Goal: Task Accomplishment & Management: Manage account settings

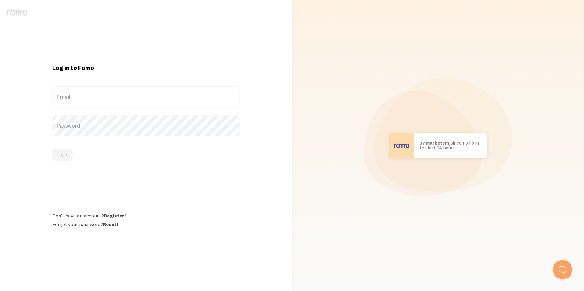
click at [131, 104] on label "Email" at bounding box center [145, 96] width 187 height 21
click at [131, 104] on input "Email" at bounding box center [145, 96] width 187 height 21
paste input "[EMAIL_ADDRESS][DOMAIN_NAME]"
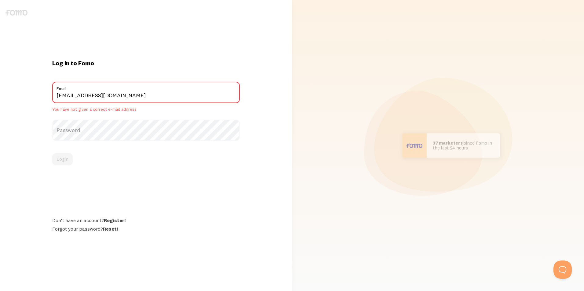
click at [103, 126] on label "Password" at bounding box center [145, 130] width 187 height 21
click at [57, 96] on input "[EMAIL_ADDRESS][DOMAIN_NAME]" at bounding box center [145, 92] width 187 height 21
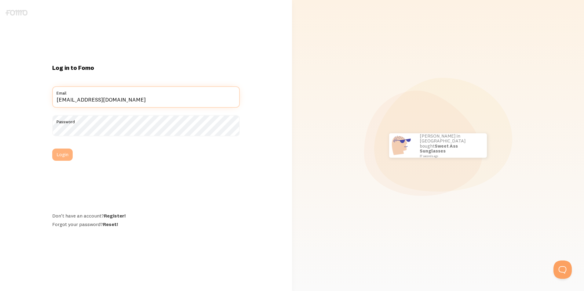
type input "[EMAIL_ADDRESS][DOMAIN_NAME]"
click at [66, 155] on button "Login" at bounding box center [62, 155] width 20 height 12
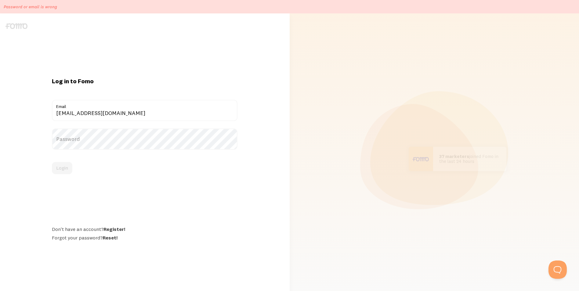
click at [130, 149] on label "Password" at bounding box center [145, 139] width 186 height 21
click at [122, 147] on div "Password" at bounding box center [145, 139] width 186 height 21
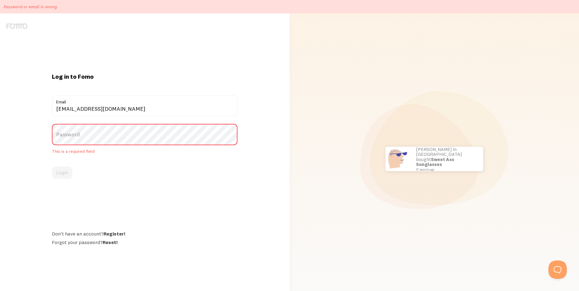
click at [129, 134] on label "Password" at bounding box center [145, 134] width 186 height 21
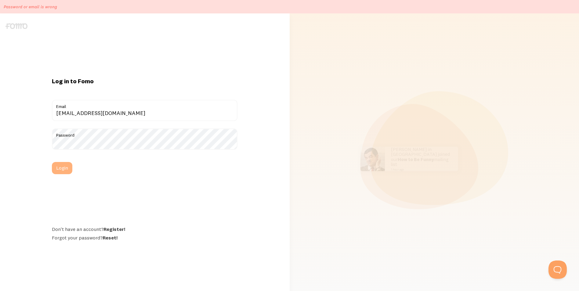
click at [66, 169] on button "Login" at bounding box center [62, 168] width 20 height 12
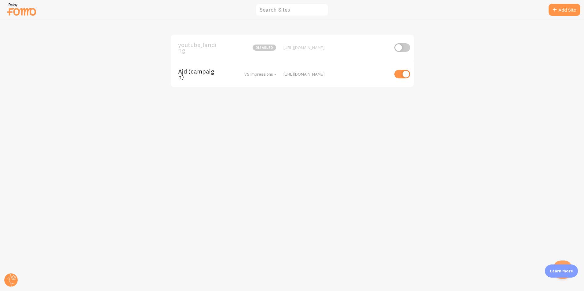
click at [287, 74] on div "[URL][DOMAIN_NAME]" at bounding box center [335, 73] width 105 height 5
click at [210, 75] on span "Ajd (campaign)" at bounding box center [202, 74] width 49 height 11
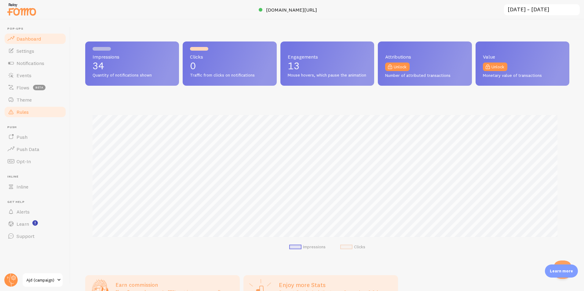
scroll to position [160, 479]
click at [25, 104] on link "Theme" at bounding box center [35, 100] width 63 height 12
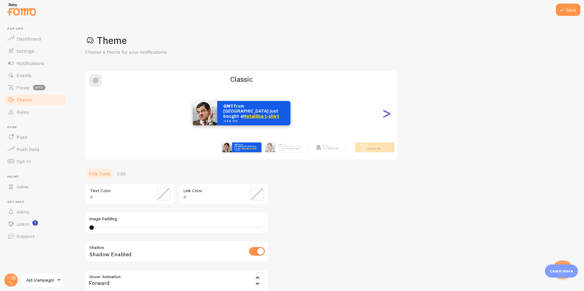
click at [390, 113] on div ">" at bounding box center [386, 113] width 7 height 44
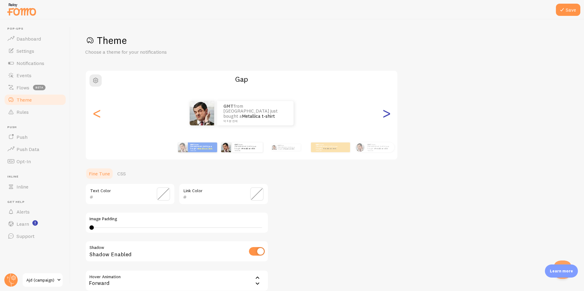
click at [387, 111] on div ">" at bounding box center [386, 113] width 7 height 44
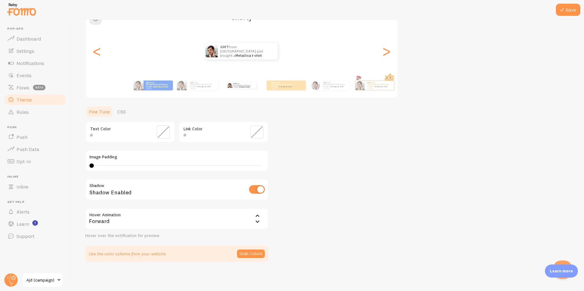
scroll to position [1, 0]
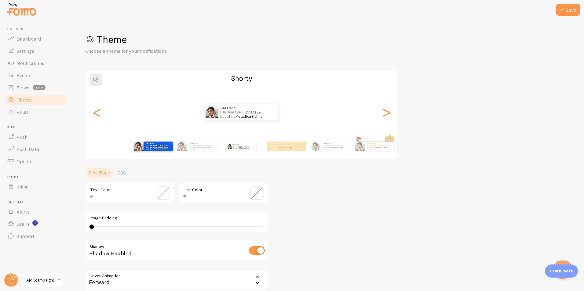
click at [147, 144] on strong "GMT" at bounding box center [148, 144] width 4 height 2
click at [387, 115] on div ">" at bounding box center [386, 112] width 7 height 44
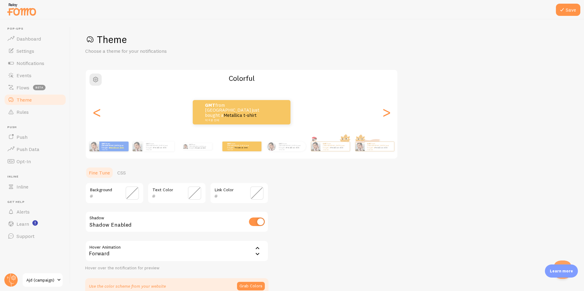
click at [378, 117] on div "GMT from [GEOGRAPHIC_DATA] just bought a Metallica t-shirt 약 4 분 전에" at bounding box center [241, 112] width 311 height 24
click at [176, 150] on div "GMT from [GEOGRAPHIC_DATA] just bought a Metallica t-shirt 약 4 분 전에 GMT from [G…" at bounding box center [264, 146] width 351 height 17
click at [162, 151] on div "GMT from [GEOGRAPHIC_DATA] just bought a Metallica t-shirt 약 4 분 전에" at bounding box center [152, 146] width 39 height 17
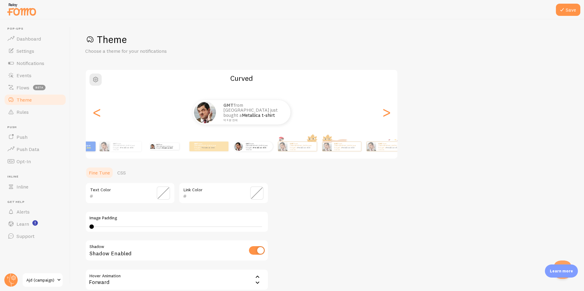
click at [190, 149] on div "GMT from [GEOGRAPHIC_DATA] just bought a Metallica t-shirt 약 4 분 전에 GMT from [G…" at bounding box center [231, 146] width 351 height 17
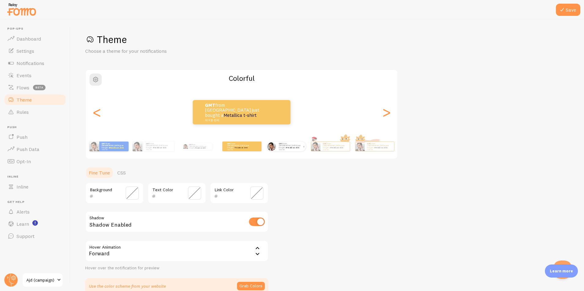
click at [297, 151] on div "GMT from [GEOGRAPHIC_DATA] just bought a Metallica t-shirt 약 4 분 전에" at bounding box center [290, 147] width 29 height 10
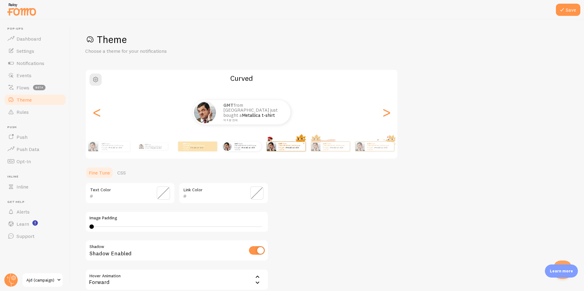
click at [294, 149] on small "약 4 분 전에" at bounding box center [290, 149] width 24 height 1
type input "0"
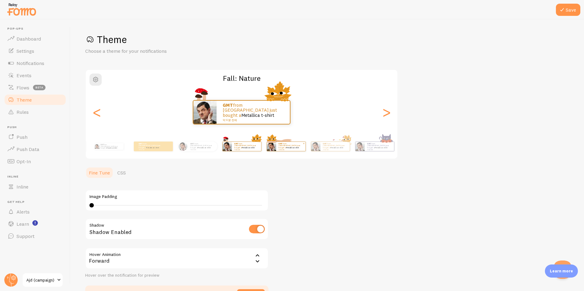
click at [289, 150] on div "GMT from South Korea just bought a Metallica t-shirt 약 4 분 전에" at bounding box center [290, 146] width 29 height 9
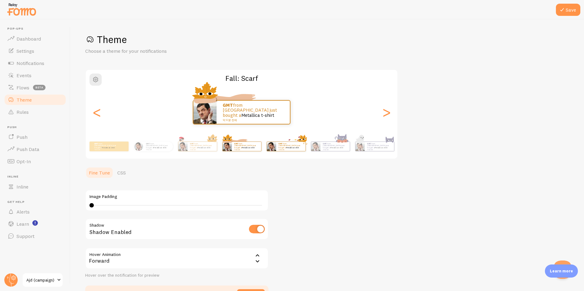
click at [288, 150] on div "GMT from South Korea just bought a Metallica t-shirt 약 4 분 전에" at bounding box center [290, 146] width 29 height 9
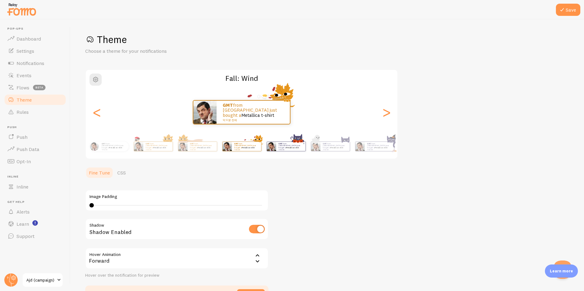
click at [281, 151] on div "GMT from South Korea just bought a Metallica t-shirt 약 4 분 전에" at bounding box center [290, 146] width 29 height 9
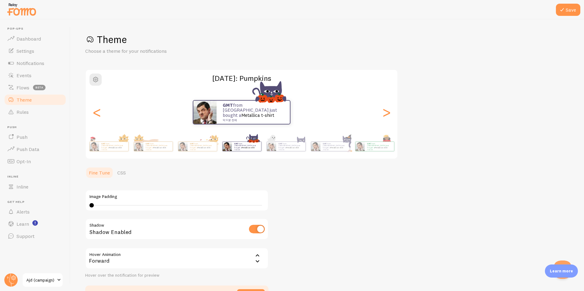
click at [291, 157] on div "GMT from South Korea just bought a Metallica t-shirt 약 4 분 전에 GMT from South Ko…" at bounding box center [241, 146] width 351 height 24
click at [372, 151] on div "GMT from South Korea just bought a Metallica t-shirt 약 4 분 전에" at bounding box center [379, 146] width 29 height 9
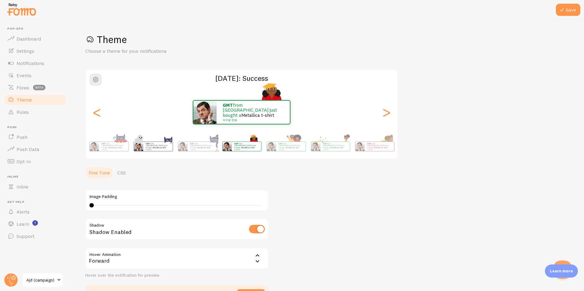
click at [169, 145] on p "GMT from South Korea just bought a Metallica t-shirt 약 4 분 전에" at bounding box center [158, 147] width 24 height 8
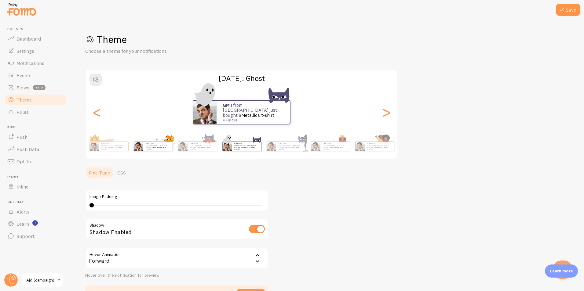
click at [95, 111] on div "<" at bounding box center [96, 112] width 7 height 44
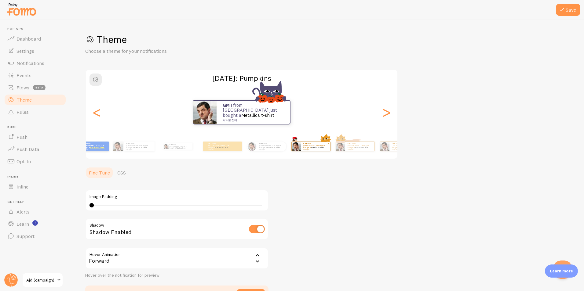
click at [458, 144] on div "Theme Choose a theme for your notifications Halloween: Pumpkins GMT from South …" at bounding box center [327, 167] width 484 height 268
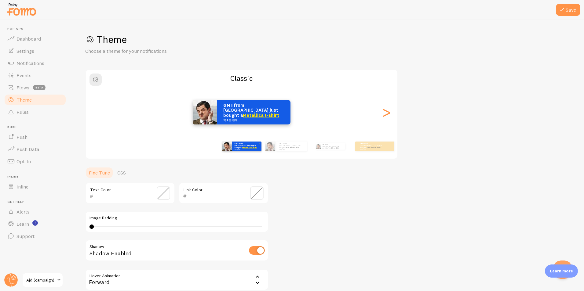
click at [247, 149] on small "약 4 분 전에" at bounding box center [247, 149] width 24 height 1
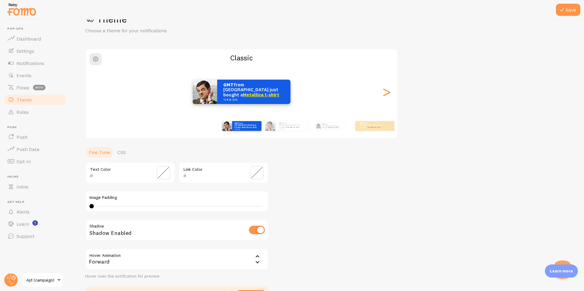
scroll to position [0, 0]
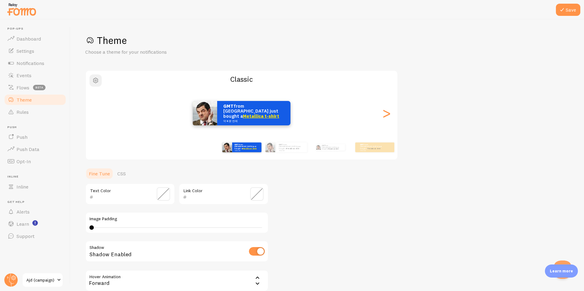
click at [92, 82] on button "button" at bounding box center [95, 81] width 12 height 12
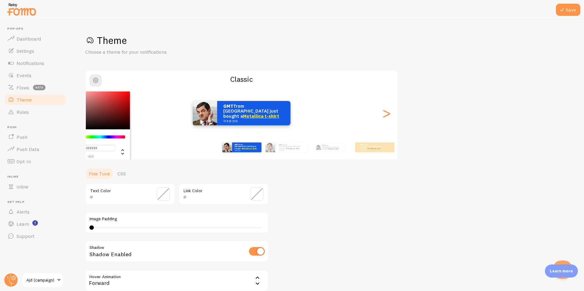
click at [111, 116] on div "Chrome color picker" at bounding box center [95, 111] width 69 height 38
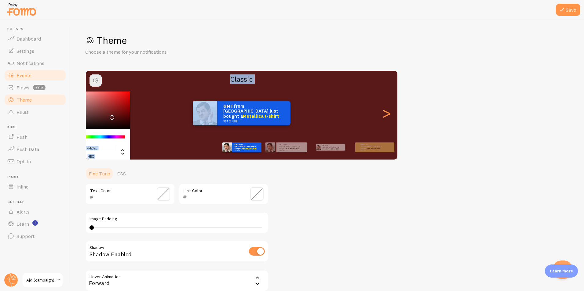
type input "#FFFFFF"
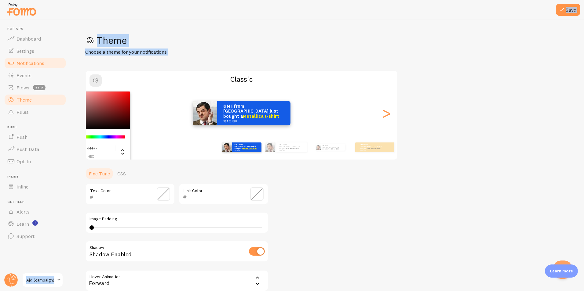
drag, startPoint x: 108, startPoint y: 108, endPoint x: 31, endPoint y: 67, distance: 86.8
click at [31, 67] on main "Pop-ups Dashboard Settings Notifications Events Flows beta Theme Rules Push Pus…" at bounding box center [292, 156] width 584 height 272
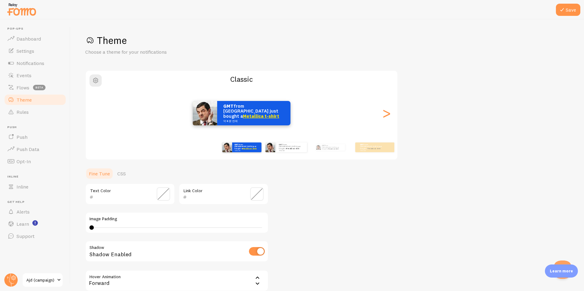
drag, startPoint x: 381, startPoint y: 187, endPoint x: 290, endPoint y: 152, distance: 97.3
click at [378, 186] on div "Theme Choose a theme for your notifications #FFFFFF hex 255 r 255 g 255 b 0 h 0…" at bounding box center [327, 179] width 484 height 290
click at [121, 175] on link "CSS" at bounding box center [122, 174] width 16 height 12
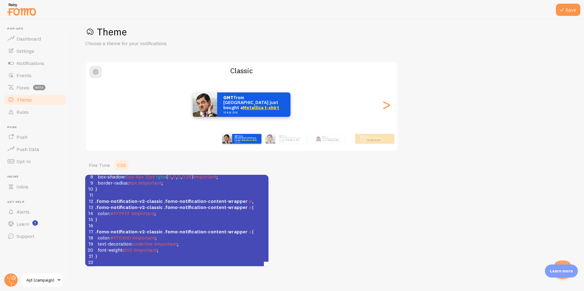
scroll to position [13, 0]
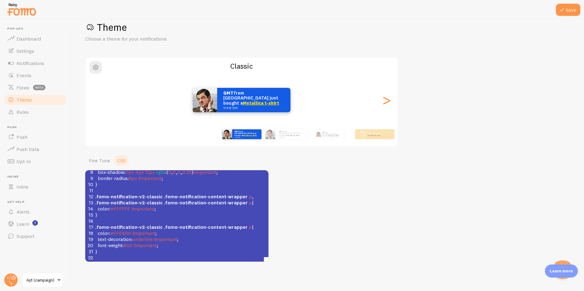
click at [171, 249] on pre "}" at bounding box center [185, 252] width 183 height 6
click at [168, 236] on span "!important" at bounding box center [165, 239] width 23 height 6
click at [146, 242] on span "!important" at bounding box center [145, 245] width 23 height 6
click at [126, 224] on span ".fomo-notification-v2-classic" at bounding box center [128, 227] width 67 height 6
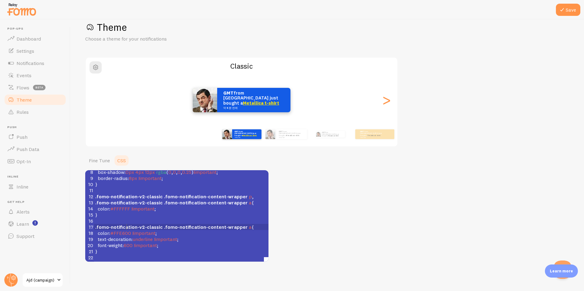
click at [193, 224] on span ".fomo-notification-content-wrapper" at bounding box center [206, 227] width 84 height 6
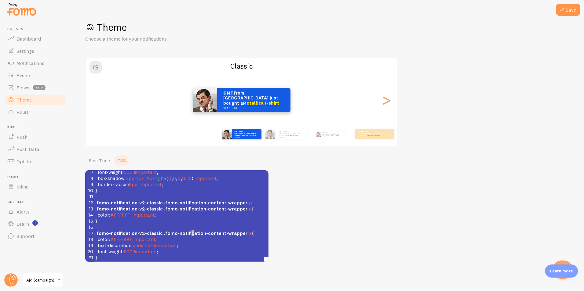
scroll to position [50, 0]
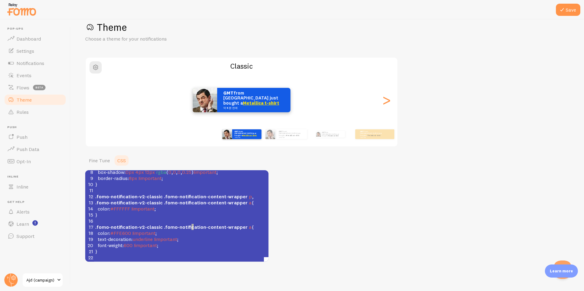
type textarea "font-weight: 600 !important;"
click at [191, 237] on div "1 @import url ( 'https://cdn.jsdelivr.net/gh/webfontworld/gmarket/GmarketSans.c…" at bounding box center [185, 193] width 183 height 134
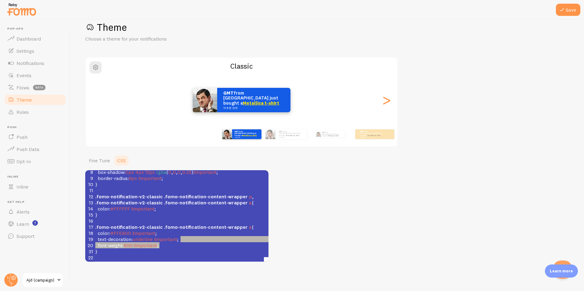
click at [249, 200] on span "a" at bounding box center [250, 203] width 3 height 6
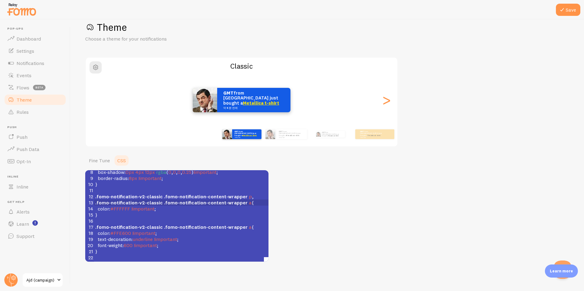
click at [237, 230] on pre "color : #FFE600 !important ;" at bounding box center [185, 233] width 183 height 6
click at [190, 242] on pre "font-weight : 600 !important ;" at bounding box center [185, 245] width 183 height 6
click at [191, 249] on pre "}" at bounding box center [185, 252] width 183 height 6
click at [173, 249] on pre "}" at bounding box center [185, 252] width 183 height 6
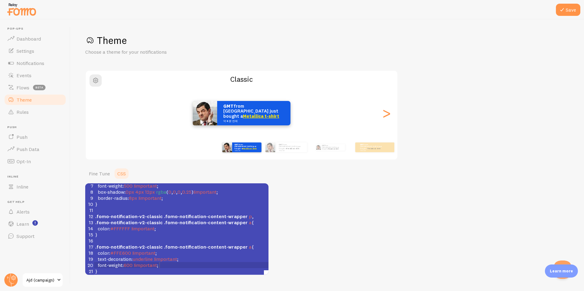
scroll to position [49, 0]
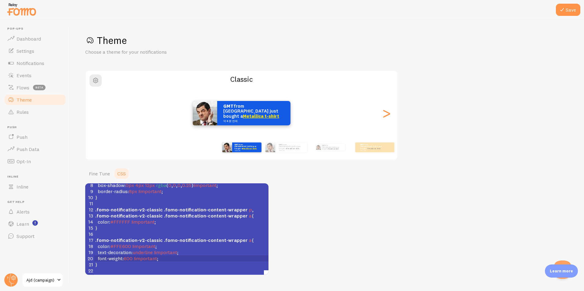
click at [182, 262] on pre "}" at bounding box center [185, 265] width 183 height 6
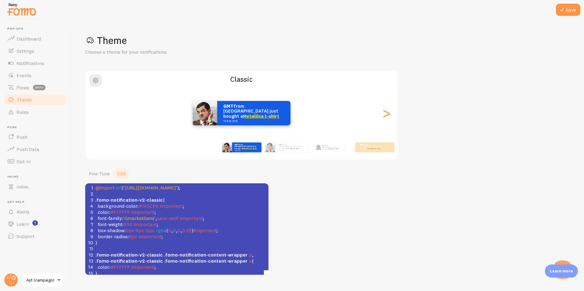
scroll to position [0, 0]
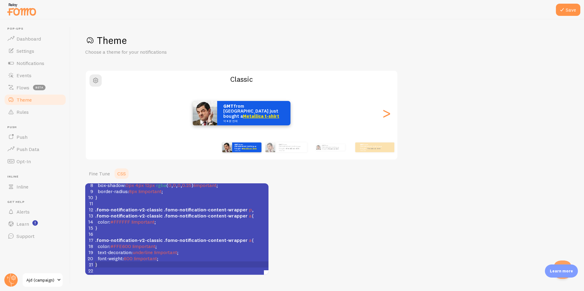
click at [321, 173] on div "Theme Choose a theme for your notifications Classic GMT from [GEOGRAPHIC_DATA] …" at bounding box center [327, 154] width 484 height 241
click at [106, 173] on link "Fine Tune" at bounding box center [99, 174] width 28 height 12
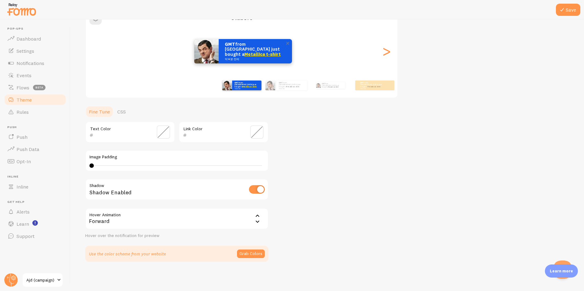
click at [208, 60] on img at bounding box center [206, 51] width 24 height 24
click at [208, 59] on img at bounding box center [206, 51] width 24 height 24
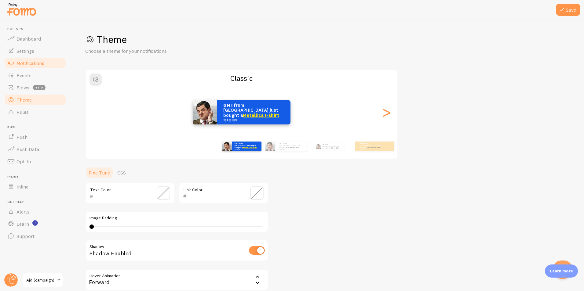
click at [31, 64] on span "Notifications" at bounding box center [30, 63] width 28 height 6
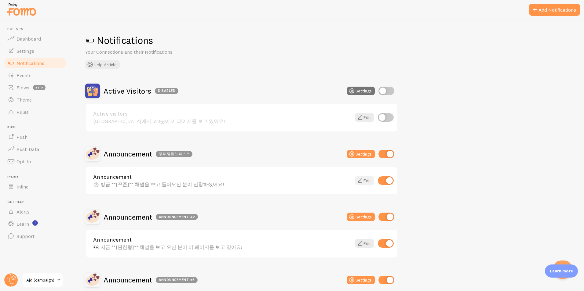
click at [361, 182] on icon at bounding box center [359, 180] width 7 height 7
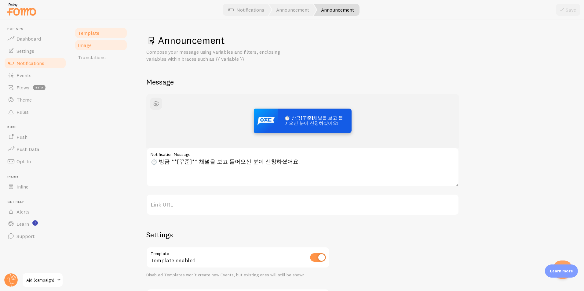
click at [86, 45] on span "Image" at bounding box center [85, 45] width 14 height 6
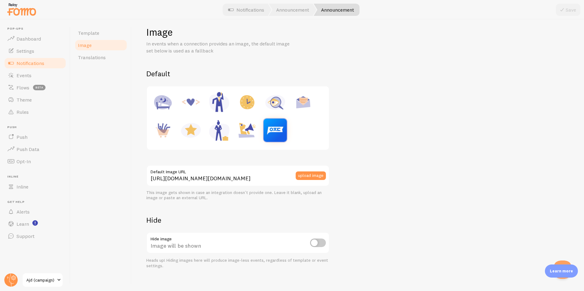
scroll to position [15, 0]
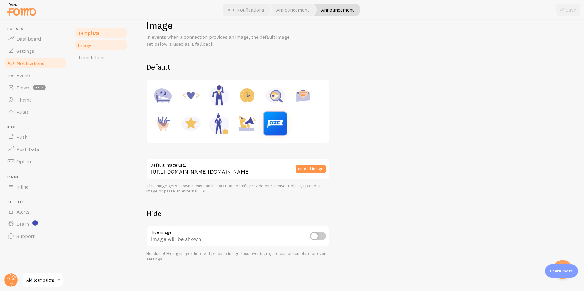
click at [90, 28] on link "Template" at bounding box center [100, 33] width 53 height 12
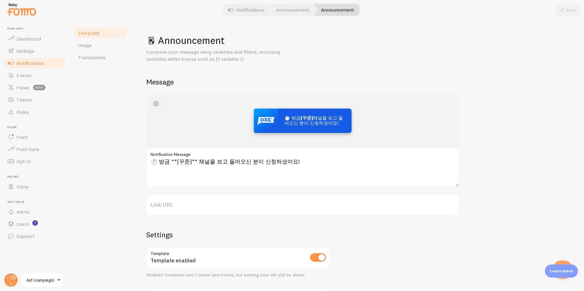
click at [155, 102] on span "button" at bounding box center [155, 103] width 7 height 7
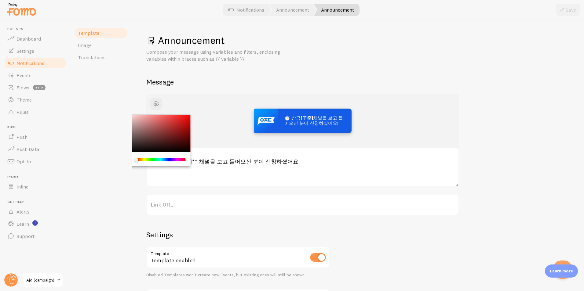
click at [227, 59] on p "Compose your message using variables and filters, enclosing variables within br…" at bounding box center [219, 56] width 147 height 14
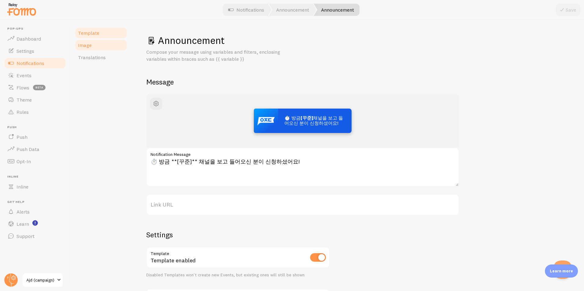
click at [85, 51] on link "Image" at bounding box center [100, 45] width 53 height 12
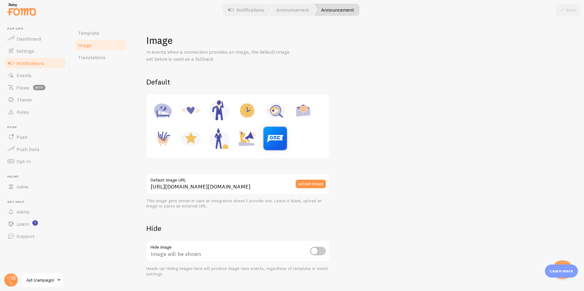
click at [81, 65] on div "Template Image Translations" at bounding box center [101, 156] width 61 height 272
click at [84, 60] on span "Translations" at bounding box center [92, 57] width 28 height 6
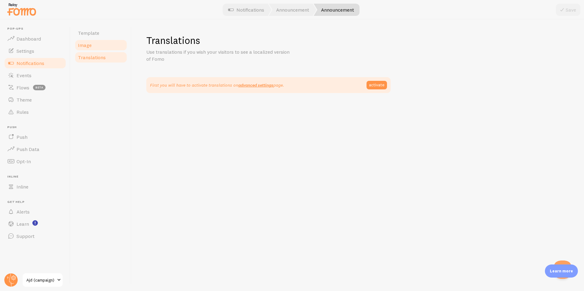
click at [82, 45] on span "Image" at bounding box center [85, 45] width 14 height 6
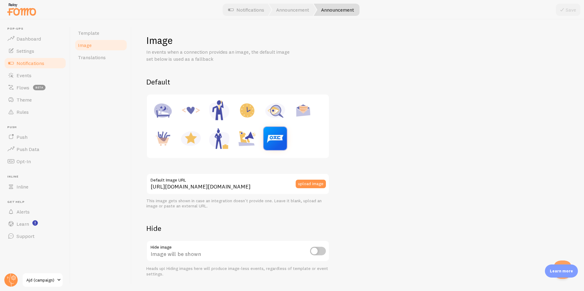
scroll to position [15, 0]
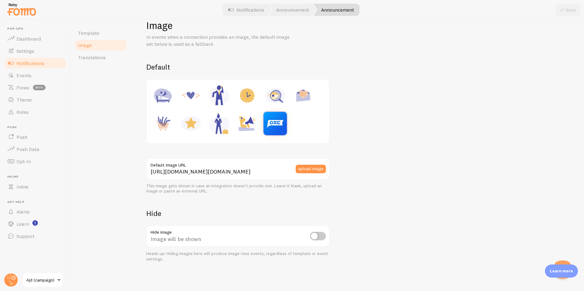
click at [254, 168] on label "Default Image URL" at bounding box center [237, 163] width 183 height 10
click at [254, 168] on input "https://process.filestackapi.com/ApqhzE1ldTzuKSj33adqez/resize=width:170,height…" at bounding box center [237, 168] width 183 height 21
click at [389, 165] on div "Default https://process.filestackapi.com/ApqhzE1ldTzuKSj33adqez/resize=width:17…" at bounding box center [357, 162] width 423 height 200
click at [317, 169] on button "upload image" at bounding box center [311, 169] width 30 height 9
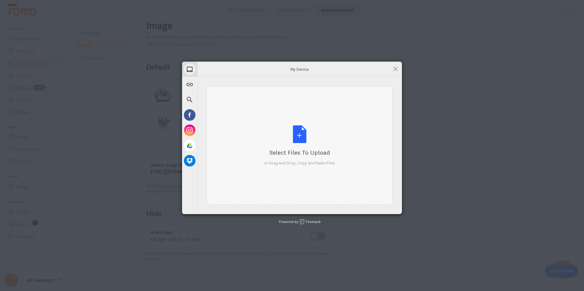
click at [321, 147] on div "Select Files to Upload or Drag and Drop, Copy and Paste Files" at bounding box center [299, 146] width 71 height 41
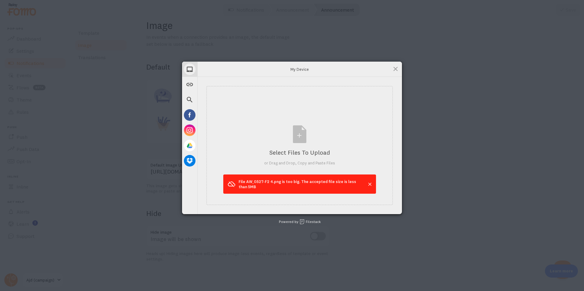
click at [371, 183] on span at bounding box center [370, 184] width 6 height 6
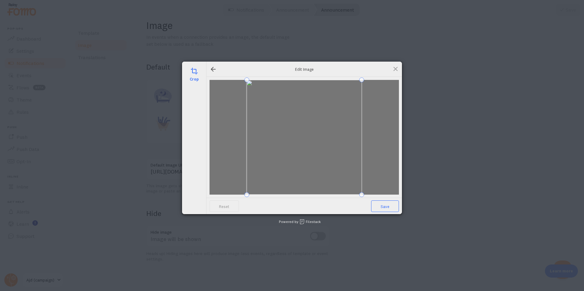
click at [388, 204] on span "Save" at bounding box center [385, 207] width 28 height 12
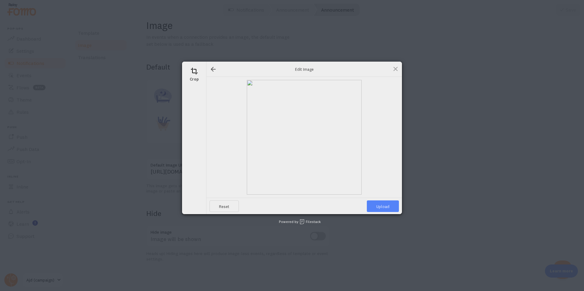
click at [387, 207] on span "Upload" at bounding box center [383, 207] width 32 height 12
type input "https://process.filestackapi.com/ApqhzE1ldTzuKSj33adqez/resize=width:170,height…"
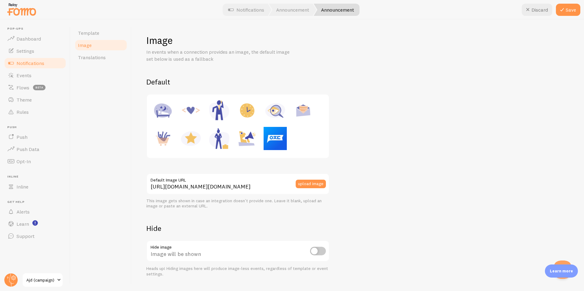
drag, startPoint x: 35, startPoint y: 101, endPoint x: 351, endPoint y: 25, distance: 324.3
click at [35, 101] on link "Theme" at bounding box center [35, 100] width 63 height 12
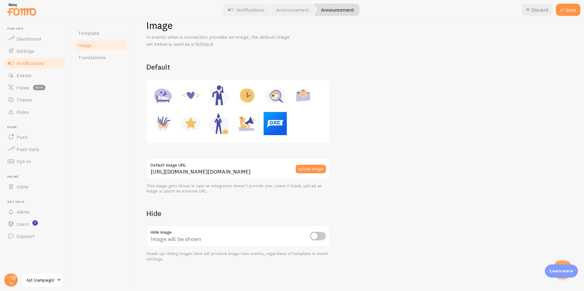
click at [310, 126] on div at bounding box center [238, 111] width 175 height 56
click at [313, 169] on button "upload image" at bounding box center [311, 169] width 30 height 9
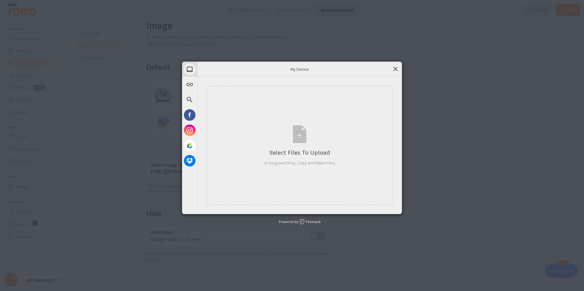
click at [390, 69] on div "My Device" at bounding box center [299, 69] width 205 height 15
click at [396, 68] on span at bounding box center [395, 69] width 7 height 7
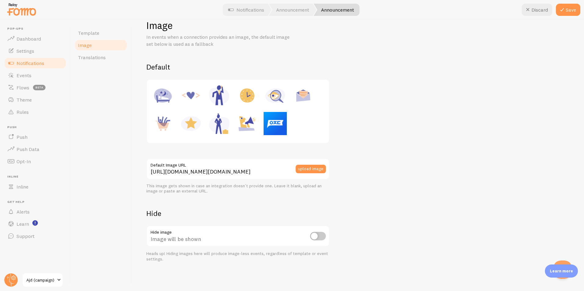
drag, startPoint x: 240, startPoint y: 206, endPoint x: 254, endPoint y: 187, distance: 23.0
click at [240, 205] on div "Default https://process.filestackapi.com/ApqhzE1ldTzuKSj33adqez/resize=width:17…" at bounding box center [357, 162] width 423 height 200
click at [567, 13] on button "Save" at bounding box center [568, 10] width 24 height 12
click at [386, 172] on div "Default https://process.filestackapi.com/ApqhzE1ldTzuKSj33adqez/resize=width:17…" at bounding box center [357, 162] width 423 height 200
click at [28, 101] on span "Theme" at bounding box center [23, 100] width 15 height 6
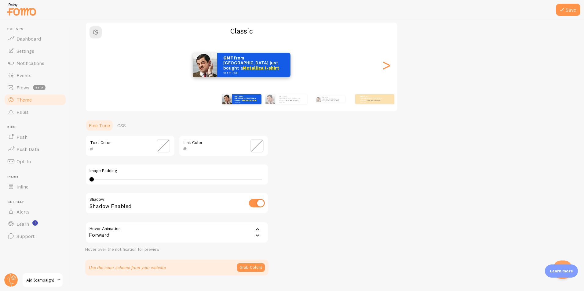
scroll to position [61, 0]
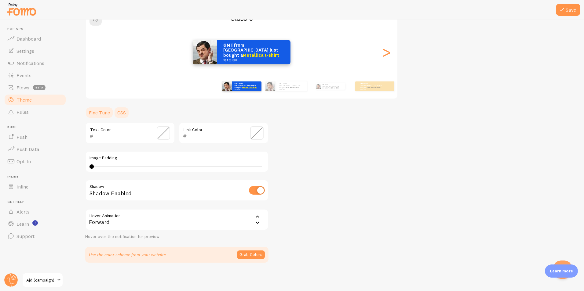
click at [122, 109] on link "CSS" at bounding box center [122, 113] width 16 height 12
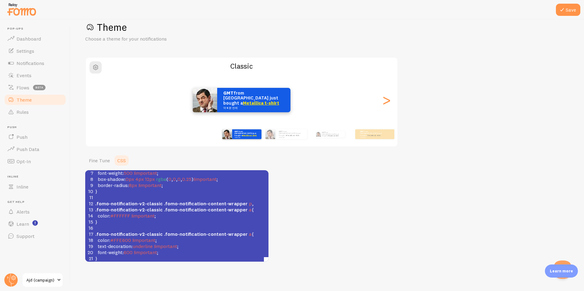
scroll to position [49, 0]
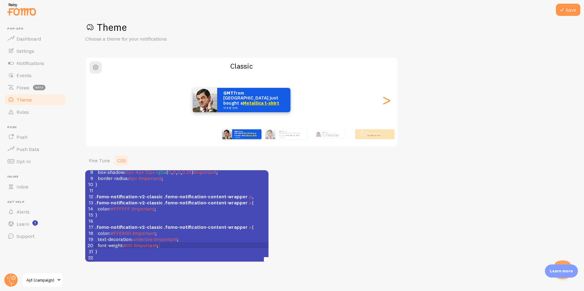
click at [179, 243] on pre "font-weight : 600 !important ;" at bounding box center [185, 245] width 183 height 6
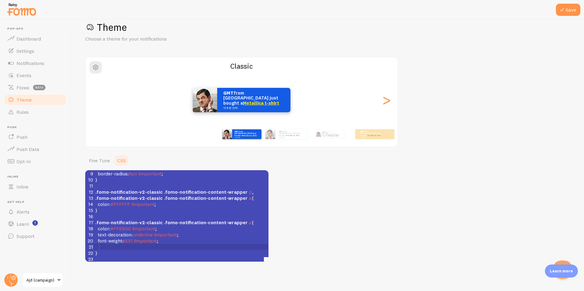
type textarea "g"
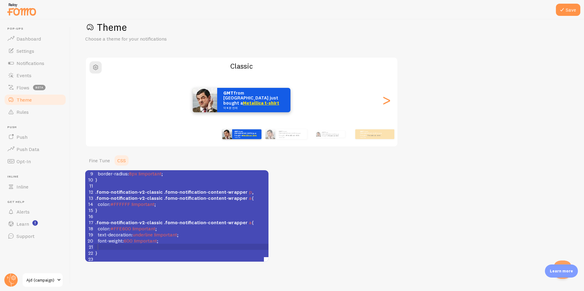
type textarea "l"
type textarea "ㅣㅑㅜ"
type textarea "linght-hight: 4"
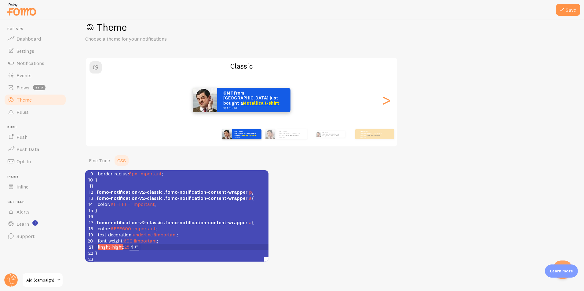
scroll to position [2, 14]
type textarea "25ㅔ"
type textarea "ㅔ"
type textarea "px;"
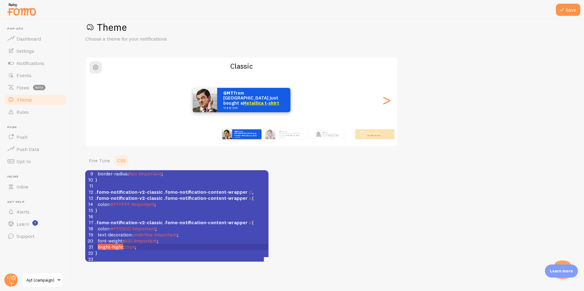
click at [363, 175] on div "Theme Choose a theme for your notifications Classic GMT from [GEOGRAPHIC_DATA] …" at bounding box center [327, 141] width 484 height 241
click at [151, 249] on pre "linght-hight : 25px ;" at bounding box center [185, 247] width 183 height 6
click at [115, 248] on span "linght-hight" at bounding box center [110, 247] width 25 height 6
type textarea "ei"
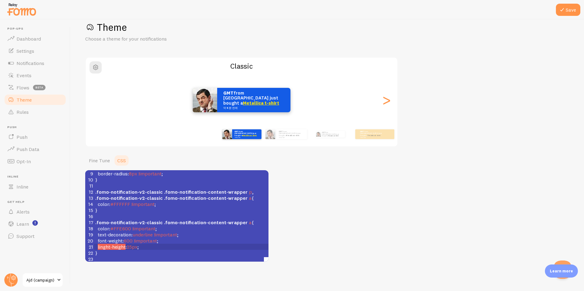
click at [359, 233] on div "Theme Choose a theme for your notifications Classic GMT from [GEOGRAPHIC_DATA] …" at bounding box center [327, 141] width 484 height 241
click at [198, 246] on pre "linght-height : 25px ;" at bounding box center [185, 247] width 183 height 6
type textarea "}"
type textarea "eight: 25px;"
drag, startPoint x: 178, startPoint y: 248, endPoint x: 114, endPoint y: 248, distance: 64.7
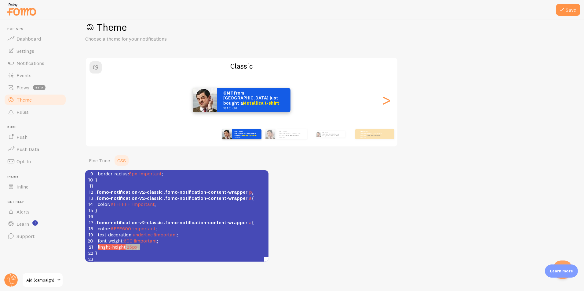
click at [114, 248] on pre "linght-height : 25px ;" at bounding box center [185, 247] width 183 height 6
click at [105, 246] on span "linght-height" at bounding box center [112, 247] width 28 height 6
type textarea "e"
click at [129, 247] on span "25px" at bounding box center [127, 247] width 11 height 6
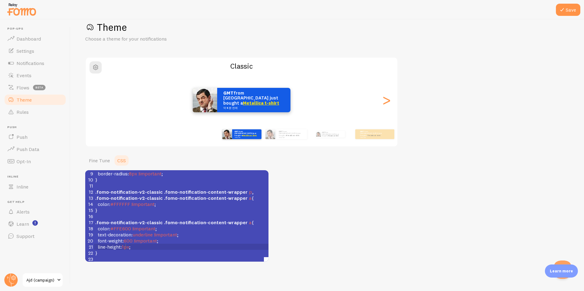
type textarea "12"
click at [185, 245] on pre "line-height : 12px ;" at bounding box center [185, 247] width 183 height 6
type textarea "p"
click at [129, 248] on span "12px" at bounding box center [127, 247] width 10 height 6
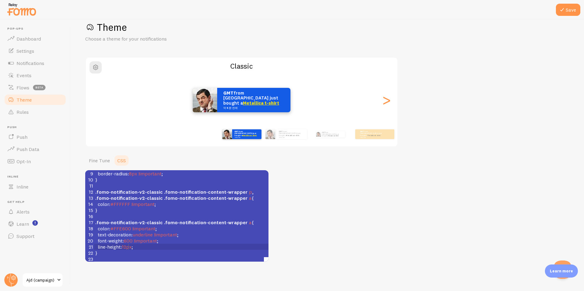
type textarea "20"
click at [170, 247] on pre "line-height : 20px ;" at bounding box center [185, 247] width 183 height 6
type textarea "g"
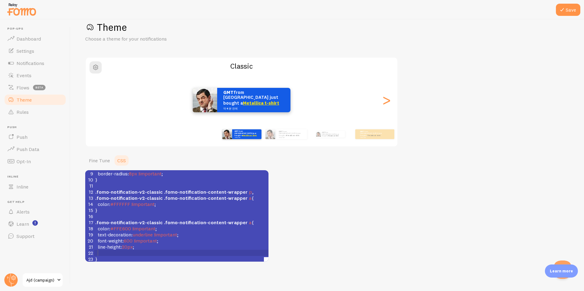
type textarea "g"
type textarea "font-sizw"
type textarea "e: 23"
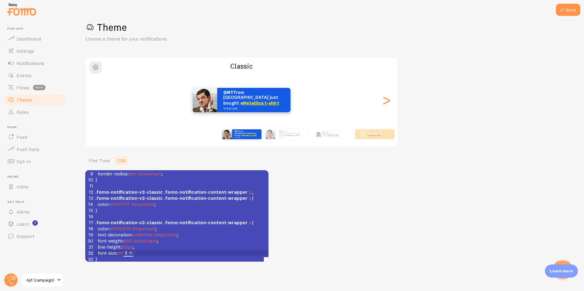
scroll to position [2, 12]
type textarea "0ㅔ"
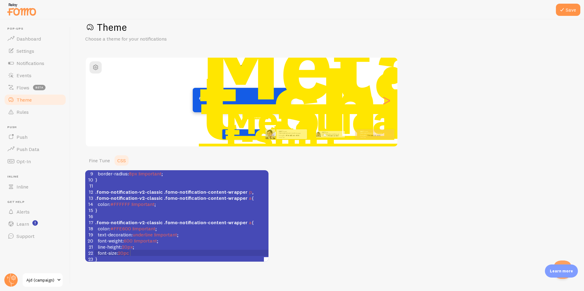
type textarea "pc;"
type textarea "12"
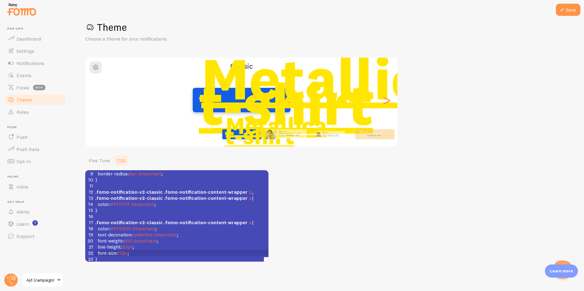
scroll to position [2, 4]
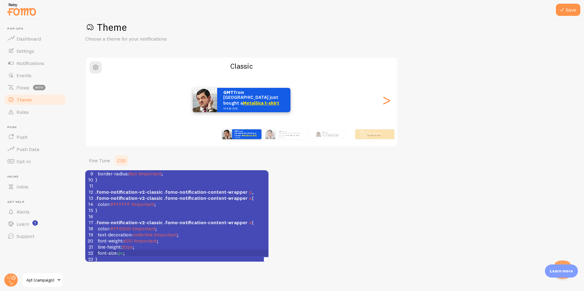
type textarea "4"
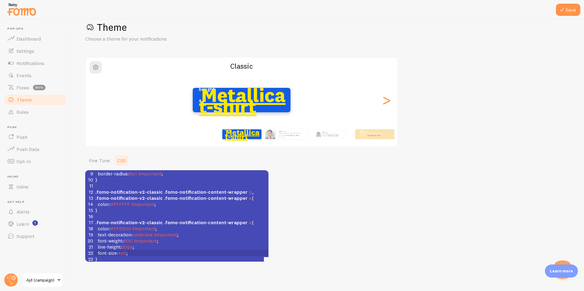
scroll to position [2, 3]
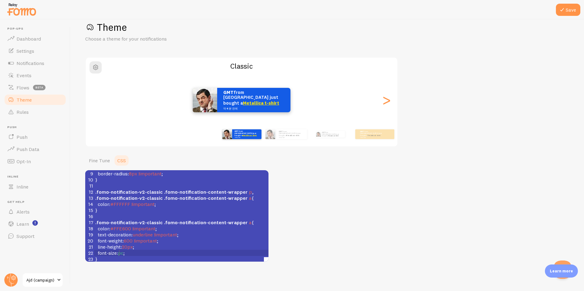
type textarea "2"
type textarea "1"
type textarea "x"
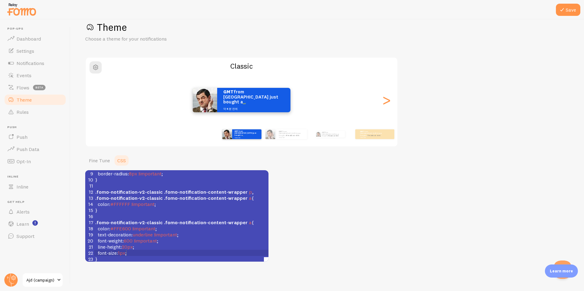
scroll to position [2, 2]
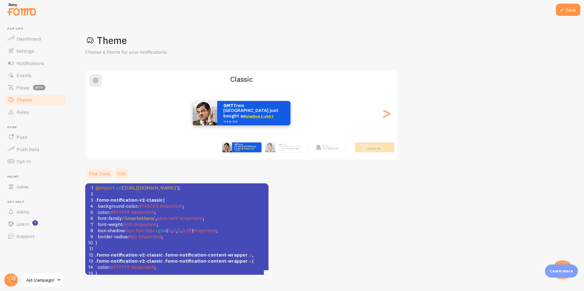
scroll to position [62, 0]
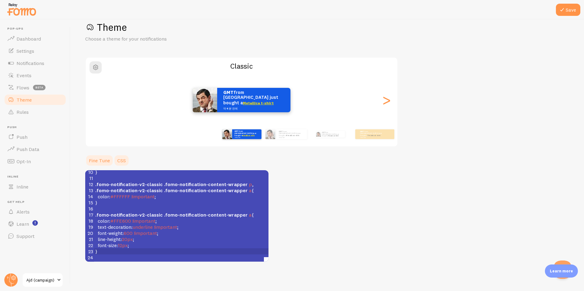
drag, startPoint x: 0, startPoint y: 0, endPoint x: 94, endPoint y: 164, distance: 188.9
click at [94, 164] on link "Fine Tune" at bounding box center [99, 161] width 28 height 12
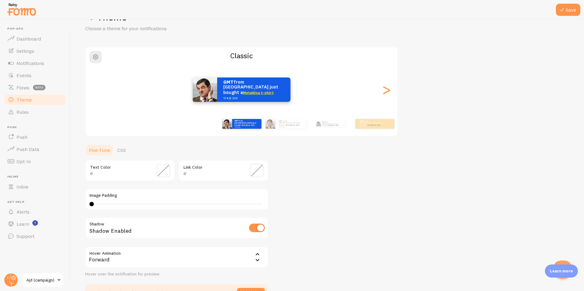
scroll to position [0, 0]
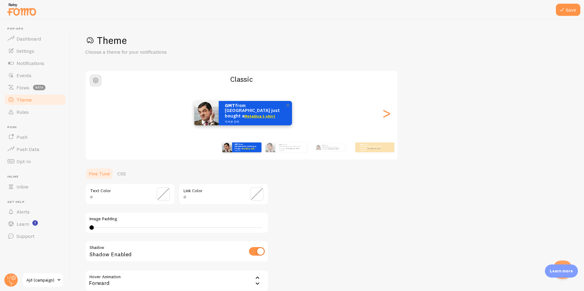
click at [211, 112] on img at bounding box center [206, 113] width 24 height 24
click at [236, 112] on p "GMT from [GEOGRAPHIC_DATA] just bought a Metallica t-shirt 약 4 분 전에" at bounding box center [255, 113] width 61 height 20
click at [94, 76] on button "button" at bounding box center [95, 81] width 12 height 12
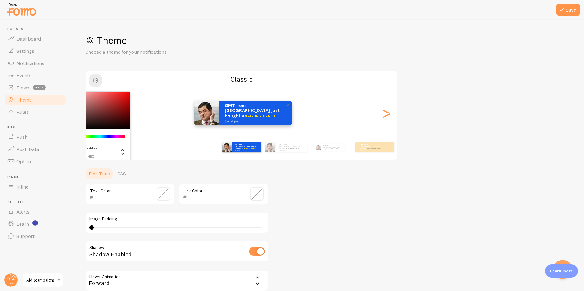
click at [220, 108] on div "GMT from [GEOGRAPHIC_DATA] just bought a Metallica t-shirt 약 4 분 전에" at bounding box center [255, 113] width 73 height 24
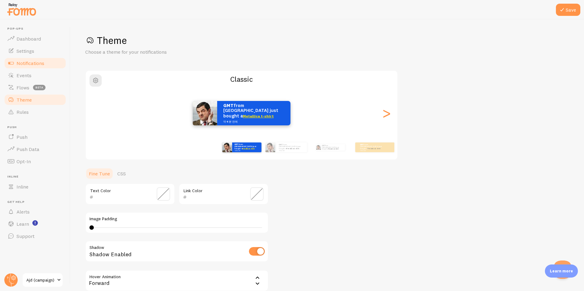
click at [43, 61] on span "Notifications" at bounding box center [30, 63] width 28 height 6
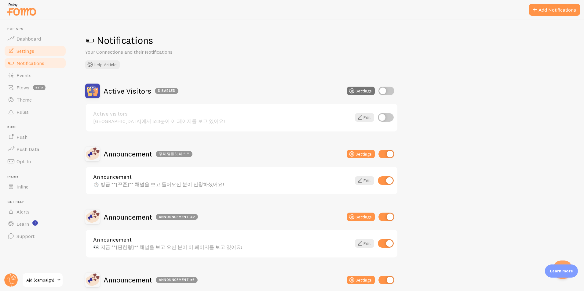
click at [37, 51] on link "Settings" at bounding box center [35, 51] width 63 height 12
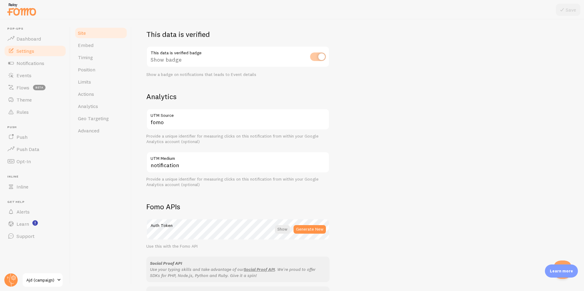
scroll to position [183, 0]
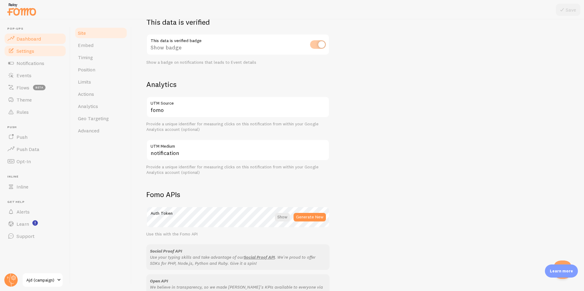
click at [27, 37] on span "Dashboard" at bounding box center [28, 39] width 24 height 6
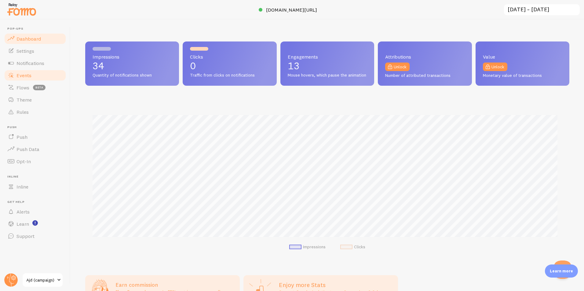
scroll to position [160, 479]
click at [29, 75] on span "Events" at bounding box center [23, 75] width 15 height 6
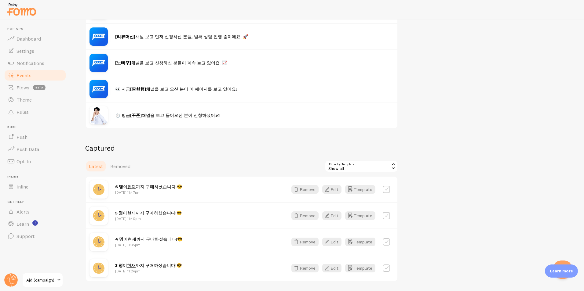
scroll to position [122, 0]
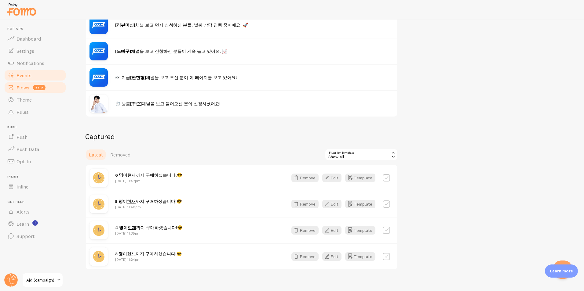
click at [66, 88] on link "Flows beta" at bounding box center [35, 88] width 63 height 12
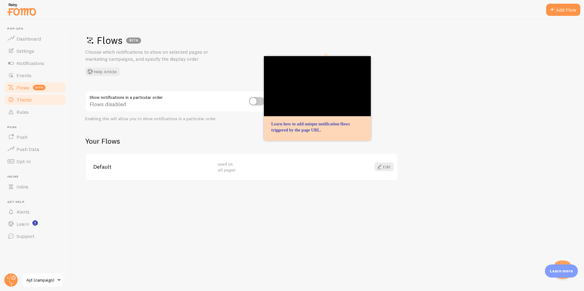
click at [48, 104] on link "Theme" at bounding box center [35, 100] width 63 height 12
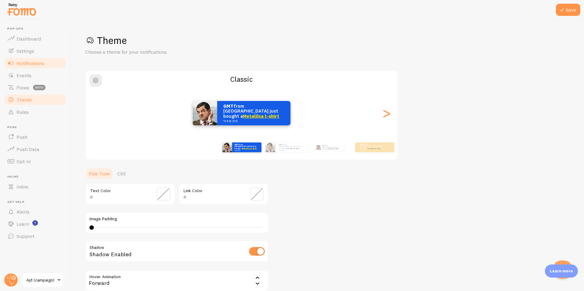
click at [47, 66] on link "Notifications" at bounding box center [35, 63] width 63 height 12
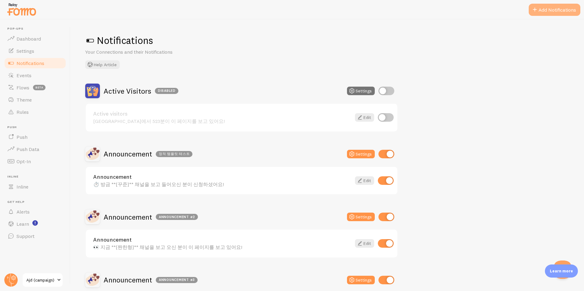
click at [561, 9] on button "Add Notifications" at bounding box center [555, 10] width 52 height 12
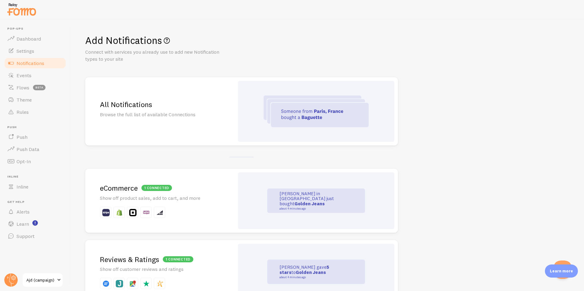
click at [263, 115] on div at bounding box center [316, 111] width 156 height 61
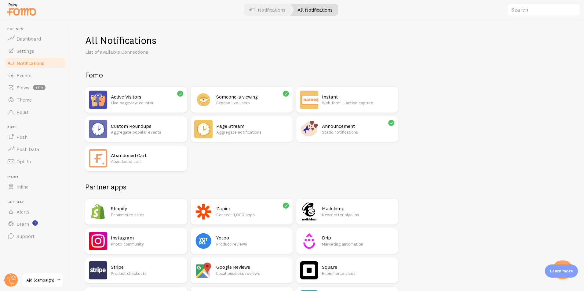
click at [152, 103] on p "Live pageview counter" at bounding box center [147, 103] width 72 height 6
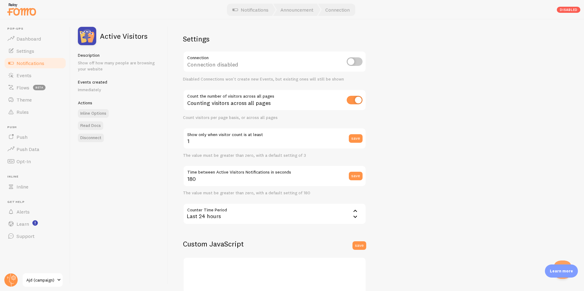
click at [41, 63] on span "Notifications" at bounding box center [30, 63] width 28 height 6
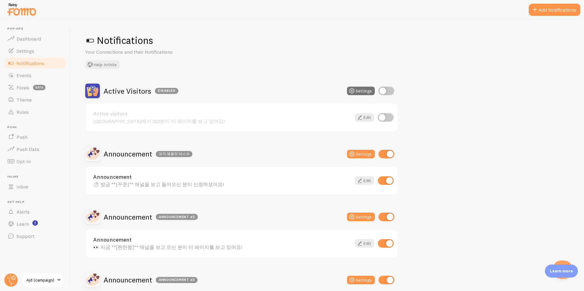
click at [246, 104] on div "Active visitors 서울에서 523분이 이 페이지를 보고 있어요! Edit" at bounding box center [241, 117] width 313 height 29
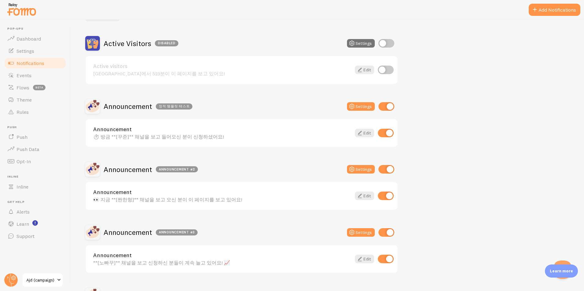
scroll to position [61, 0]
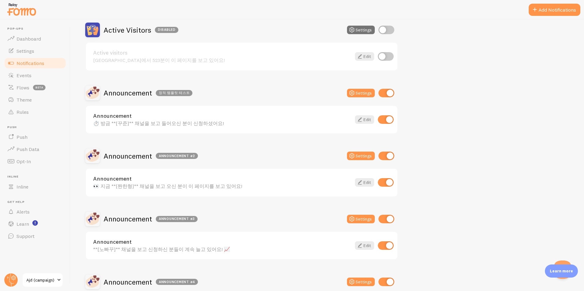
click at [125, 180] on link "Announcement" at bounding box center [222, 178] width 258 height 5
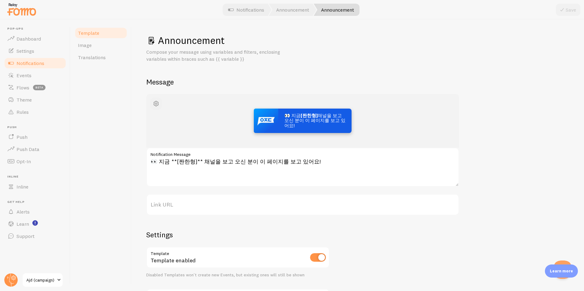
click at [161, 103] on button "button" at bounding box center [156, 104] width 12 height 12
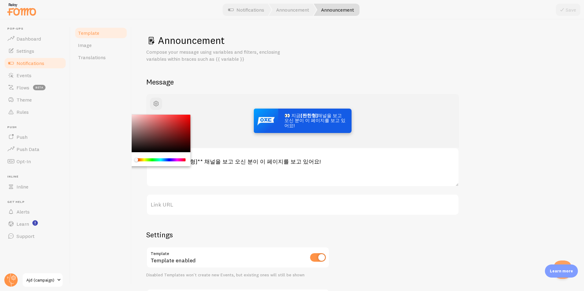
click at [297, 193] on div "👀 지금 [짠한형] 채널을 보고 오신 분이 이 페이지를 보고 있어요! 👀 지금 **[짠한형]** 채널을 보고 오신 분이 이 페이지를 보고 있어…" at bounding box center [302, 155] width 313 height 122
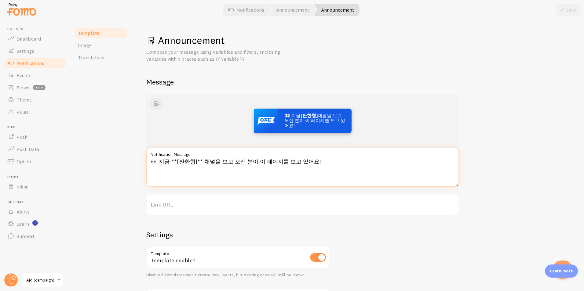
click at [299, 173] on textarea "👀 지금 **[짠한형]** 채널을 보고 오신 분이 이 페이지를 보고 있어요!" at bounding box center [302, 167] width 313 height 39
click at [211, 217] on div "👀 지금 [짠한형] 채널을 보고 오신 분이 이 페이지를 보고 있어요! 👀 지금 **[짠한형]** 채널을 보고 오신 분이 이 페이지를 보고 있어…" at bounding box center [357, 212] width 423 height 236
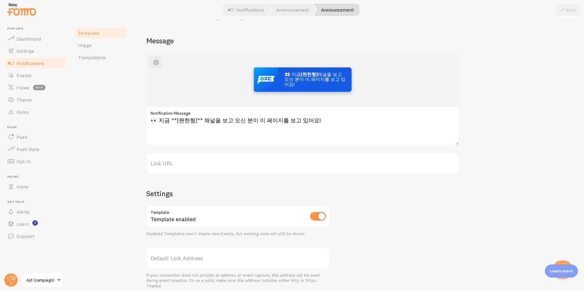
scroll to position [64, 0]
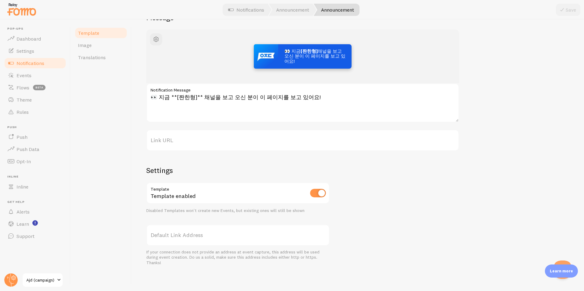
click at [138, 187] on div "Announcement Compose your message using variables and filters, enclosing variab…" at bounding box center [358, 156] width 452 height 272
drag, startPoint x: 168, startPoint y: 189, endPoint x: 173, endPoint y: 193, distance: 5.9
click at [169, 189] on div "Template enabled" at bounding box center [237, 194] width 183 height 22
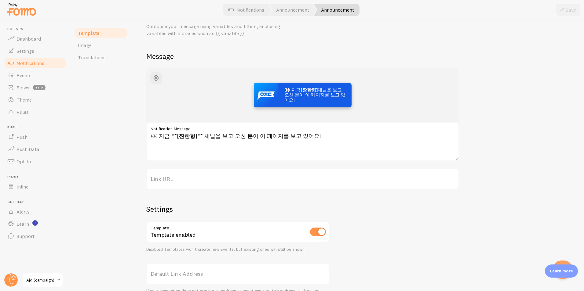
scroll to position [0, 0]
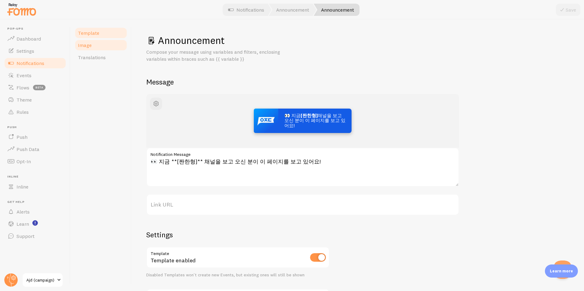
click at [95, 49] on link "Image" at bounding box center [100, 45] width 53 height 12
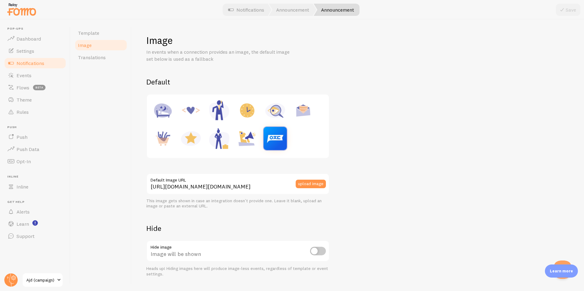
click at [304, 138] on div at bounding box center [238, 126] width 175 height 56
click at [313, 185] on button "upload image" at bounding box center [311, 184] width 30 height 9
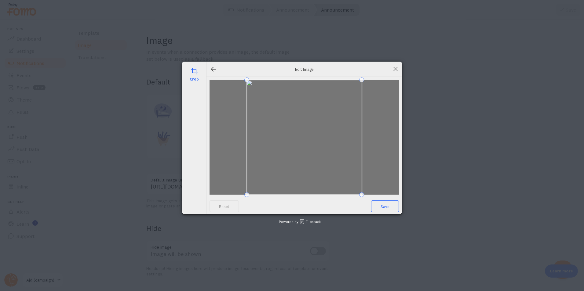
click at [385, 207] on span "Save" at bounding box center [385, 207] width 28 height 12
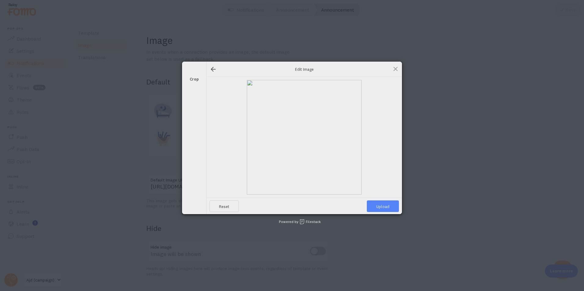
click at [388, 207] on span "Upload" at bounding box center [383, 207] width 32 height 12
type input "https://process.filestackapi.com/ApqhzE1ldTzuKSj33adqez/resize=width:170,height…"
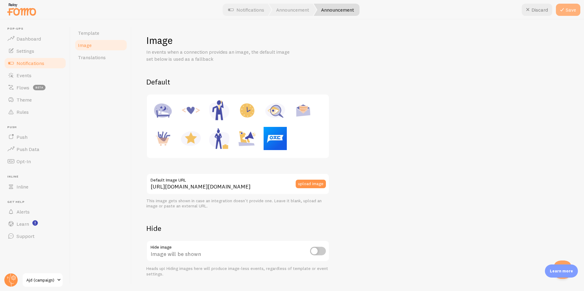
click at [575, 7] on button "Save" at bounding box center [568, 10] width 24 height 12
click at [111, 59] on link "Translations" at bounding box center [100, 57] width 53 height 12
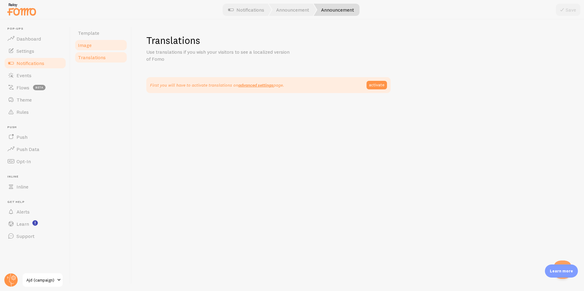
click at [96, 42] on link "Image" at bounding box center [100, 45] width 53 height 12
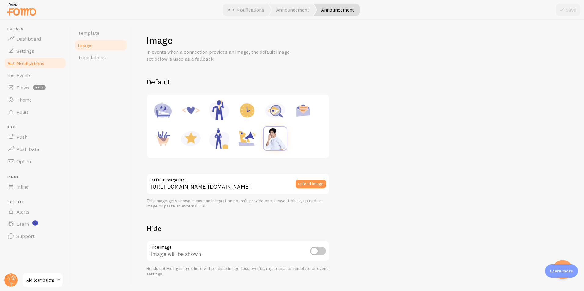
click at [280, 139] on img at bounding box center [275, 138] width 23 height 23
click at [272, 136] on img at bounding box center [275, 138] width 23 height 23
click at [109, 34] on link "Template" at bounding box center [100, 33] width 53 height 12
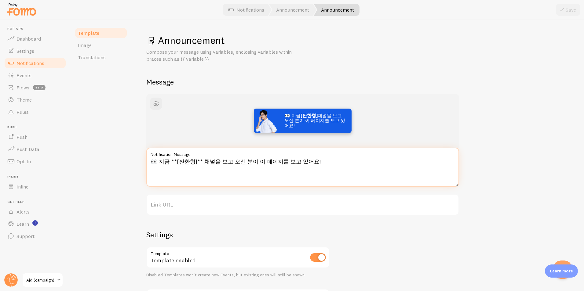
click at [209, 161] on textarea "👀 지금 **[짠한형]** 채널을 보고 오신 분이 이 페이지를 보고 있어요!" at bounding box center [302, 167] width 313 height 39
click at [234, 161] on textarea "👀 지금 **[짠한형]** 채널을 보고 오신 분이 이 페이지를 보고 있어요!" at bounding box center [302, 167] width 313 height 39
drag, startPoint x: 226, startPoint y: 164, endPoint x: 235, endPoint y: 163, distance: 8.9
click at [226, 163] on textarea "👀 지금 **[짠한형]** 채널을 보고 오신 분이 이 페이지를 보고 있어요!" at bounding box center [302, 167] width 313 height 39
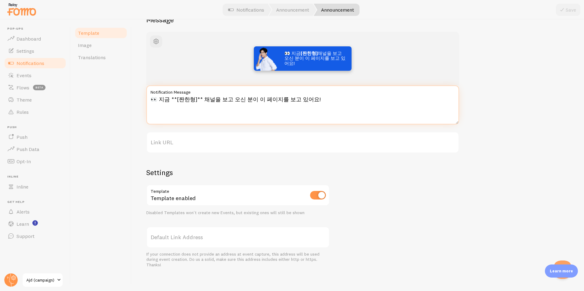
scroll to position [64, 0]
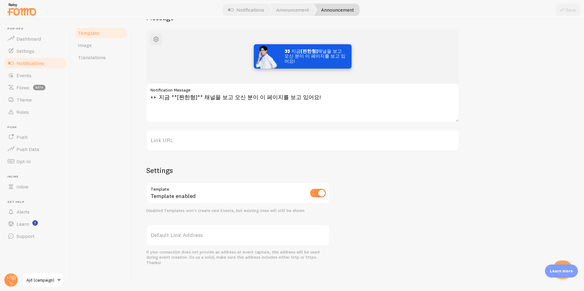
click at [195, 235] on label "Default Link Address" at bounding box center [237, 235] width 183 height 21
click at [195, 151] on input "Link URL" at bounding box center [302, 140] width 313 height 21
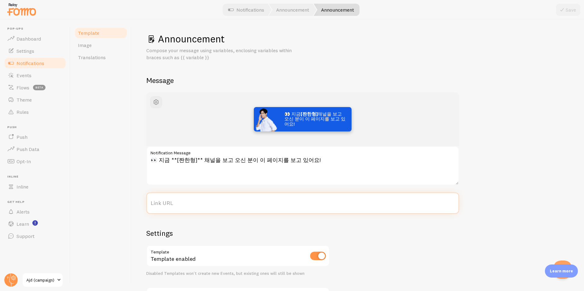
scroll to position [0, 0]
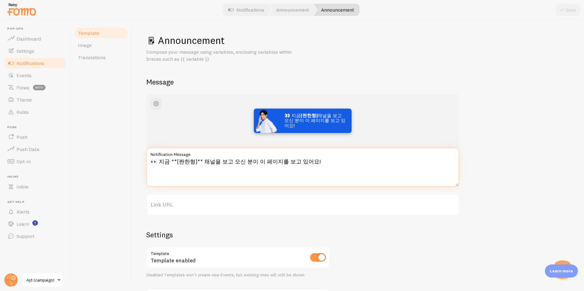
click at [227, 169] on textarea "👀 지금 **[짠한형]** 채널을 보고 오신 분이 이 페이지를 보고 있어요!" at bounding box center [302, 167] width 313 height 39
click at [234, 159] on textarea "👀 지금 **[짠한형]** 채널을 보고 오신 분이 이 페이지를 보고 있어요!" at bounding box center [302, 167] width 313 height 39
click at [249, 159] on textarea "👀 지금 **[짠한형]** 채널을 보고 오신 분이 이 페이지를 보고 있어요!" at bounding box center [302, 167] width 313 height 39
click at [254, 159] on textarea "👀 지금 **[짠한형]** 채널을 보고 오신 분이 이 페이지를 보고 있어요!" at bounding box center [302, 167] width 313 height 39
type textarea "👀 지금 **[짠한형]** 채널을 보고 오신 분이이 페이지를 보고 있어요!"
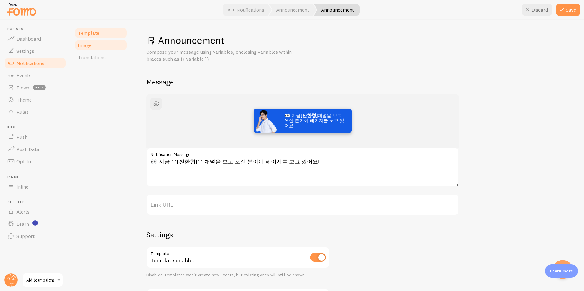
click at [97, 46] on link "Image" at bounding box center [100, 45] width 53 height 12
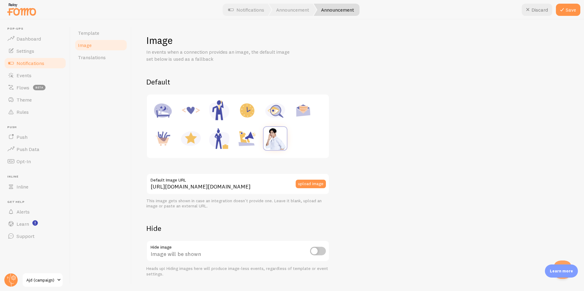
click at [271, 132] on img at bounding box center [275, 138] width 23 height 23
click at [305, 185] on button "upload image" at bounding box center [311, 184] width 30 height 9
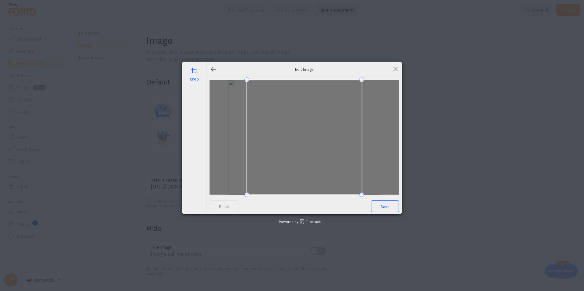
click at [382, 205] on span "Save" at bounding box center [385, 207] width 28 height 12
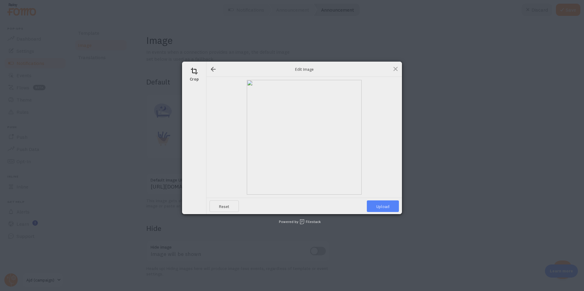
click at [392, 202] on span "Upload" at bounding box center [383, 207] width 32 height 12
type input "https://process.filestackapi.com/ApqhzE1ldTzuKSj33adqez/resize=width:170,height…"
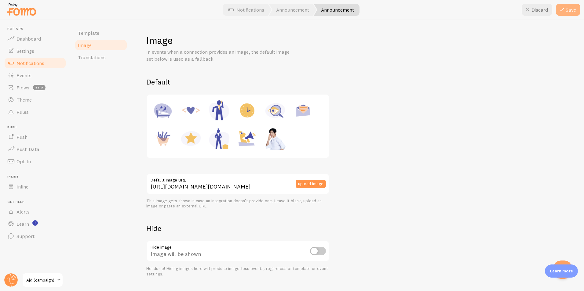
click at [569, 9] on button "Save" at bounding box center [568, 10] width 24 height 12
click at [100, 38] on link "Template" at bounding box center [100, 33] width 53 height 12
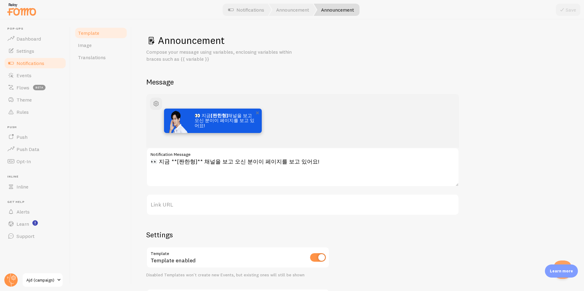
click at [177, 121] on img at bounding box center [176, 121] width 24 height 24
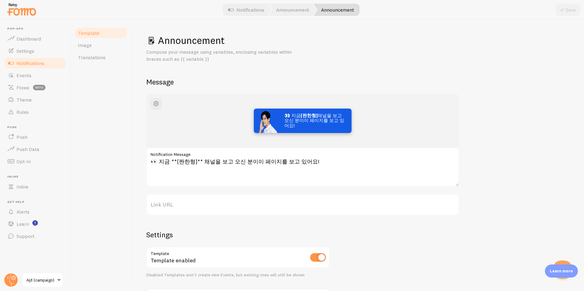
click at [395, 129] on div "👀 지금 [짠한형] 채널을 보고 오신 분이이 페이지를 보고 있어요!" at bounding box center [302, 121] width 283 height 24
click at [105, 47] on link "Image" at bounding box center [100, 45] width 53 height 12
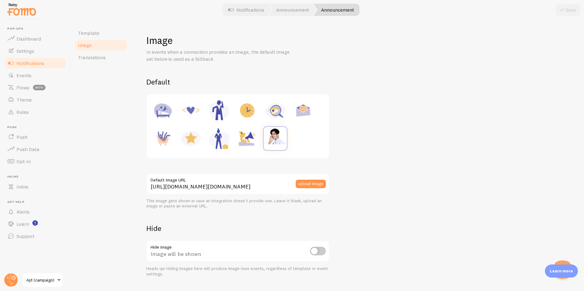
click at [278, 138] on img at bounding box center [275, 136] width 23 height 18
click at [307, 179] on div "upload image" at bounding box center [313, 183] width 34 height 21
click at [307, 184] on button "upload image" at bounding box center [311, 184] width 30 height 9
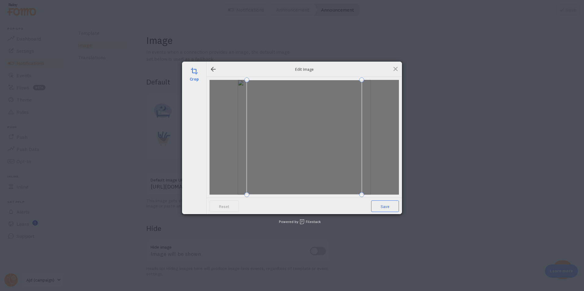
click at [376, 206] on span "Save" at bounding box center [385, 207] width 28 height 12
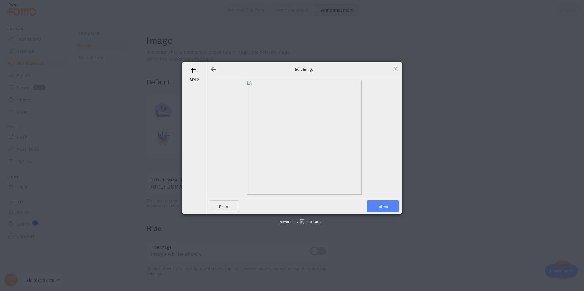
click at [384, 207] on span "Upload" at bounding box center [383, 207] width 32 height 12
type input "https://process.filestackapi.com/ApqhzE1ldTzuKSj33adqez/resize=width:170,height…"
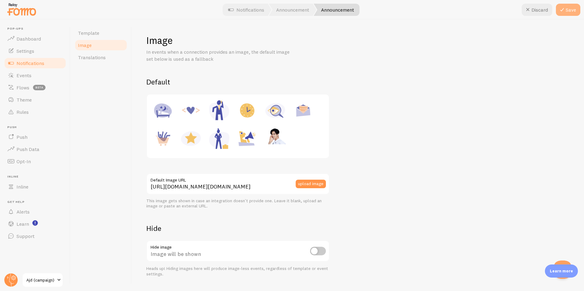
click at [575, 11] on button "Save" at bounding box center [568, 10] width 24 height 12
click at [120, 56] on link "Translations" at bounding box center [100, 57] width 53 height 12
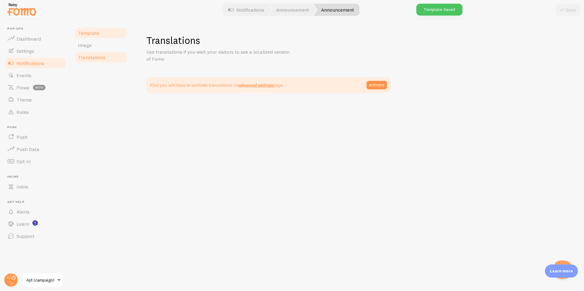
click at [98, 31] on span "Template" at bounding box center [88, 33] width 21 height 6
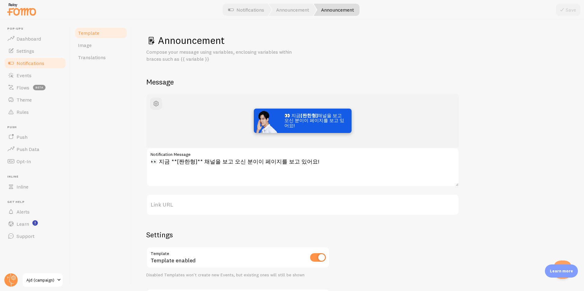
click at [274, 125] on img at bounding box center [266, 121] width 24 height 24
click at [150, 101] on div "👀 지금 [짠한형] 채널을 보고 오신 분이이 페이지를 보고 있어요!" at bounding box center [302, 121] width 313 height 54
click at [153, 103] on span "button" at bounding box center [155, 103] width 7 height 7
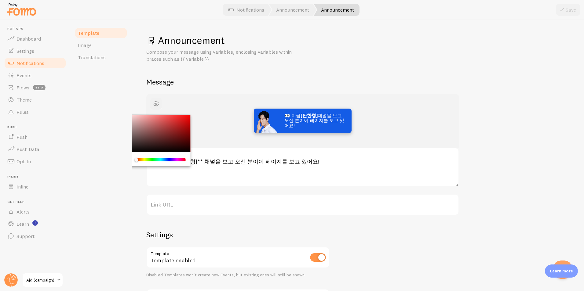
click at [151, 101] on button "button" at bounding box center [156, 104] width 12 height 12
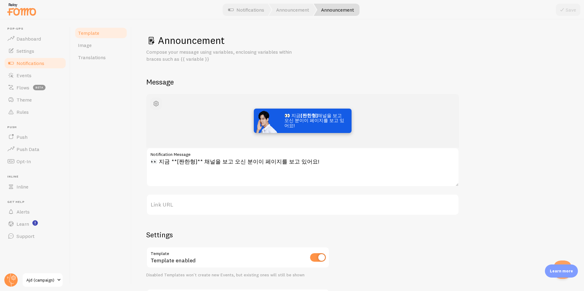
click at [153, 101] on span "button" at bounding box center [155, 103] width 7 height 7
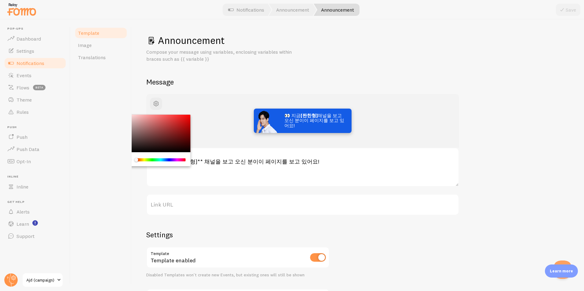
click at [279, 194] on label "Link URL" at bounding box center [302, 204] width 313 height 21
click at [279, 194] on input "Link URL" at bounding box center [302, 204] width 313 height 21
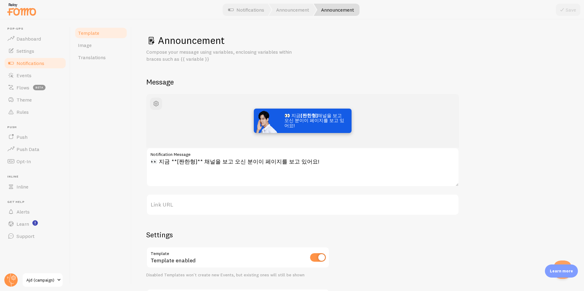
click at [181, 246] on div "Settings Template Template enabled Disabled Templates won't create new Events, …" at bounding box center [237, 280] width 183 height 100
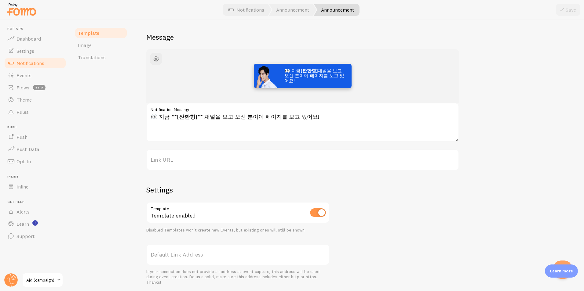
scroll to position [64, 0]
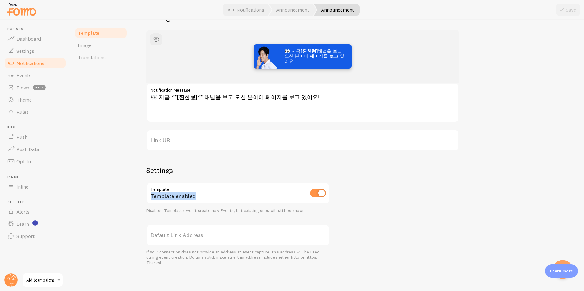
drag, startPoint x: 149, startPoint y: 196, endPoint x: 229, endPoint y: 200, distance: 80.1
click at [229, 200] on div "Template enabled" at bounding box center [237, 194] width 183 height 22
copy div "Template enabled"
click at [236, 219] on div "Settings Template Template enabled Disabled Templates won't create new Events, …" at bounding box center [237, 216] width 183 height 100
drag, startPoint x: 570, startPoint y: 270, endPoint x: 522, endPoint y: 274, distance: 47.8
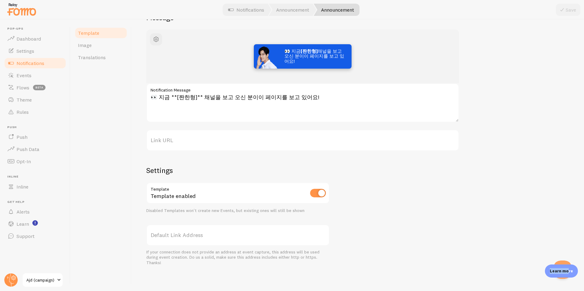
click at [521, 274] on body "Pop-ups Dashboard Settings Notifications Events Flows beta Theme Rules Push Pus…" at bounding box center [292, 145] width 584 height 291
drag, startPoint x: 522, startPoint y: 274, endPoint x: 564, endPoint y: 272, distance: 41.9
click at [564, 272] on p "Learn more" at bounding box center [561, 271] width 23 height 6
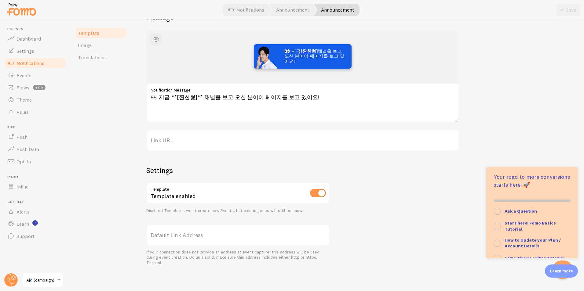
click at [527, 141] on div "👀 지금 [짠한형] 채널을 보고 오신 분이이 페이지를 보고 있어요! 👀 지금 **[짠한형]** 채널을 보고 오신 분이이 페이지를 보고 있어요!…" at bounding box center [357, 148] width 423 height 236
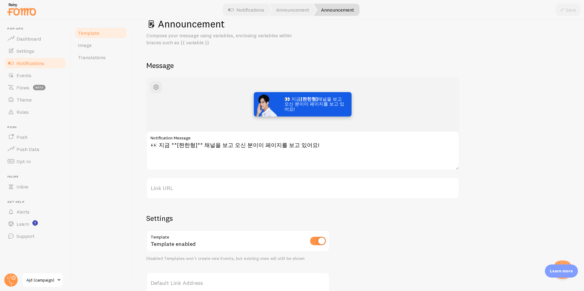
scroll to position [0, 0]
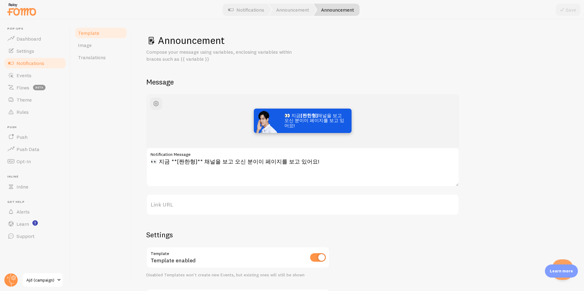
click at [565, 261] on button "Open Beacon popover" at bounding box center [561, 269] width 18 height 18
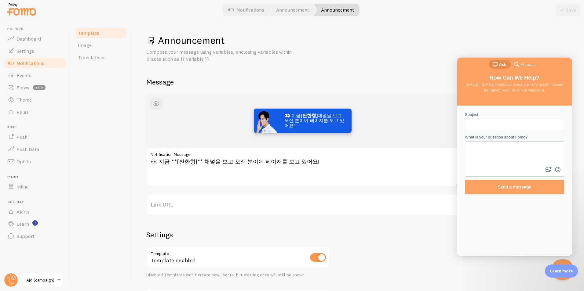
drag, startPoint x: 560, startPoint y: 262, endPoint x: 422, endPoint y: 245, distance: 139.4
click at [552, 260] on html at bounding box center [561, 269] width 18 height 18
click at [406, 254] on div "👀 지금 [짠한형] 채널을 보고 오신 분이이 페이지를 보고 있어요! 👀 지금 **[짠한형]** 채널을 보고 오신 분이이 페이지를 보고 있어요!…" at bounding box center [357, 212] width 423 height 236
click at [504, 35] on h1 "Announcement" at bounding box center [357, 40] width 423 height 13
drag, startPoint x: 428, startPoint y: 257, endPoint x: 456, endPoint y: 145, distance: 115.8
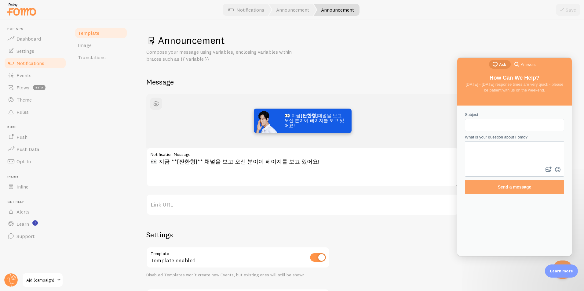
click at [428, 249] on div "👀 지금 [짠한형] 채널을 보고 오신 분이이 페이지를 보고 있어요! 👀 지금 **[짠한형]** 채널을 보고 오신 분이이 페이지를 보고 있어요!…" at bounding box center [357, 212] width 423 height 236
click at [31, 64] on span "Notifications" at bounding box center [30, 63] width 28 height 6
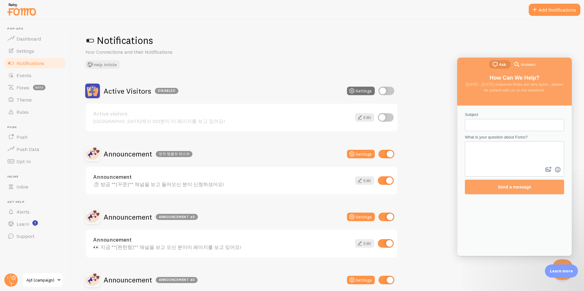
drag, startPoint x: 562, startPoint y: 259, endPoint x: 1115, endPoint y: 519, distance: 611.6
click at [562, 260] on div at bounding box center [561, 269] width 18 height 18
click at [562, 260] on button "Close Beacon popover" at bounding box center [561, 269] width 18 height 18
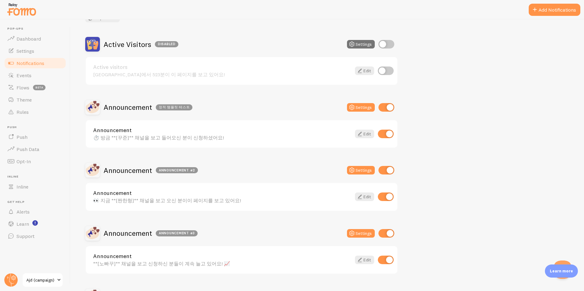
scroll to position [61, 0]
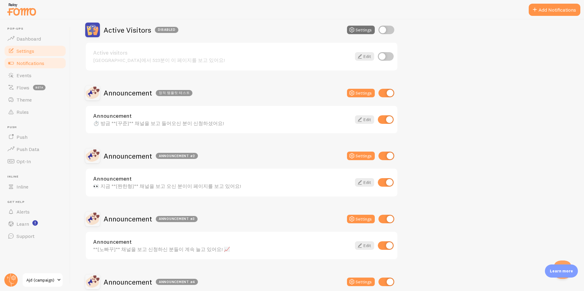
click at [34, 52] on span "Settings" at bounding box center [25, 51] width 18 height 6
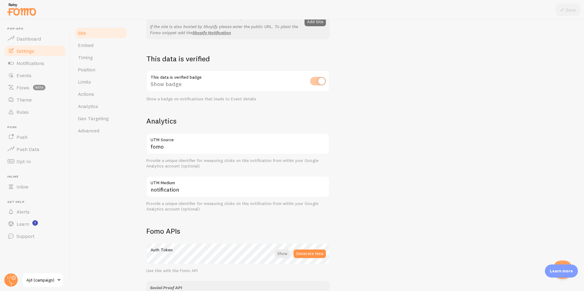
scroll to position [291, 0]
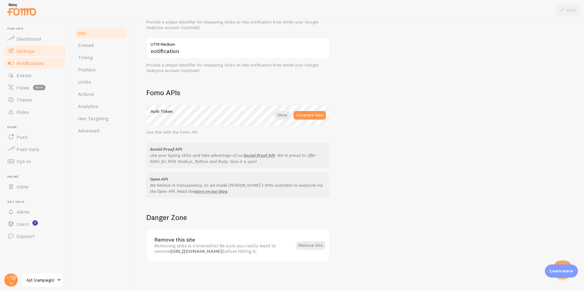
click at [26, 61] on span "Notifications" at bounding box center [30, 63] width 28 height 6
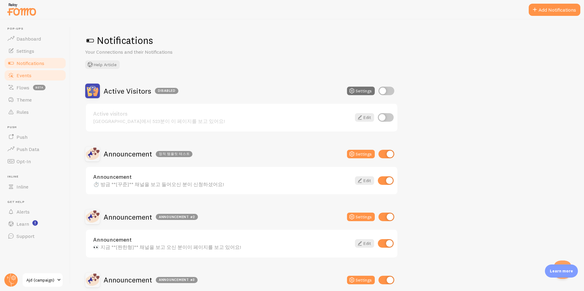
click at [26, 75] on span "Events" at bounding box center [23, 75] width 15 height 6
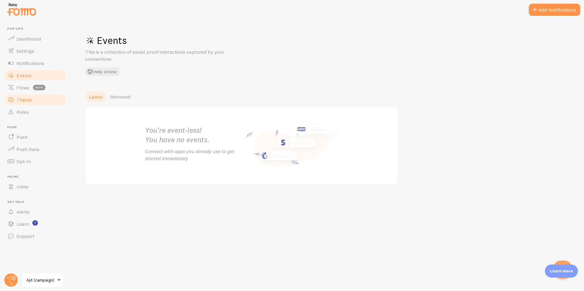
click at [15, 100] on link "Theme" at bounding box center [35, 100] width 63 height 12
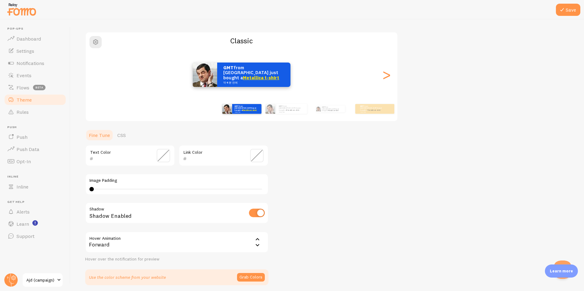
scroll to position [62, 0]
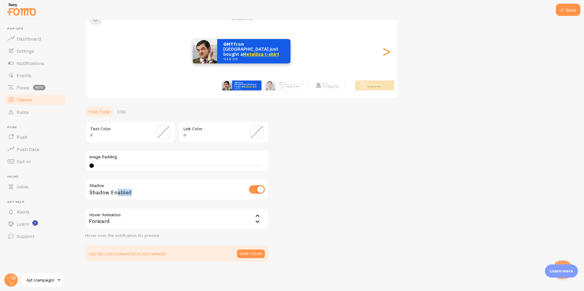
drag, startPoint x: 149, startPoint y: 195, endPoint x: 115, endPoint y: 194, distance: 34.5
click at [115, 194] on div "Shadow Enabled" at bounding box center [176, 190] width 183 height 22
click at [114, 193] on div "Shadow Enabled" at bounding box center [176, 190] width 183 height 22
click at [257, 214] on icon at bounding box center [257, 216] width 7 height 7
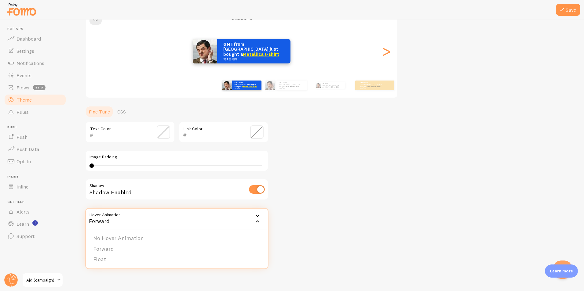
click at [297, 238] on div "Theme Choose a theme for your notifications Classic GMT from [GEOGRAPHIC_DATA] …" at bounding box center [327, 117] width 484 height 290
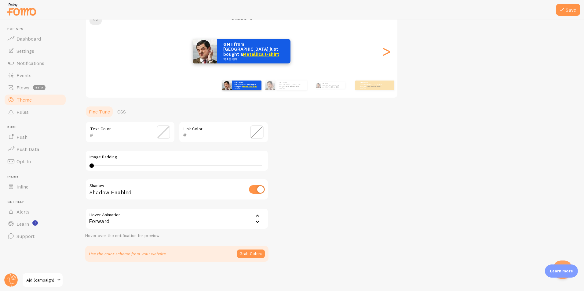
click at [297, 238] on div "Theme Choose a theme for your notifications Classic GMT from [GEOGRAPHIC_DATA] …" at bounding box center [327, 117] width 484 height 290
click at [259, 217] on icon at bounding box center [257, 216] width 7 height 7
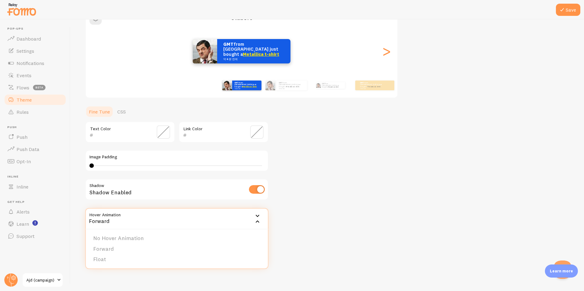
click at [385, 209] on div "Theme Choose a theme for your notifications Classic GMT from [GEOGRAPHIC_DATA] …" at bounding box center [327, 117] width 484 height 290
click at [384, 209] on div "Theme Choose a theme for your notifications Classic GMT from [GEOGRAPHIC_DATA] …" at bounding box center [327, 117] width 484 height 290
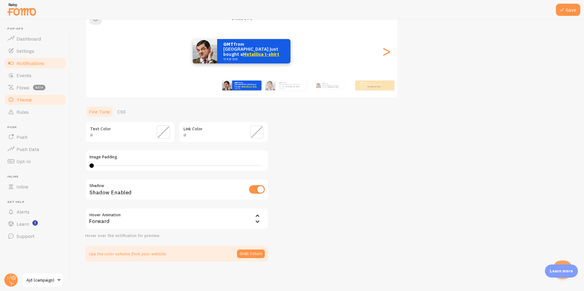
click at [41, 65] on span "Notifications" at bounding box center [30, 63] width 28 height 6
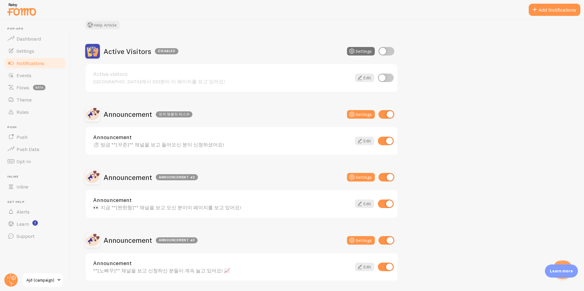
scroll to position [61, 0]
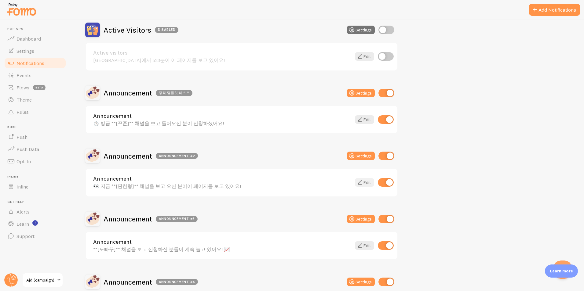
click at [369, 183] on link "Edit" at bounding box center [364, 182] width 19 height 9
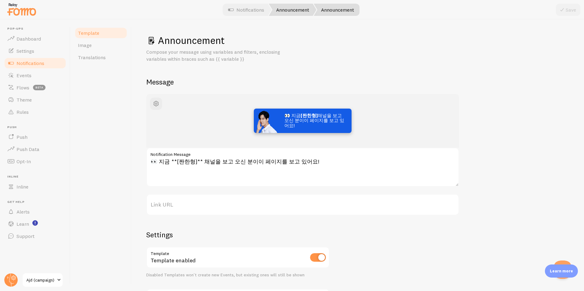
click at [289, 15] on link "Announcement" at bounding box center [293, 10] width 48 height 12
click at [96, 48] on link "Image" at bounding box center [100, 45] width 53 height 12
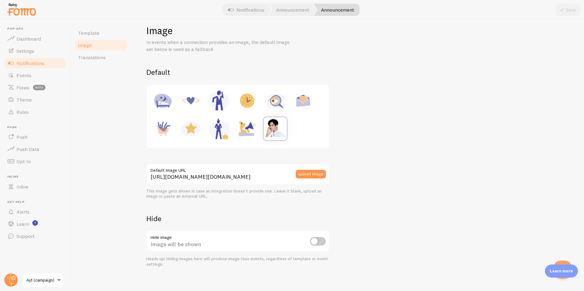
scroll to position [15, 0]
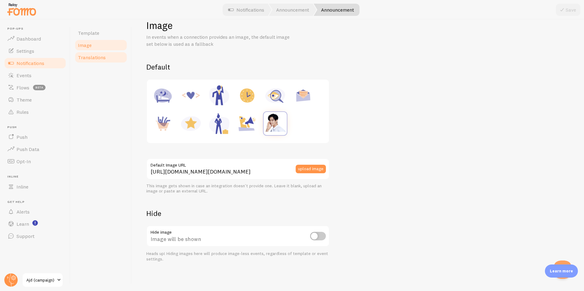
click at [97, 56] on span "Translations" at bounding box center [92, 57] width 28 height 6
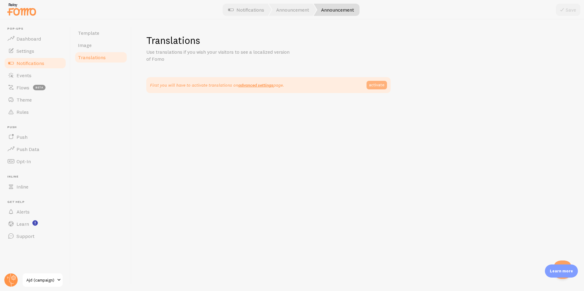
click at [379, 86] on link "activate" at bounding box center [376, 85] width 20 height 9
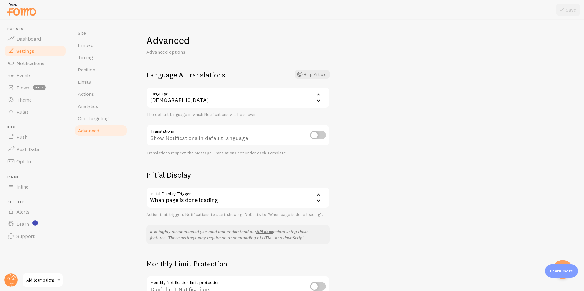
scroll to position [63, 0]
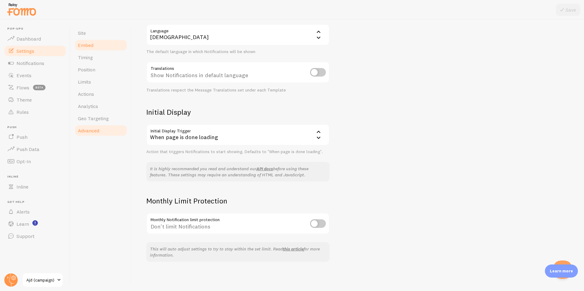
click at [94, 45] on link "Embed" at bounding box center [100, 45] width 53 height 12
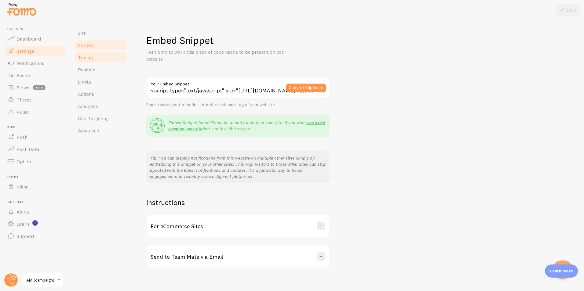
click at [112, 63] on link "Timing" at bounding box center [100, 57] width 53 height 12
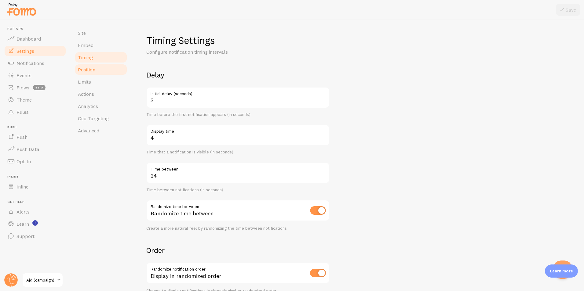
click at [107, 70] on link "Position" at bounding box center [100, 70] width 53 height 12
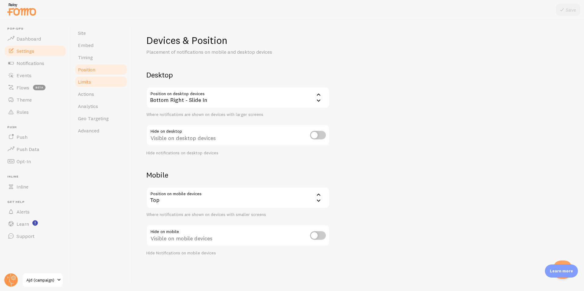
click at [102, 84] on link "Limits" at bounding box center [100, 82] width 53 height 12
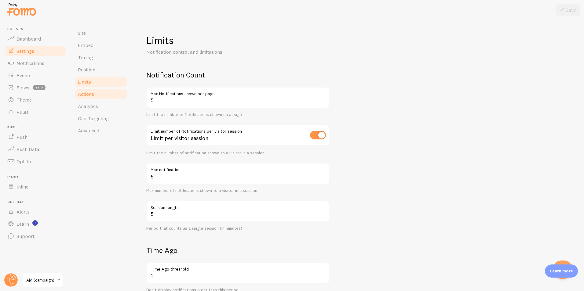
click at [93, 96] on span "Actions" at bounding box center [86, 94] width 16 height 6
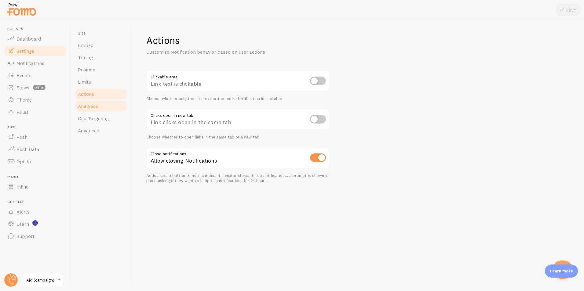
click at [94, 108] on span "Analytics" at bounding box center [88, 106] width 20 height 6
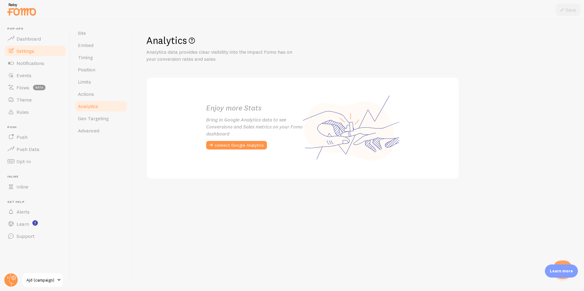
click at [30, 52] on span "Settings" at bounding box center [25, 51] width 18 height 6
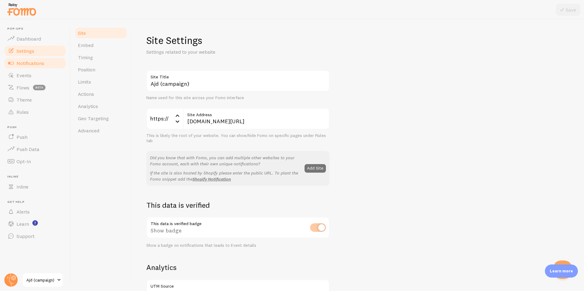
click at [31, 62] on span "Notifications" at bounding box center [30, 63] width 28 height 6
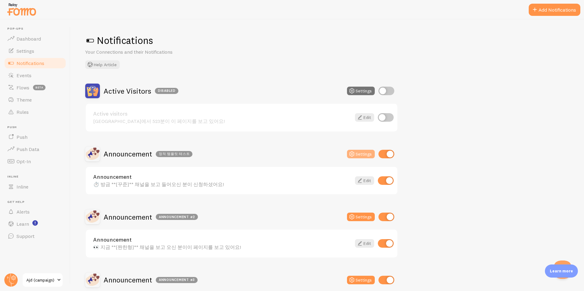
click at [363, 155] on button "Settings" at bounding box center [361, 154] width 28 height 9
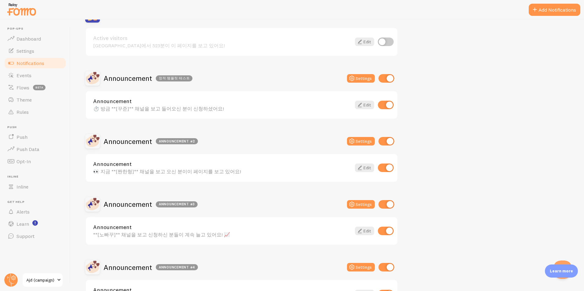
scroll to position [61, 0]
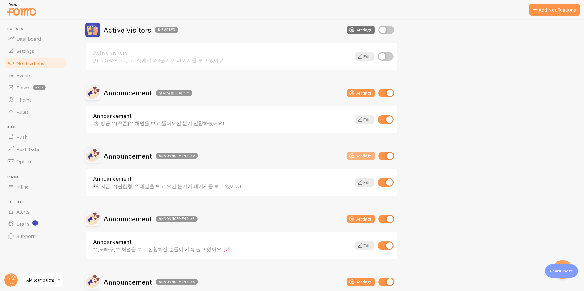
click at [359, 97] on button "Settings" at bounding box center [361, 93] width 28 height 9
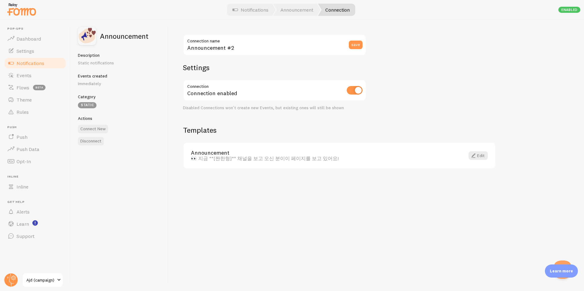
click at [100, 62] on p "Static notifications" at bounding box center [119, 63] width 83 height 6
click at [26, 102] on span "Theme" at bounding box center [23, 100] width 15 height 6
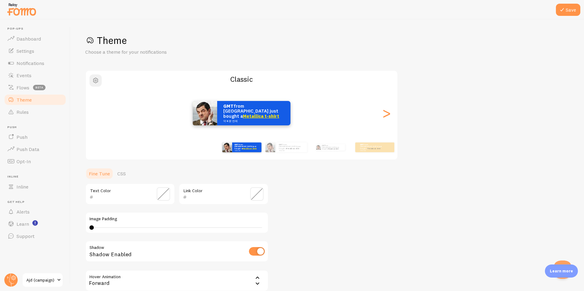
click at [101, 81] on button "button" at bounding box center [95, 81] width 12 height 12
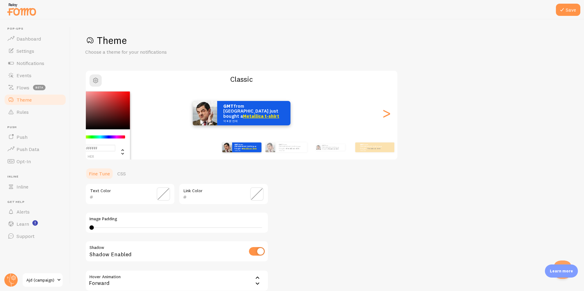
drag, startPoint x: 330, startPoint y: 209, endPoint x: 326, endPoint y: 205, distance: 5.8
click at [331, 209] on div "Theme Choose a theme for your notifications #FFFFFF hex 255 r 255 g 255 b 0 h 0…" at bounding box center [327, 179] width 484 height 290
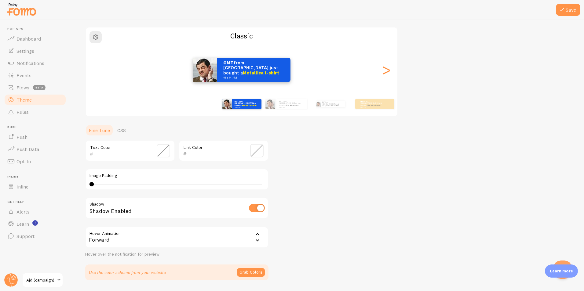
scroll to position [62, 0]
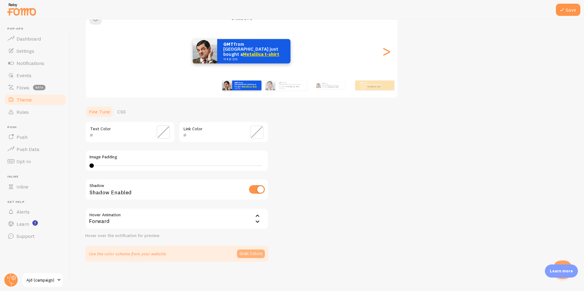
click at [255, 256] on button "Grab Colors" at bounding box center [251, 254] width 28 height 9
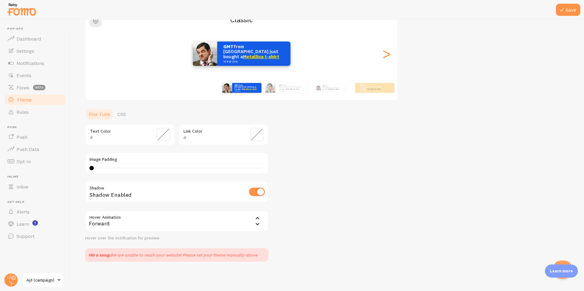
scroll to position [60, 0]
click at [125, 115] on link "CSS" at bounding box center [122, 114] width 16 height 12
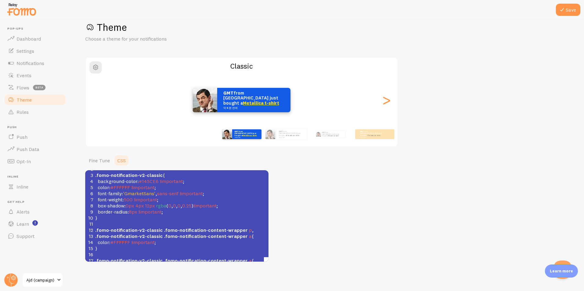
scroll to position [0, 0]
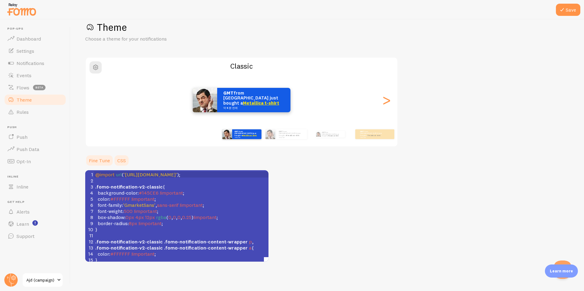
click at [96, 157] on link "Fine Tune" at bounding box center [99, 161] width 28 height 12
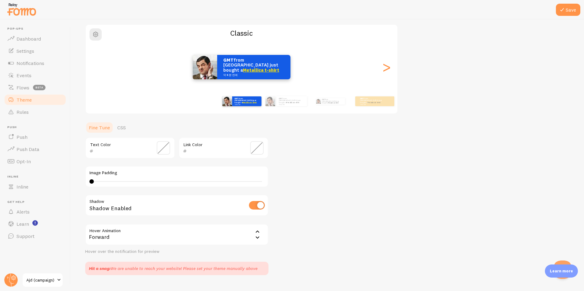
scroll to position [60, 0]
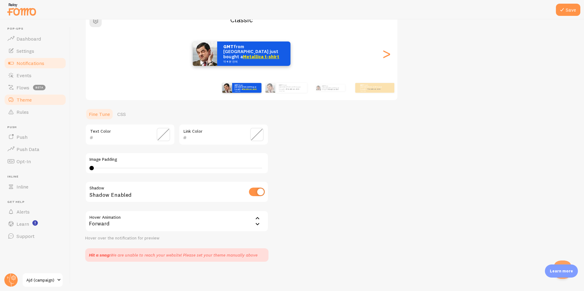
click at [33, 63] on span "Notifications" at bounding box center [30, 63] width 28 height 6
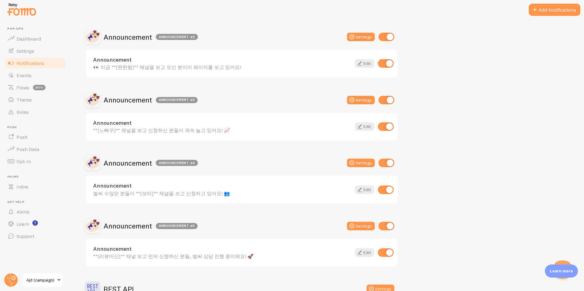
scroll to position [122, 0]
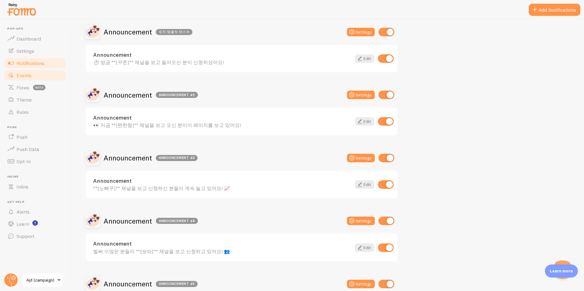
click at [31, 76] on span "Events" at bounding box center [23, 75] width 15 height 6
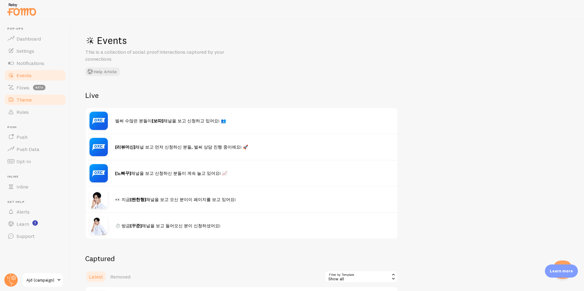
click at [24, 99] on span "Theme" at bounding box center [23, 100] width 15 height 6
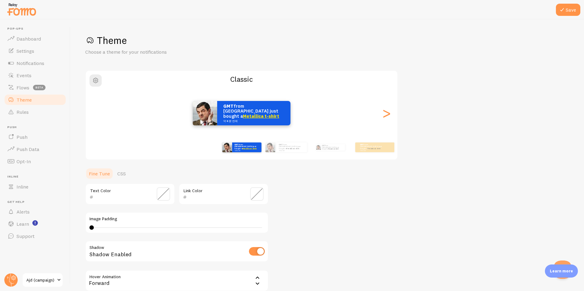
scroll to position [62, 0]
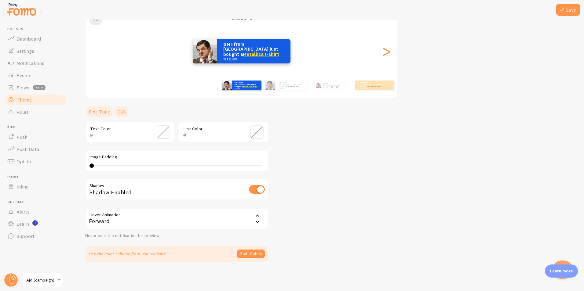
click at [120, 112] on link "CSS" at bounding box center [122, 112] width 16 height 12
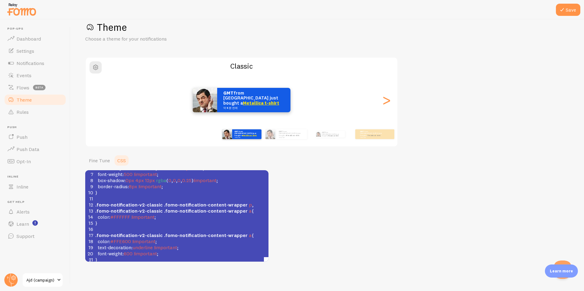
scroll to position [50, 0]
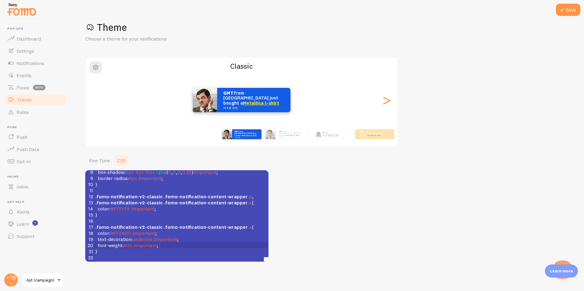
drag, startPoint x: 172, startPoint y: 241, endPoint x: 260, endPoint y: 217, distance: 91.1
click at [171, 242] on pre "font-weight : 600 !important ;" at bounding box center [185, 245] width 183 height 6
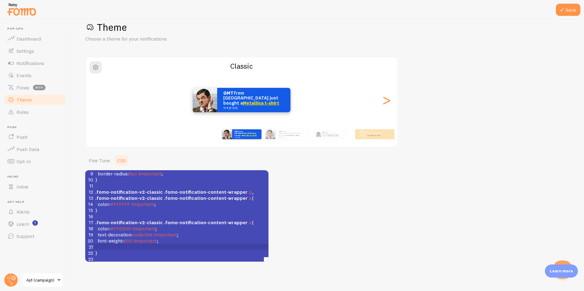
type textarea "i"
type textarea "LI"
type textarea "line-height: 4"
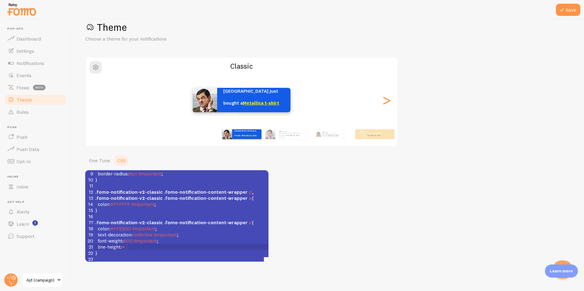
scroll to position [2, 28]
type textarea "20"
type textarea "2ㅔㅌ"
type textarea "px"
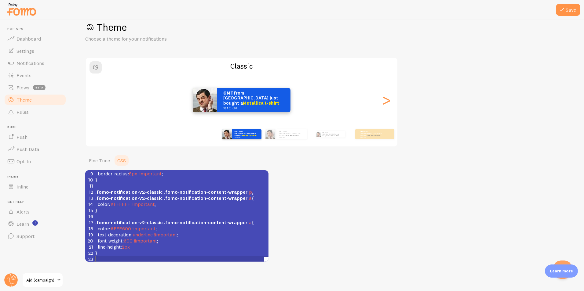
scroll to position [56, 0]
click at [149, 242] on pre "line-height : 2px" at bounding box center [185, 245] width 183 height 6
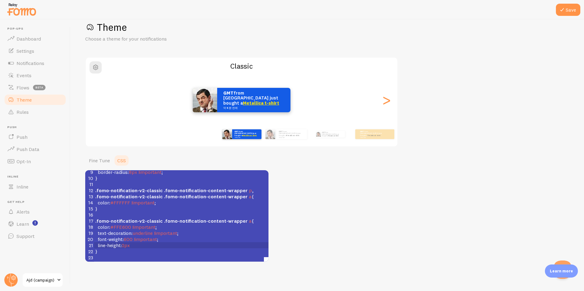
type textarea ";"
click at [142, 242] on pre "line-height : 12px ;" at bounding box center [185, 245] width 183 height 6
click at [139, 242] on pre "line-height : 12px ;" at bounding box center [185, 245] width 183 height 6
type textarea ";"
click at [127, 242] on span "12px" at bounding box center [127, 245] width 10 height 6
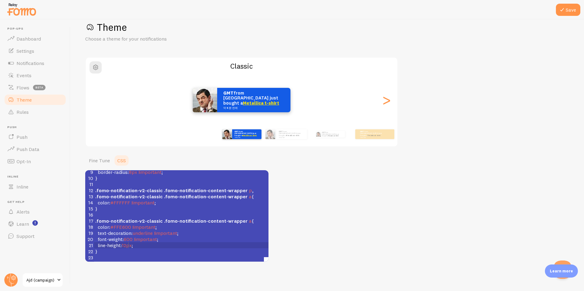
type textarea "20"
type textarea "12"
click at [188, 242] on pre "line-height : 12px ;" at bounding box center [185, 245] width 183 height 6
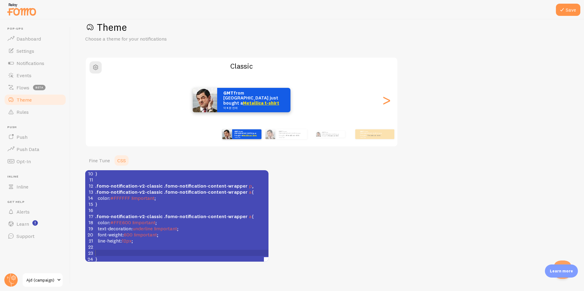
scroll to position [2, 0]
drag, startPoint x: 133, startPoint y: 234, endPoint x: 132, endPoint y: 240, distance: 6.3
click at [133, 234] on span "600" at bounding box center [128, 235] width 9 height 6
click at [130, 243] on span "12px" at bounding box center [127, 241] width 10 height 6
type textarea "222"
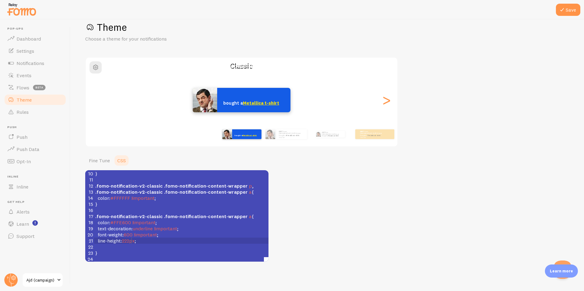
scroll to position [2, 7]
click at [206, 257] on div "x 1 @import url ( 'https://cdn.jsdelivr.net/gh/webfontworld/gmarket/GmarketSans…" at bounding box center [185, 189] width 183 height 149
click at [196, 242] on pre "​" at bounding box center [185, 245] width 183 height 6
type textarea "12"
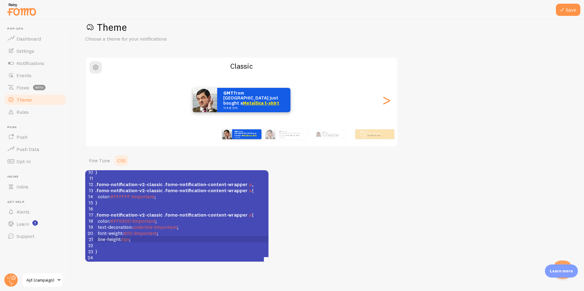
type textarea "2"
click at [181, 242] on pre "​" at bounding box center [185, 245] width 183 height 6
drag, startPoint x: 133, startPoint y: 235, endPoint x: 172, endPoint y: 229, distance: 39.9
click at [132, 236] on span "12px" at bounding box center [127, 239] width 10 height 6
type textarea "px"
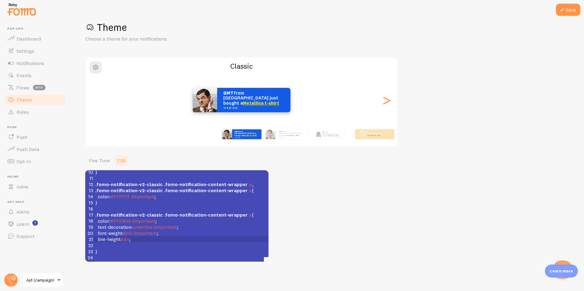
type textarea "5"
type textarea "20"
type textarea "pzx"
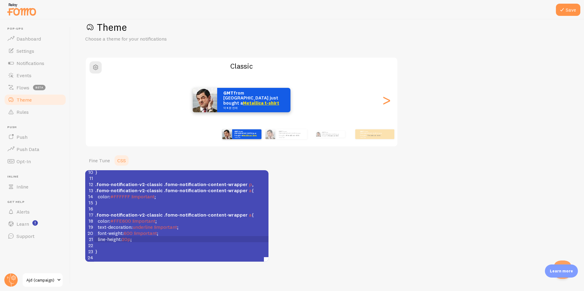
type textarea "x"
click at [189, 242] on pre "​" at bounding box center [185, 245] width 183 height 6
click at [576, 12] on button "Save" at bounding box center [568, 10] width 24 height 12
click at [151, 237] on pre "line-height : 20px ;" at bounding box center [185, 239] width 183 height 6
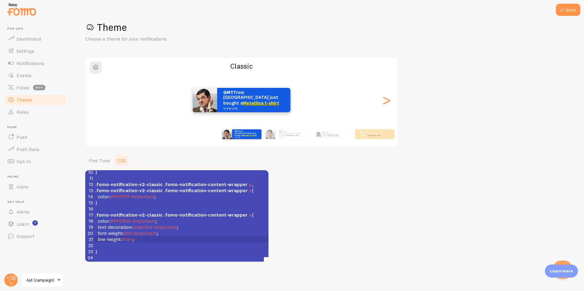
scroll to position [2, 0]
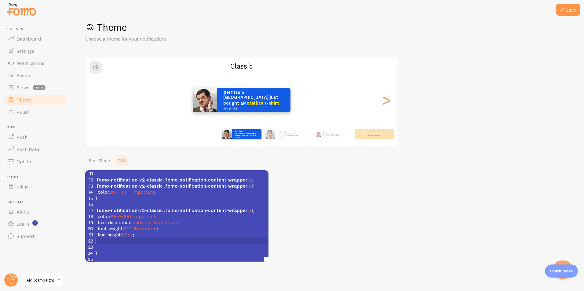
type textarea "f"
type textarea "font-six"
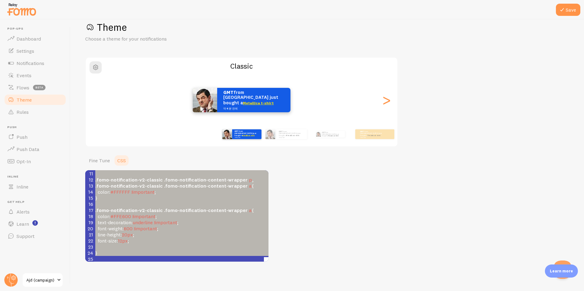
type textarea "@import url('https://cdn.jsdelivr.net/gh/webfontworld/gmarket/GmarketSans.css')…"
click at [206, 204] on pre "​" at bounding box center [185, 204] width 183 height 6
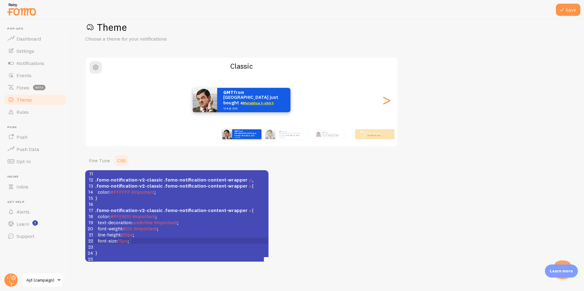
click at [190, 238] on pre "font-size : 12px ;" at bounding box center [185, 241] width 183 height 6
click at [169, 243] on pre "font-size : 12px ;" at bounding box center [185, 241] width 183 height 6
type textarea "t"
type textarea "r"
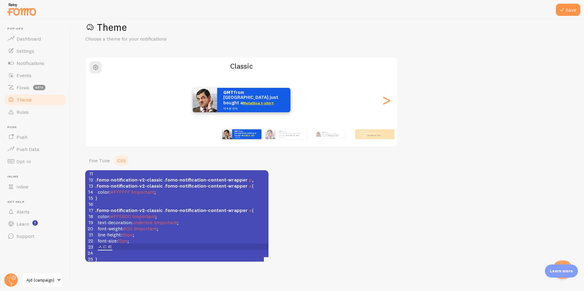
type textarea "ㅅㄷ"
type textarea "r"
type textarea "texr"
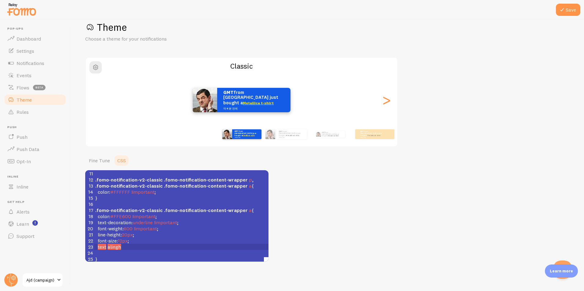
type textarea "t alingh"
type textarea "n"
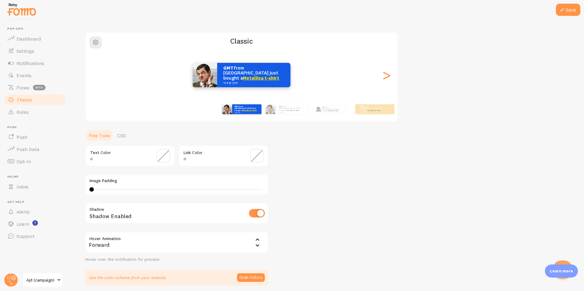
scroll to position [62, 0]
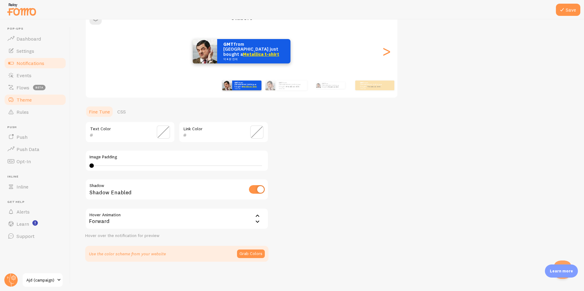
click at [34, 60] on span "Notifications" at bounding box center [30, 63] width 28 height 6
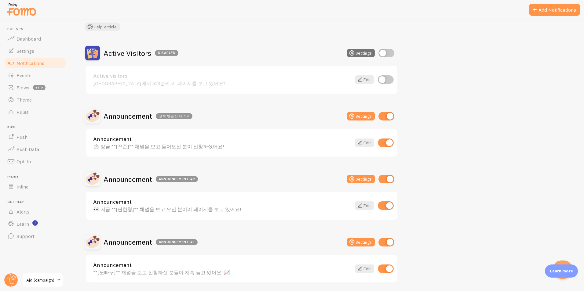
scroll to position [61, 0]
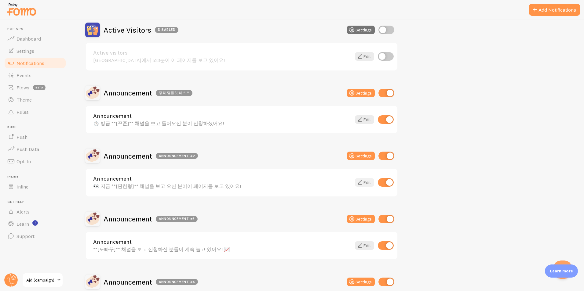
click at [369, 181] on link "Edit" at bounding box center [364, 182] width 19 height 9
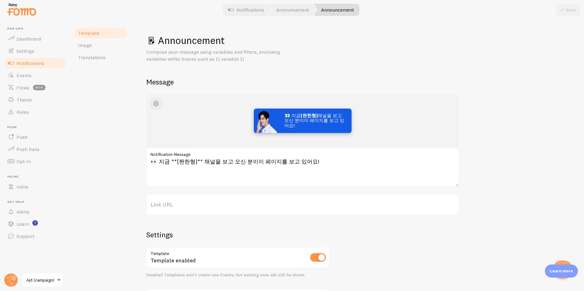
click at [428, 60] on div "Compose your message using variables and filters, enclosing variables within br…" at bounding box center [357, 56] width 423 height 14
click at [101, 44] on link "Image" at bounding box center [100, 45] width 53 height 12
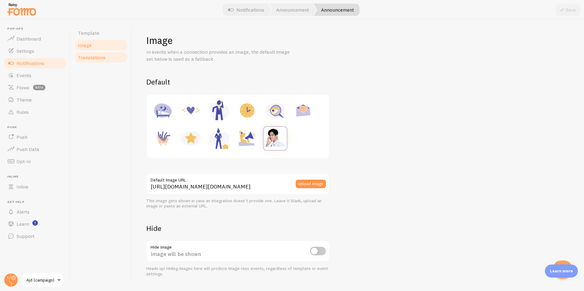
click at [96, 60] on span "Translations" at bounding box center [92, 57] width 28 height 6
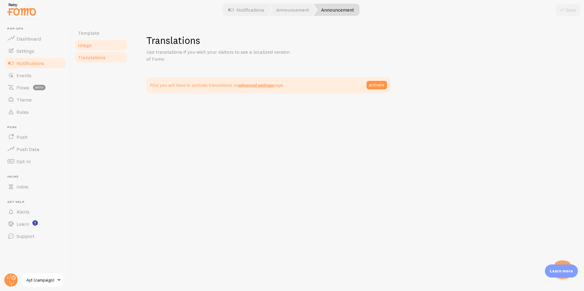
click at [96, 40] on link "Image" at bounding box center [100, 45] width 53 height 12
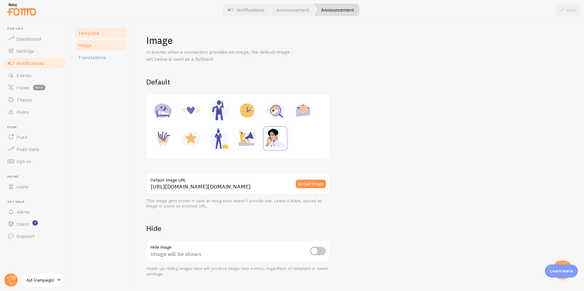
click at [96, 34] on span "Template" at bounding box center [88, 33] width 21 height 6
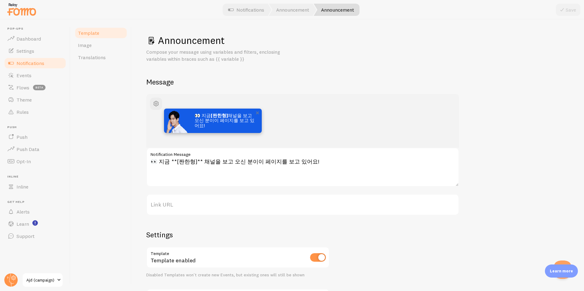
click at [295, 117] on div "👀 지금 [짠한형] 채널을 보고 오신 분이이 페이지를 보고 있어요!" at bounding box center [302, 121] width 283 height 24
click at [284, 112] on div "👀 지금 [짠한형] 채널을 보고 오신 분이이 페이지를 보고 있어요!" at bounding box center [302, 121] width 283 height 24
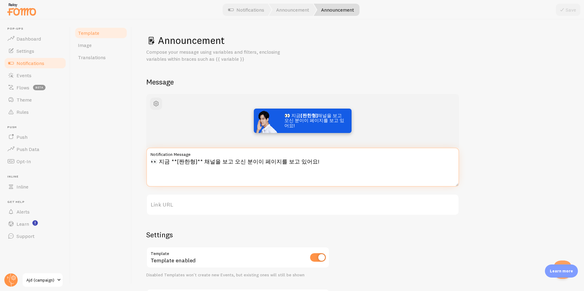
click at [353, 174] on textarea "👀 지금 **[짠한형]** 채널을 보고 오신 분이이 페이지를 보고 있어요!" at bounding box center [302, 167] width 313 height 39
click at [206, 176] on textarea "👀 지금 **[짠한형]** 채널을 보고 오신 분이이 페이지를 보고 있어요!" at bounding box center [302, 167] width 313 height 39
click at [202, 166] on textarea "👀 지금 **[짠한형]** 채널을 보고 오신 분이이 페이지를 보고 있어요!" at bounding box center [302, 167] width 313 height 39
click at [227, 159] on textarea "👀 지금 **[짠한형]** 채널을 보고 오신 분이이 페이지를 보고 있어요!" at bounding box center [302, 167] width 313 height 39
click at [254, 161] on textarea "👀 지금 **[짠한형]** 채널을 보고 오신 분이이 페이지를 보고 있어요!" at bounding box center [302, 167] width 313 height 39
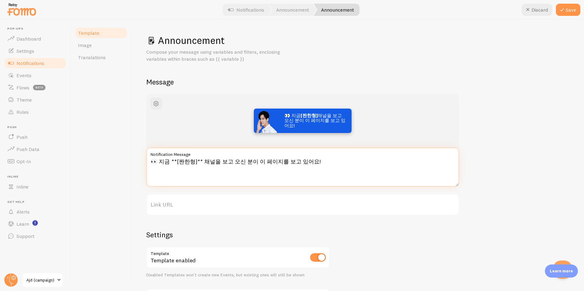
click at [294, 175] on textarea "👀 지금 **[짠한형]** 채널을 보고 오신 분이 이 페이지를 보고 있어요!" at bounding box center [302, 167] width 313 height 39
drag, startPoint x: 287, startPoint y: 158, endPoint x: 310, endPoint y: 194, distance: 42.2
click at [287, 159] on textarea "👀 지금 **[짠한형]** 채널을 보고 오신 분이 이 페이지를 보고 있어요!" at bounding box center [302, 167] width 313 height 39
click at [398, 173] on textarea "👀 지금 **[짠한형]** 채널을 보고 오신 분이 이 페이지를 보고 있어요!" at bounding box center [302, 167] width 313 height 39
click at [251, 162] on textarea "👀 지금 **[짠한형]** 채널을 보고 오신 분이 이 페이지를 보고 있어요!" at bounding box center [302, 167] width 313 height 39
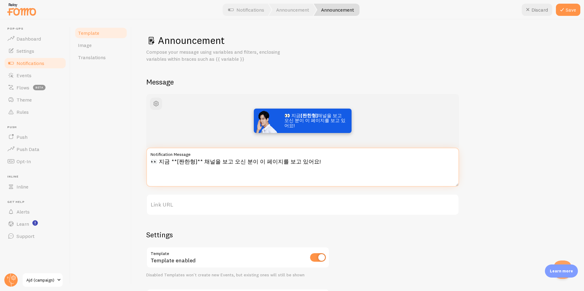
click at [327, 164] on textarea "👀 지금 **[짠한형]** 채널을 보고 오신 분이 이 페이지를 보고 있어요!" at bounding box center [302, 167] width 313 height 39
type textarea "👀 지금 **[짠한형]** 채널을 보고 오신 분이 이 페이지를 보고 있어요!"
drag, startPoint x: 227, startPoint y: 149, endPoint x: 217, endPoint y: 156, distance: 12.2
click at [227, 149] on label "Notification Message" at bounding box center [302, 153] width 313 height 10
click at [227, 149] on textarea "👀 지금 **[짠한형]** 채널을 보고 오신 분이 이 페이지를 보고 있어요!" at bounding box center [302, 167] width 313 height 39
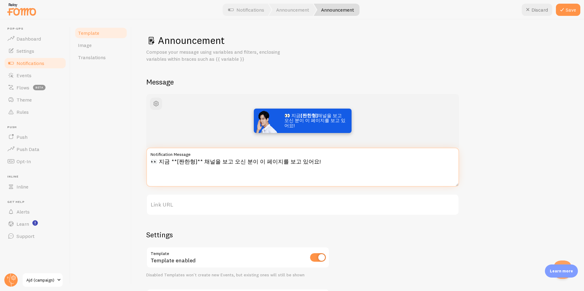
click at [212, 159] on textarea "👀 지금 **[짠한형]** 채널을 보고 오신 분이 이 페이지를 보고 있어요!" at bounding box center [302, 167] width 313 height 39
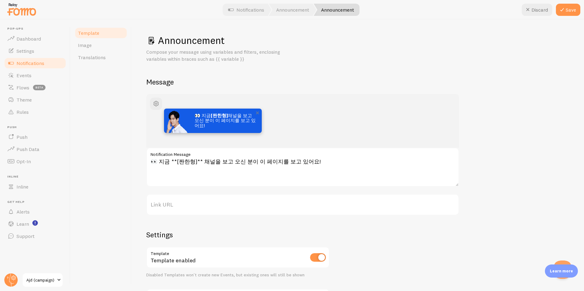
click at [265, 122] on div "👀 지금 [짠한형] 채널을 보고 오신 분이 이 페이지를 보고 있어요!" at bounding box center [302, 121] width 283 height 24
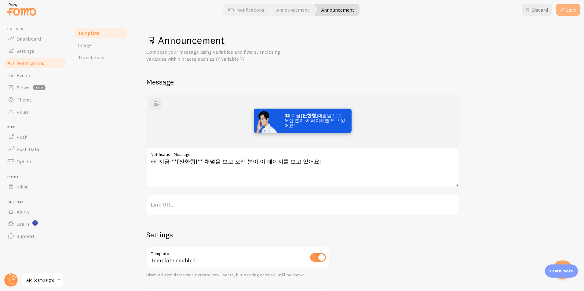
click at [573, 6] on button "Save" at bounding box center [568, 10] width 24 height 12
drag, startPoint x: 395, startPoint y: 157, endPoint x: 392, endPoint y: 155, distance: 3.1
click at [395, 157] on label "Notification Message" at bounding box center [302, 153] width 313 height 10
click at [395, 157] on textarea "👀 지금 **[짠한형]** 채널을 보고 오신 분이 이 페이지를 보고 있어요!" at bounding box center [302, 167] width 313 height 39
click at [21, 64] on span "Notifications" at bounding box center [30, 63] width 28 height 6
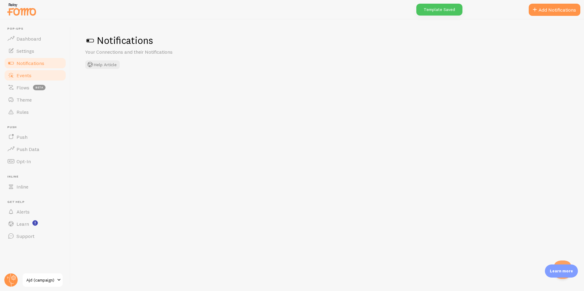
click at [21, 78] on span "Events" at bounding box center [23, 75] width 15 height 6
click at [24, 64] on span "Notifications" at bounding box center [30, 63] width 28 height 6
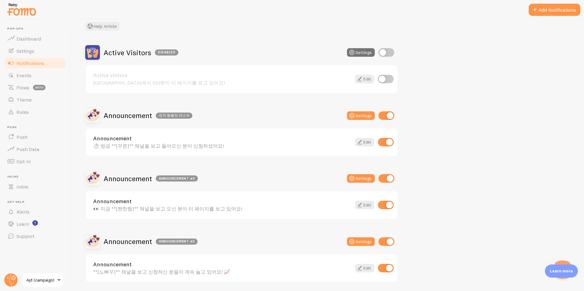
scroll to position [61, 0]
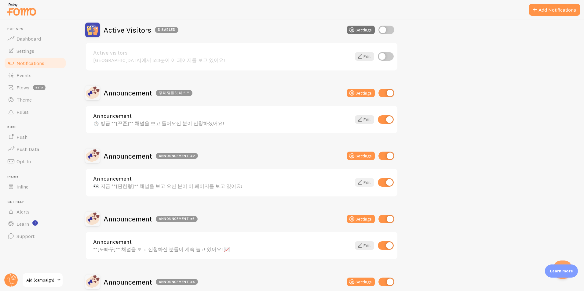
click at [366, 183] on link "Edit" at bounding box center [364, 182] width 19 height 9
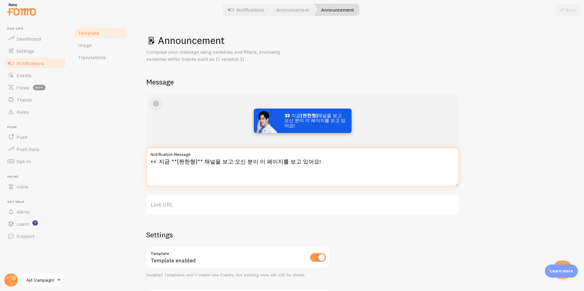
click at [235, 164] on textarea "👀 지금 **[짠한형]** 채널을 보고 오신 분이 이 페이지를 보고 있어요!" at bounding box center [302, 167] width 313 height 39
click at [196, 164] on textarea "👀 지금 **[짠한형]** 채널을 보고 오신 분이 이 페이지를 보고 있어요!" at bounding box center [302, 167] width 313 height 39
click at [247, 162] on textarea "👀 지금 **[짠한형]** 채널을 보고 오신 분이 이 페이지를 보고 있어요!" at bounding box center [302, 167] width 313 height 39
drag, startPoint x: 231, startPoint y: 160, endPoint x: 261, endPoint y: 158, distance: 30.9
click at [232, 160] on textarea "👀 지금 **[짠한형]** 채널을 보고 오신 분이 이 페이지를 보고 있어요!" at bounding box center [302, 167] width 313 height 39
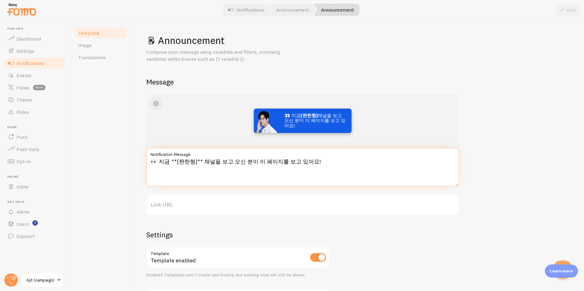
click at [253, 161] on textarea "👀 지금 **[짠한형]** 채널을 보고 오신 분이 이 페이지를 보고 있어요!" at bounding box center [302, 167] width 313 height 39
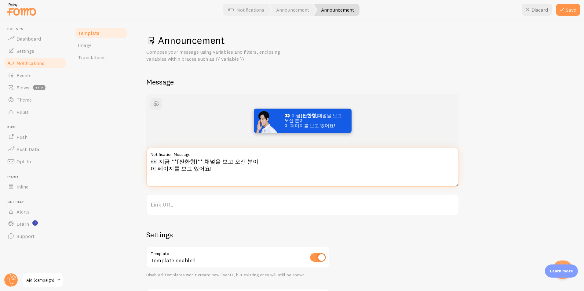
click at [315, 166] on textarea "👀 지금 **[짠한형]** 채널을 보고 오신 분이 이 페이지를 보고 있어요!" at bounding box center [302, 167] width 313 height 39
click at [232, 160] on textarea "👀 지금 **[짠한형]** 채널을 보고 오신 분이이 페이지를 보고 있어요!" at bounding box center [302, 167] width 313 height 39
click at [230, 162] on textarea "👀 지금 **[짠한형]** 채널을 보고 오신 분이이 페이지를 보고 있어요!" at bounding box center [302, 167] width 313 height 39
click at [203, 173] on textarea "👀 지금 **[짠한형]** 채널을 보고 오신 분이이 페이지를 보고 있어요!" at bounding box center [302, 167] width 313 height 39
click at [227, 169] on textarea "👀 지금 **[짠한형]** 채널을 보고 오신 분이이 페이지를 보고 있어요!" at bounding box center [302, 167] width 313 height 39
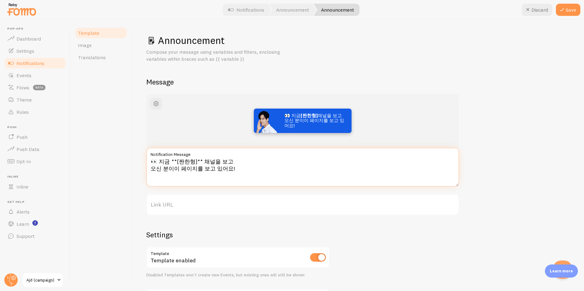
click at [264, 158] on textarea "👀 지금 **[짠한형]** 채널을 보고 오신 분이이 페이지를 보고 있어요!" at bounding box center [302, 167] width 313 height 39
click at [200, 167] on textarea "👀 지금 **[짠한형]** 채널을 보고 오신 분이이 페이지를 보고 있어요!" at bounding box center [302, 167] width 313 height 39
click at [152, 169] on textarea "👀 지금 **[짠한형]** 채널을 보고 오신 분이이 페이지를 보고 있어요!" at bounding box center [302, 167] width 313 height 39
click at [219, 163] on textarea "👀 지금 **[짠한형]** 채널을 보고오신 분이이 페이지를 보고 있어요!" at bounding box center [302, 167] width 313 height 39
click at [160, 170] on textarea "👀 지금 **[짠한형]** 채널을 보고오신 분이이 페이지를 보고 있어요!" at bounding box center [302, 167] width 313 height 39
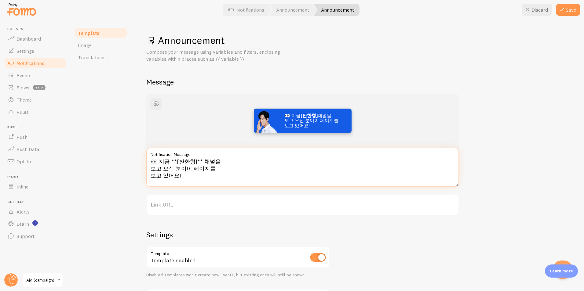
click at [181, 169] on textarea "👀 지금 **[짠한형]** 채널을 보고 오신 분이이 페이지를 보고 있어요!" at bounding box center [302, 167] width 313 height 39
click at [153, 175] on textarea "👀 지금 **[짠한형]** 채널을 보고 오신 분이 이 페이지를 보고 있어요!" at bounding box center [302, 167] width 313 height 39
click at [153, 176] on textarea "👀 지금 **[짠한형]** 채널을 보고 오신 분이 이 페이지를 보고 있어요!" at bounding box center [302, 167] width 313 height 39
click at [186, 169] on textarea "👀 지금 **[짠한형]** 채널을 보고 오신 분이 이 페이지를보고 있어요!" at bounding box center [302, 167] width 313 height 39
click at [290, 161] on textarea "👀 지금 **[짠한형]** 채널을 보고 오신 분이 이 페이지를보고 있어요!" at bounding box center [302, 167] width 313 height 39
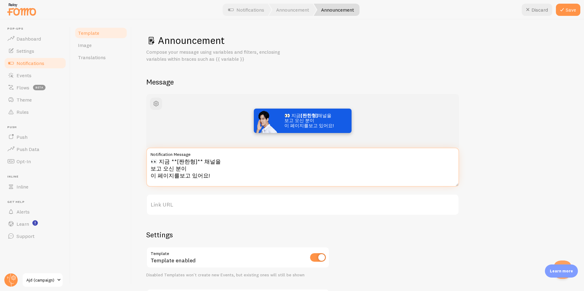
click at [211, 172] on textarea "👀 지금 **[짠한형]** 채널을 보고 오신 분이 이 페이지를보고 있어요!" at bounding box center [302, 167] width 313 height 39
click at [246, 174] on textarea "👀 지금 **[짠한형]** 채널을 보고 오신 분이 이 페이지를보고 있어요!" at bounding box center [302, 167] width 313 height 39
click at [257, 178] on textarea "👀 지금 **[짠한형]** 채널을 보고 오신 분이 이 페이지를보고 있어요!" at bounding box center [302, 167] width 313 height 39
click at [265, 173] on textarea "👀 지금 **[짠한형]** 채널을 보고 오신 분이 이 페이지를보고 있어요!" at bounding box center [302, 167] width 313 height 39
click at [219, 177] on textarea "👀 지금 **[짠한형]** 채널을 보고 오신 분이 이 페이지를보고 있어요!" at bounding box center [302, 167] width 313 height 39
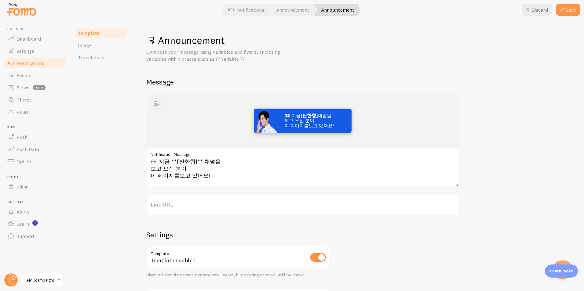
click at [151, 100] on button "button" at bounding box center [156, 104] width 12 height 12
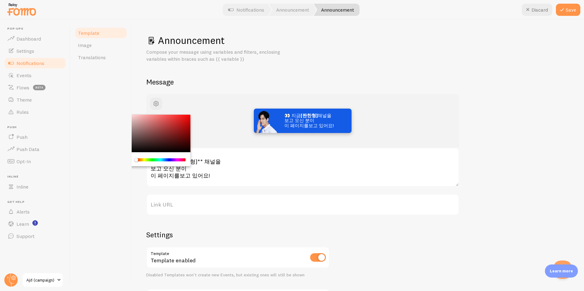
click at [259, 70] on div "Announcement Compose your message using variables and filters, enclosing variab…" at bounding box center [357, 182] width 423 height 296
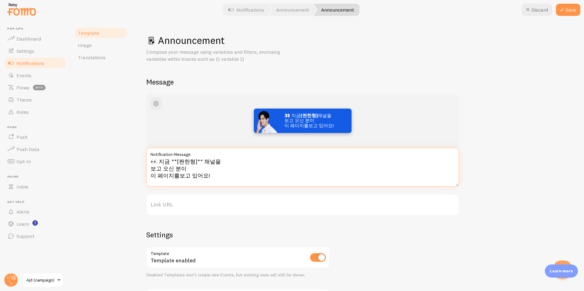
click at [202, 159] on textarea "👀 지금 **[짠한형]** 채널을 보고 오신 분이 이 페이지를보고 있어요!" at bounding box center [302, 167] width 313 height 39
click at [150, 169] on textarea "👀 지금 **[짠한형]** 채널을 보고 오신 분이 이 페이지를보고 있어요!" at bounding box center [302, 167] width 313 height 39
click at [150, 176] on textarea "👀 지금 **[짠한형]** 채널을 보고 오신 분이 이 페이지를보고 있어요!" at bounding box center [302, 167] width 313 height 39
click at [293, 171] on textarea "👀 지금 **[짠한형]** 채널을 보고 오신 분이 이 페이지를보고 있어요!" at bounding box center [302, 167] width 313 height 39
click at [212, 169] on textarea "👀 지금 **[짠한형]** 채널을 보고 오신 분이 이 페이지를보고 있어요!" at bounding box center [302, 167] width 313 height 39
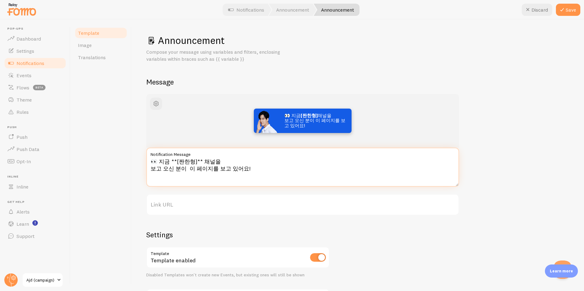
click at [293, 169] on textarea "👀 지금 **[짠한형]** 채널을 보고 오신 분이 이 페이지를 보고 있어요!" at bounding box center [302, 167] width 313 height 39
click at [175, 160] on textarea "👀 지금 **[짠한형]** 채널을 보고 오신 분이 이 페이지를 보고 있어요!" at bounding box center [302, 167] width 313 height 39
drag, startPoint x: 163, startPoint y: 160, endPoint x: 158, endPoint y: 161, distance: 4.3
click at [159, 160] on textarea "👀 지금 짠한형 채널을 보고 오신 분이 이 페이지를 보고 있어요!" at bounding box center [302, 167] width 313 height 39
click at [158, 161] on textarea "👀 지금 짠한형 채널을 보고 오신 분이 이 페이지를 보고 있어요!" at bounding box center [302, 167] width 313 height 39
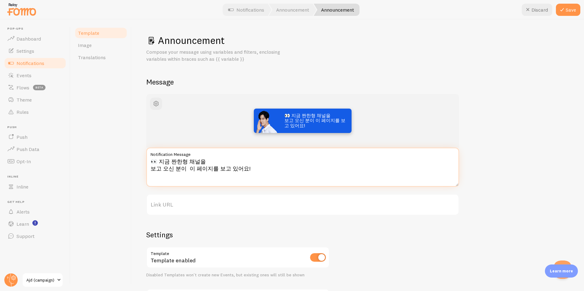
drag, startPoint x: 160, startPoint y: 161, endPoint x: 141, endPoint y: 160, distance: 18.6
click at [142, 161] on div "Announcement Compose your message using variables and filters, enclosing variab…" at bounding box center [358, 156] width 452 height 272
click at [277, 171] on textarea "지금 짠한형 채널을 보고 오신 분이 이 페이지를 보고 있어요!" at bounding box center [302, 167] width 313 height 39
paste textarea "👀"
click at [241, 171] on textarea "지금 짠한형 채널을 보고 오신 분이 이 페이지를 보고 있어요!👀" at bounding box center [302, 167] width 313 height 39
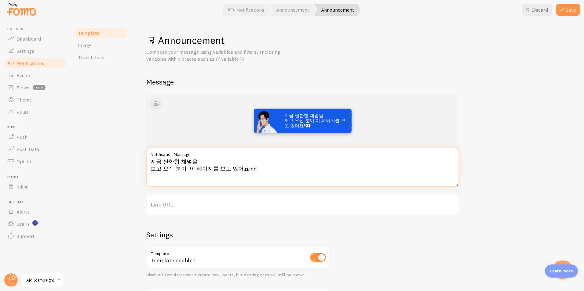
click at [242, 168] on textarea "지금 짠한형 채널을 보고 오신 분이 이 페이지를 보고 있어요!👀" at bounding box center [302, 167] width 313 height 39
drag, startPoint x: 286, startPoint y: 168, endPoint x: 280, endPoint y: 180, distance: 13.4
click at [286, 169] on textarea "지금 짠한형 채널을 보고 오신 분이 이 페이지를 보고 있어요! 👀" at bounding box center [302, 167] width 313 height 39
click at [153, 170] on textarea "지금 짠한형 채널을 보고 오신 분이 이 페이지를 보고 있어요! 👀" at bounding box center [302, 167] width 313 height 39
drag, startPoint x: 231, startPoint y: 161, endPoint x: 240, endPoint y: 160, distance: 8.9
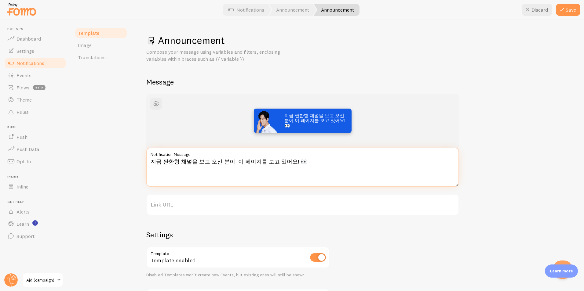
click at [231, 161] on textarea "지금 짠한형 채널을 보고 오신 분이 이 페이지를 보고 있어요! 👀" at bounding box center [302, 167] width 313 height 39
click at [233, 169] on textarea "지금 짠한형 채널을 보고 오신 분이 이 페이지를 보고 있어요! 👀" at bounding box center [302, 167] width 313 height 39
click at [217, 162] on textarea "지금 짠한형 채널을 보고 오신 분이 이 페이지를 보고 있어요! 👀" at bounding box center [302, 167] width 313 height 39
click at [232, 160] on textarea "지금 짠한형 채널을 보고 오신 분이 이 페이지를 보고 있어요! 👀" at bounding box center [302, 167] width 313 height 39
click at [220, 160] on textarea "지금 짠한형 채널을 보고 오신 분이 이 페이지를 보고 있어요! 👀" at bounding box center [302, 167] width 313 height 39
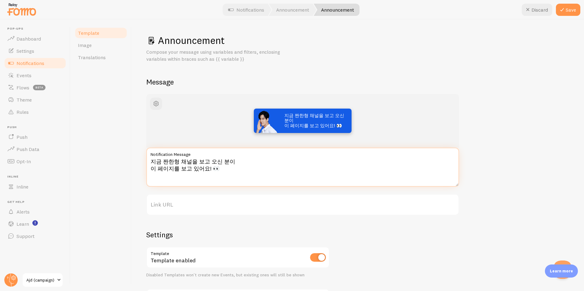
click at [208, 161] on textarea "지금 짠한형 채널을 보고 오신 분이 이 페이지를 보고 있어요! 👀" at bounding box center [302, 167] width 313 height 39
click at [150, 176] on textarea "지금 짠한형 채널을 보고 오신 분이 이 페이지를 보고 있어요! 👀" at bounding box center [302, 167] width 313 height 39
click at [202, 169] on textarea "지금 짠한형 채널을 보고 오신 분이 이 페이지를 보고 있어요! 👀" at bounding box center [302, 167] width 313 height 39
click at [238, 164] on textarea "지금 짠한형 채널을 보고 오신 분이 이 페이지를 보고 있어요! 👀" at bounding box center [302, 167] width 313 height 39
click at [235, 167] on textarea "지금 짠한형 채널을 보고 오신 분이 이 페이지를 보고 있어요! 👀" at bounding box center [302, 167] width 313 height 39
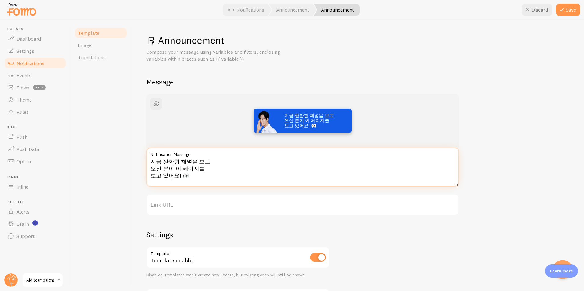
click at [329, 174] on textarea "지금 짠한형 채널을 보고 오신 분이 이 페이지를 보고 있어요! 👀" at bounding box center [302, 167] width 313 height 39
drag, startPoint x: 162, startPoint y: 165, endPoint x: 111, endPoint y: 153, distance: 52.3
click at [111, 153] on div "Template Image Translations Announcement Compose your message using variables a…" at bounding box center [327, 156] width 513 height 272
type textarea "지금 짠한형 채널을 보고 오신 분이 이 페이지를 보고 있어요! 👀"
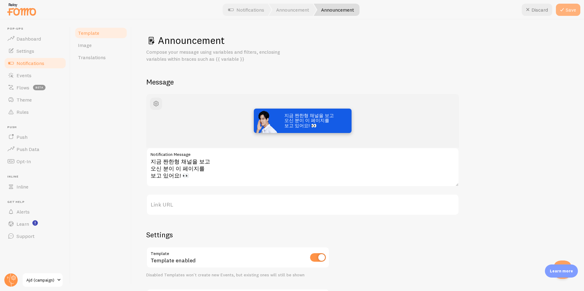
click at [564, 11] on icon at bounding box center [561, 9] width 7 height 7
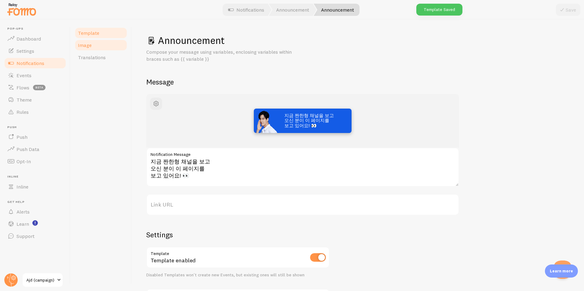
click at [96, 46] on link "Image" at bounding box center [100, 45] width 53 height 12
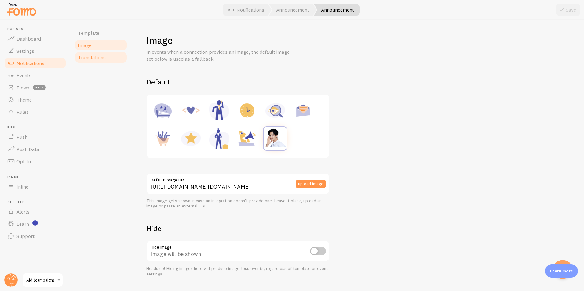
drag, startPoint x: 99, startPoint y: 54, endPoint x: 100, endPoint y: 51, distance: 3.1
click at [99, 53] on link "Translations" at bounding box center [100, 57] width 53 height 12
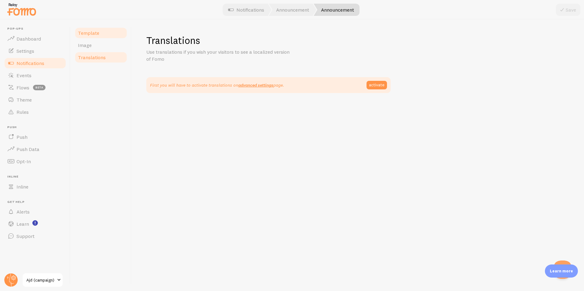
click at [101, 27] on link "Template" at bounding box center [100, 33] width 53 height 12
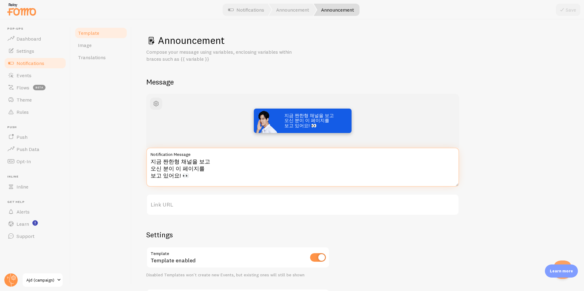
click at [193, 176] on textarea "지금 짠한형 채널을 보고 오신 분이 이 페이지를 보고 있어요! 👀" at bounding box center [302, 167] width 313 height 39
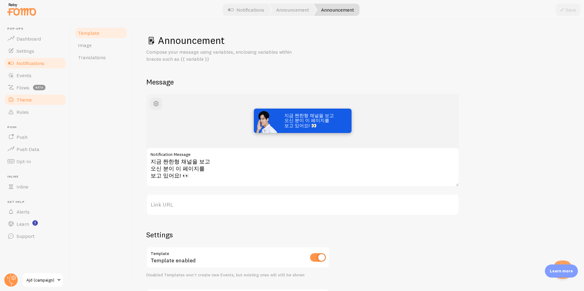
click at [51, 103] on link "Theme" at bounding box center [35, 100] width 63 height 12
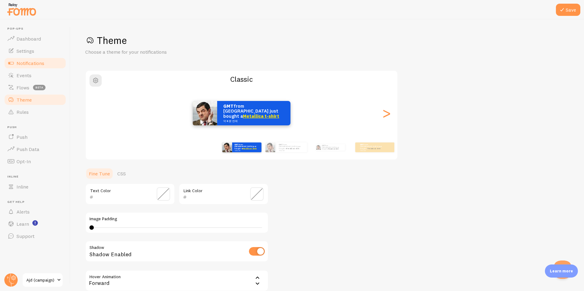
click at [22, 63] on span "Notifications" at bounding box center [30, 63] width 28 height 6
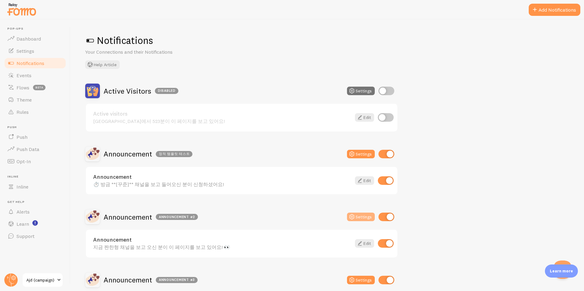
click at [362, 158] on button "Settings" at bounding box center [361, 154] width 28 height 9
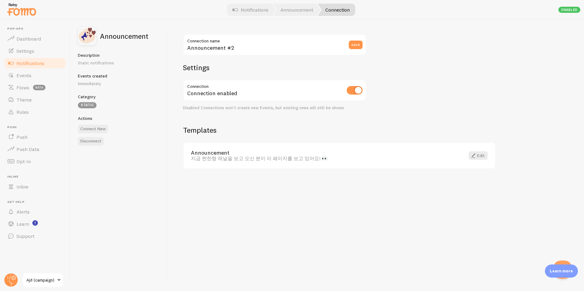
click at [89, 80] on div "Events created Immediately" at bounding box center [119, 79] width 83 height 13
click at [89, 83] on p "Immediately" at bounding box center [119, 84] width 83 height 6
click at [88, 106] on div "Static" at bounding box center [87, 105] width 19 height 6
click at [36, 64] on span "Notifications" at bounding box center [30, 63] width 28 height 6
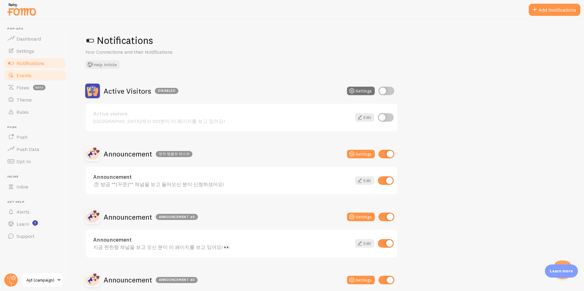
click at [22, 75] on span "Events" at bounding box center [23, 75] width 15 height 6
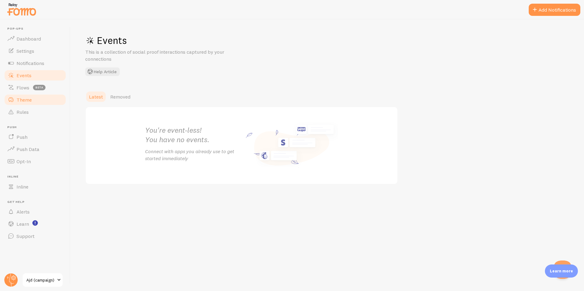
click at [22, 105] on link "Theme" at bounding box center [35, 100] width 63 height 12
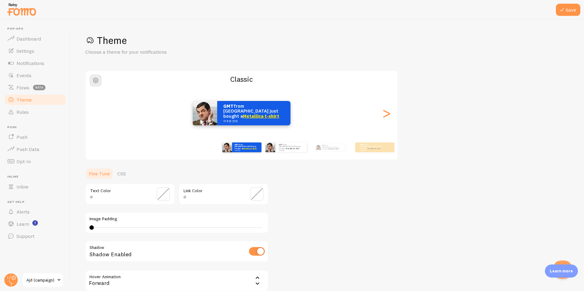
click at [290, 155] on div "GMT from South Korea just bought a Metallica t-shirt 약 4 분 전에" at bounding box center [285, 147] width 39 height 17
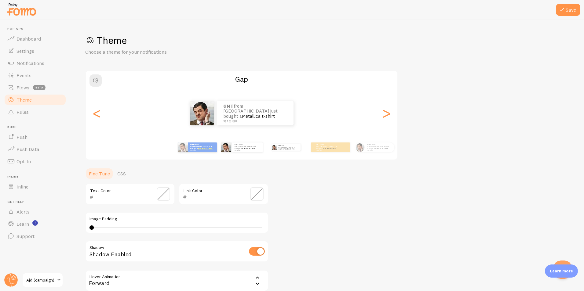
click at [277, 152] on div "GMT from South Korea just bought a Metallica t-shirt 약 4 분 전에" at bounding box center [285, 147] width 39 height 17
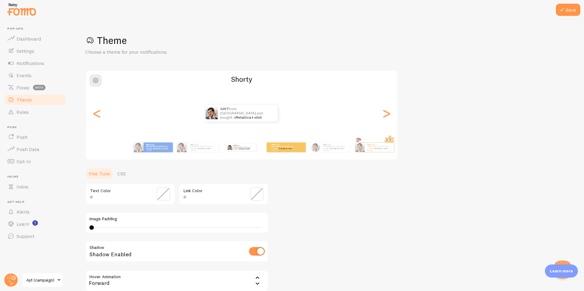
click at [297, 151] on div "GMT from South Korea just bought a Metallica t-shirt 약 4 분 전에" at bounding box center [286, 148] width 39 height 10
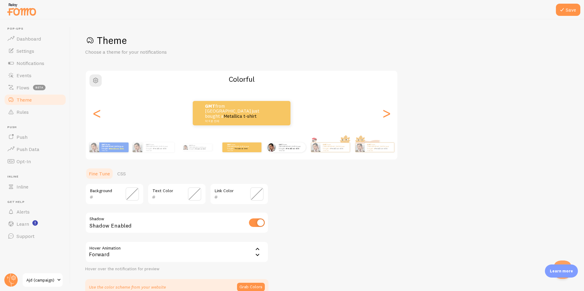
click at [293, 152] on div "GMT from South Korea just bought a Metallica t-shirt 약 4 분 전에" at bounding box center [285, 147] width 39 height 17
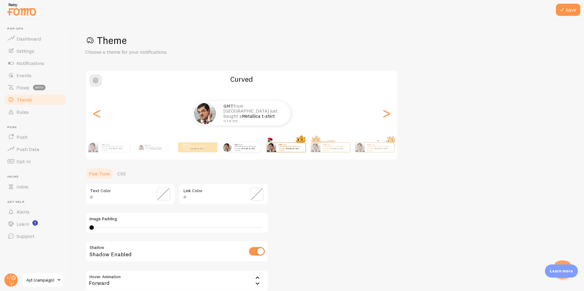
click at [298, 155] on div "GMT from South Korea just bought a Metallica t-shirt 약 4 분 전에" at bounding box center [285, 147] width 39 height 17
type input "0"
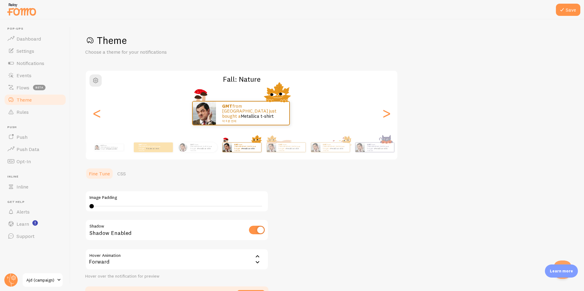
click at [103, 120] on div "GMT from South Korea just bought a Metallica t-shirt 약 4 분 전에" at bounding box center [240, 113] width 311 height 24
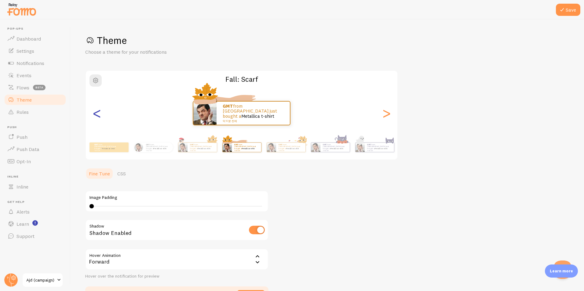
click at [98, 114] on div "<" at bounding box center [96, 113] width 7 height 44
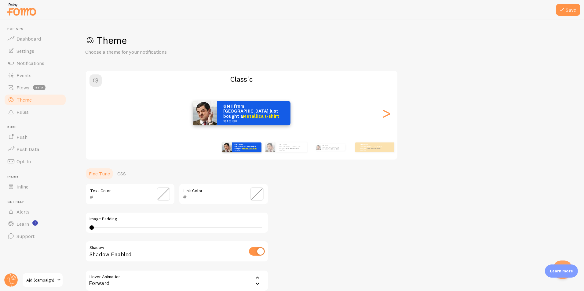
click at [98, 114] on div "GMT from South Korea just bought a Metallica t-shirt 약 4 분 전에 GMT from South Ko…" at bounding box center [241, 113] width 311 height 44
click at [246, 113] on link "Metallica t-shirt" at bounding box center [262, 116] width 36 height 6
click at [254, 120] on small "약 4 분 전에" at bounding box center [254, 121] width 59 height 3
click at [31, 61] on span "Notifications" at bounding box center [30, 63] width 28 height 6
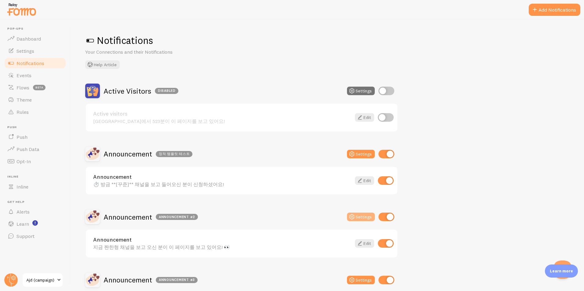
click at [364, 158] on button "Settings" at bounding box center [361, 154] width 28 height 9
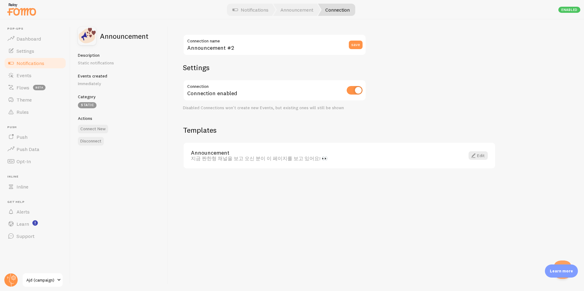
drag, startPoint x: 179, startPoint y: 126, endPoint x: 174, endPoint y: 126, distance: 4.3
click at [178, 126] on div "Announcement #2 Connection name save Settings Connection Connection enabled Dis…" at bounding box center [376, 156] width 416 height 272
click at [227, 149] on div "Announcement 지금 짠한형 채널을 보고 오신 분이 이 페이지를 보고 있어요! 👀 Edit" at bounding box center [339, 156] width 311 height 26
click at [471, 156] on span at bounding box center [473, 155] width 7 height 7
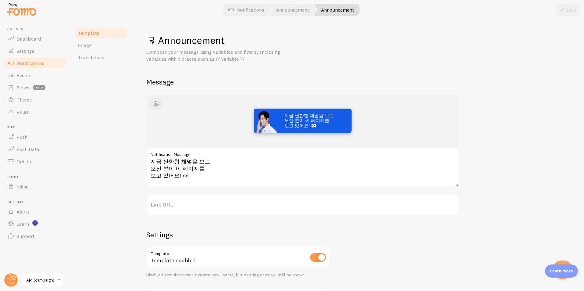
scroll to position [64, 0]
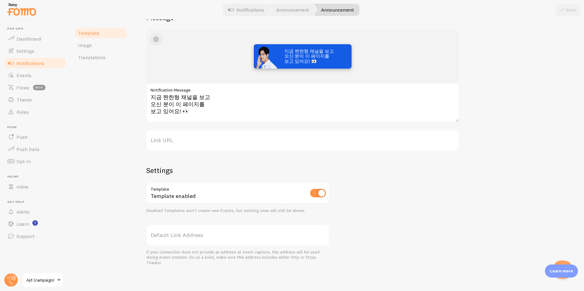
click at [161, 195] on div "Template enabled" at bounding box center [237, 194] width 183 height 22
click at [162, 195] on div "Template enabled" at bounding box center [237, 194] width 183 height 22
drag, startPoint x: 162, startPoint y: 195, endPoint x: 201, endPoint y: 234, distance: 55.3
click at [201, 234] on label "Default Link Address" at bounding box center [237, 235] width 183 height 21
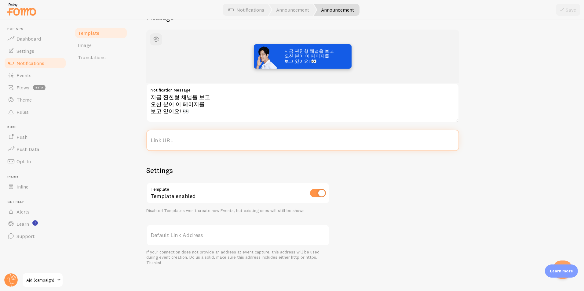
click at [201, 151] on input "Link URL" at bounding box center [302, 140] width 313 height 21
click at [318, 196] on input "checkbox" at bounding box center [318, 193] width 16 height 9
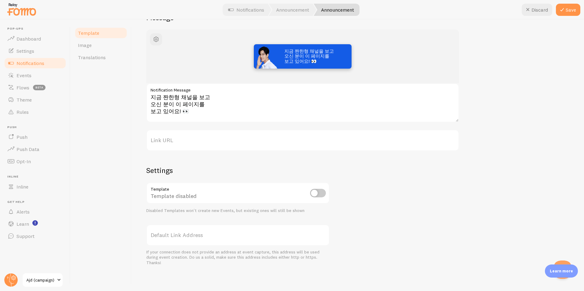
click at [318, 196] on input "checkbox" at bounding box center [318, 193] width 16 height 9
checkbox input "true"
click at [97, 42] on link "Image" at bounding box center [100, 45] width 53 height 12
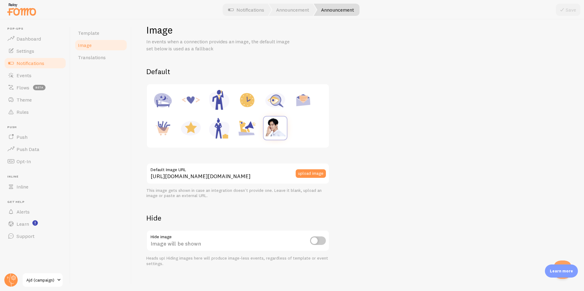
scroll to position [15, 0]
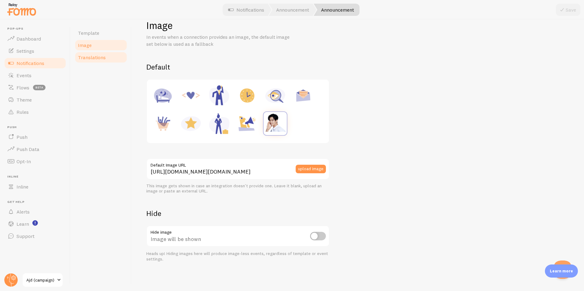
click at [118, 54] on link "Translations" at bounding box center [100, 57] width 53 height 12
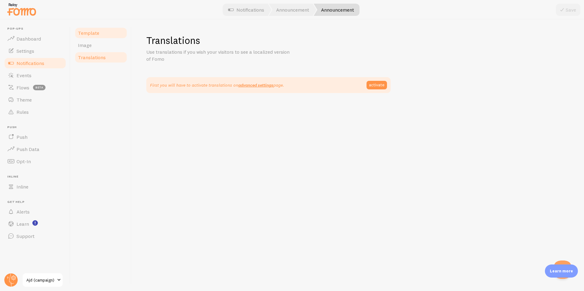
click at [104, 36] on link "Template" at bounding box center [100, 33] width 53 height 12
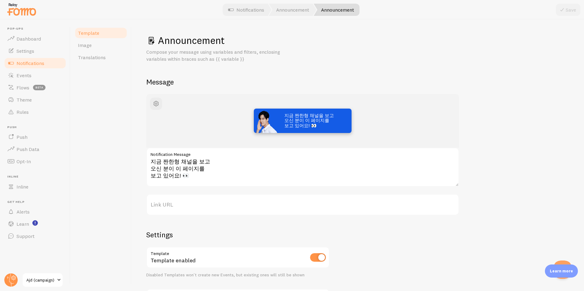
click at [159, 58] on p "Compose your message using variables and filters, enclosing variables within br…" at bounding box center [219, 56] width 147 height 14
click at [160, 58] on p "Compose your message using variables and filters, enclosing variables within br…" at bounding box center [219, 56] width 147 height 14
drag, startPoint x: 160, startPoint y: 58, endPoint x: 307, endPoint y: 60, distance: 146.9
click at [307, 60] on div "Compose your message using variables and filters, enclosing variables within br…" at bounding box center [357, 56] width 423 height 14
click at [105, 61] on link "Translations" at bounding box center [100, 57] width 53 height 12
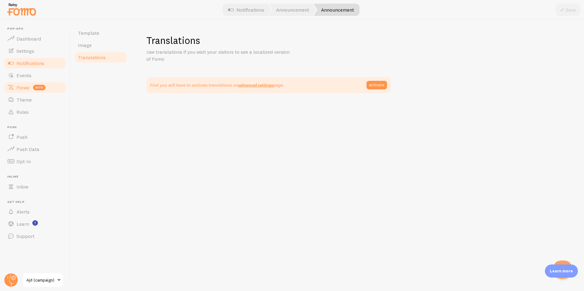
click at [21, 86] on span "Flows" at bounding box center [22, 88] width 13 height 6
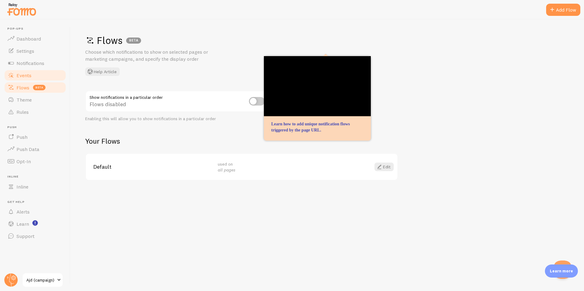
click at [20, 71] on link "Events" at bounding box center [35, 75] width 63 height 12
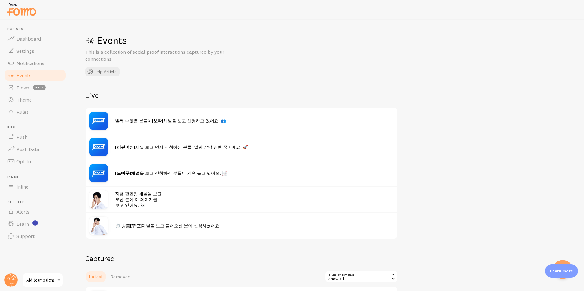
click at [99, 200] on img at bounding box center [98, 200] width 18 height 18
click at [159, 197] on div "지금 짠한형 채널을 보고 오신 분이 이 페이지를 보고 있어요! 👀" at bounding box center [254, 200] width 278 height 18
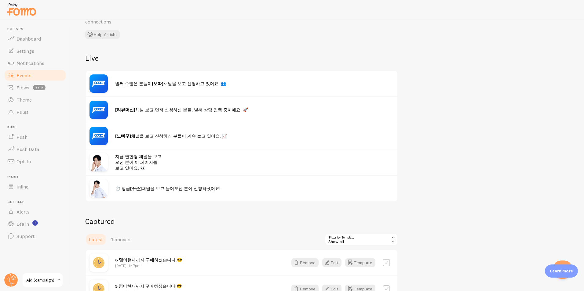
scroll to position [61, 0]
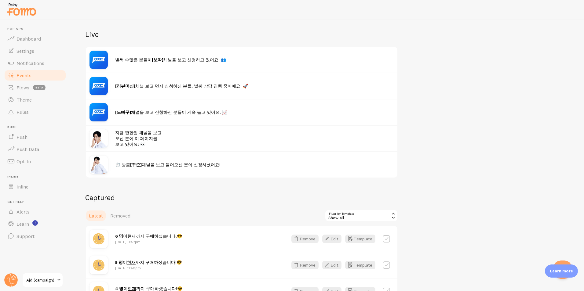
click at [136, 143] on span "지금 짠한형 채널을 보고 오신 분이 이 페이지를 보고 있어요! 👀" at bounding box center [138, 138] width 46 height 17
click at [97, 132] on img at bounding box center [98, 138] width 18 height 18
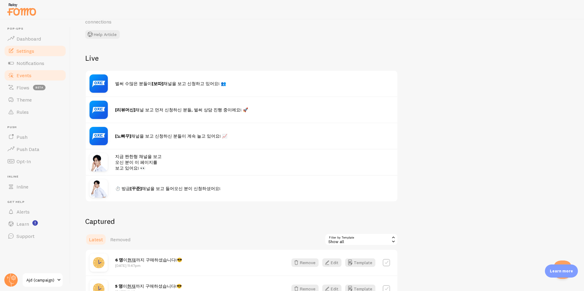
scroll to position [0, 0]
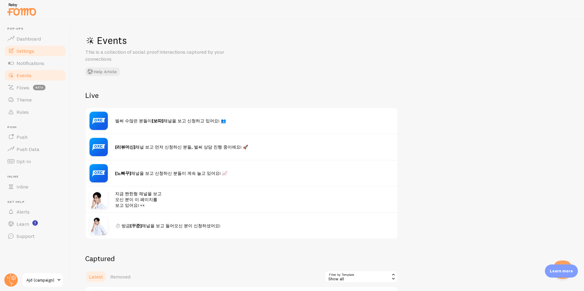
click at [36, 53] on link "Settings" at bounding box center [35, 51] width 63 height 12
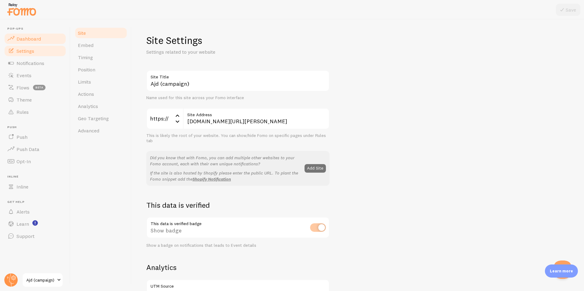
click at [26, 39] on span "Dashboard" at bounding box center [28, 39] width 24 height 6
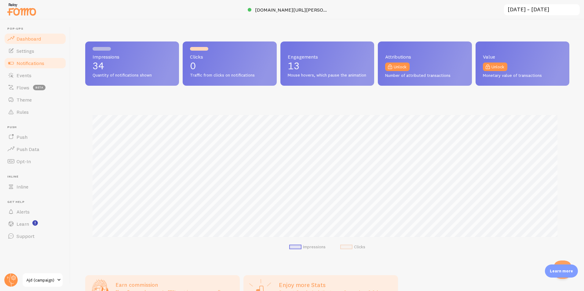
scroll to position [160, 479]
click at [36, 64] on span "Notifications" at bounding box center [30, 63] width 28 height 6
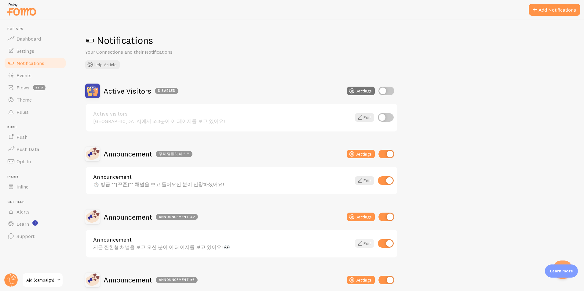
click at [367, 244] on link "Edit" at bounding box center [364, 243] width 19 height 9
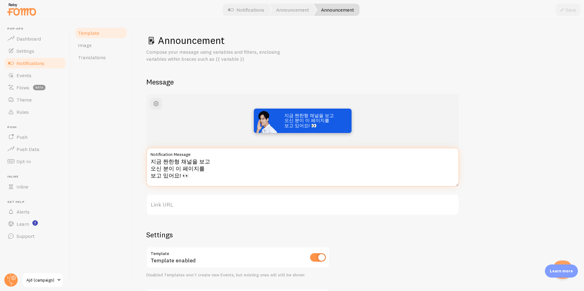
click at [154, 167] on textarea "지금 짠한형 채널을 보고 오신 분이 이 페이지를 보고 있어요! 👀" at bounding box center [302, 167] width 313 height 39
click at [153, 169] on textarea "지금 짠한형 채널을 보고 오신 분이 이 페이지를 보고 있어요! 👀" at bounding box center [302, 167] width 313 height 39
click at [220, 161] on textarea "지금 짠한형 채널을 보고 오신 분이 이 페이지를 보고 있어요! 👀" at bounding box center [302, 167] width 313 height 39
click at [153, 173] on textarea "지금 짠한형 채널을 보고 오신 분이 이 페이지를 보고 있어요! 👀" at bounding box center [302, 167] width 313 height 39
click at [286, 167] on textarea "지금 짠한형 채널을 보고 오신 분이 이 페이지를 보고 있어요! 👀" at bounding box center [302, 167] width 313 height 39
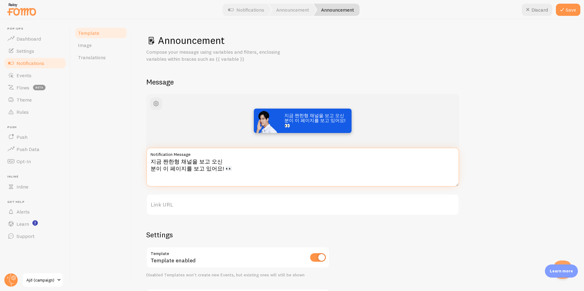
click at [196, 160] on textarea "지금 짠한형 채널을 보고 오신 분이 이 페이지를 보고 있어요! 👀" at bounding box center [302, 167] width 313 height 39
click at [148, 177] on textarea "지금 짠한형 채널을 보고 오신 분이 이 페이지를 보고 있어요! 👀" at bounding box center [302, 167] width 313 height 39
click at [216, 166] on textarea "지금 짠한형 채널을 보고 오신 분이 이 페이지를 보고 있어요! 👀" at bounding box center [302, 167] width 313 height 39
click at [213, 169] on textarea "지금 짠한형 채널을 보고 오신 분이 이 페이지를 보고 있어요! 👀" at bounding box center [302, 167] width 313 height 39
click at [312, 174] on textarea "지금 짠한형 채널을 보고 오신 분이 이 페이지를 보고 있어요! 👀" at bounding box center [302, 167] width 313 height 39
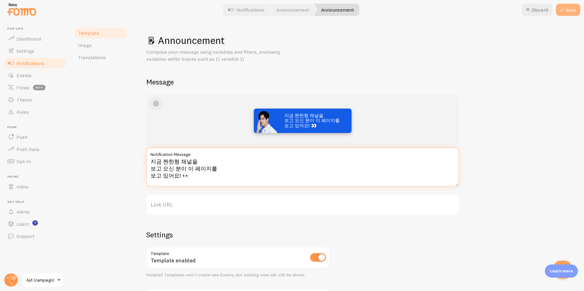
type textarea "지금 짠한형 채널을 보고 오신 분이 이 페이지를 보고 있어요! 👀"
click at [562, 9] on icon at bounding box center [561, 9] width 7 height 7
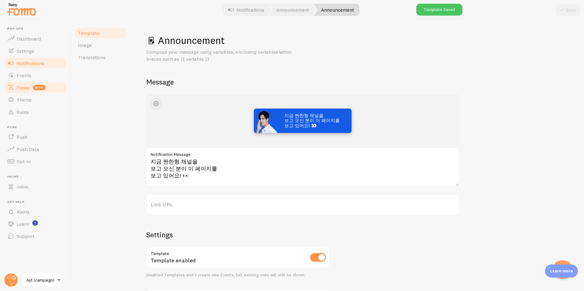
click at [22, 88] on span "Flows" at bounding box center [22, 88] width 13 height 6
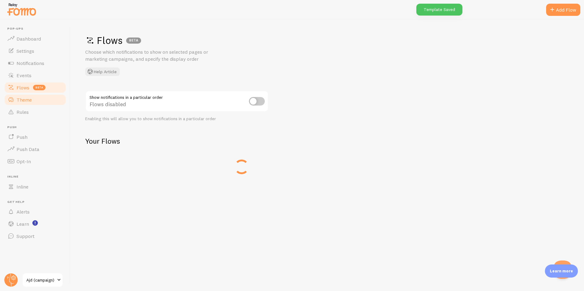
click at [18, 98] on span "Theme" at bounding box center [23, 100] width 15 height 6
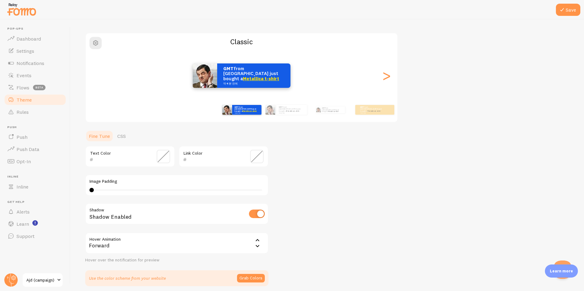
scroll to position [62, 0]
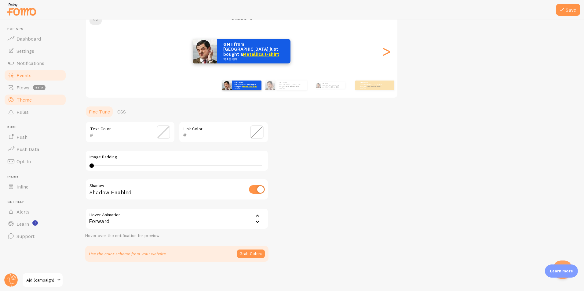
click at [23, 78] on link "Events" at bounding box center [35, 75] width 63 height 12
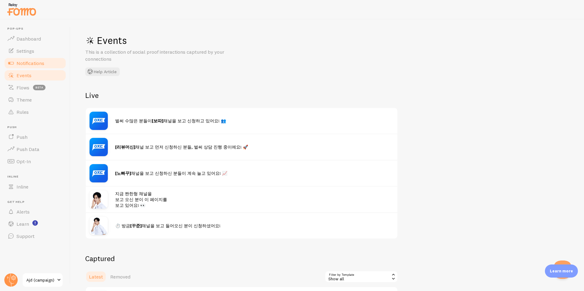
click at [31, 64] on span "Notifications" at bounding box center [30, 63] width 28 height 6
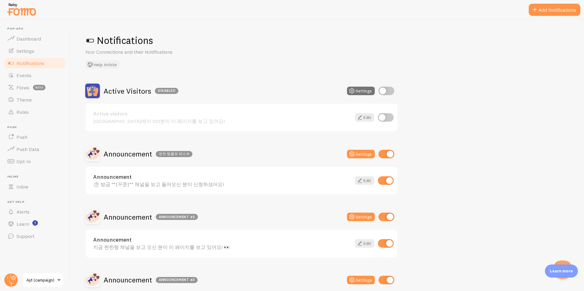
click at [107, 67] on button "Help Article" at bounding box center [102, 64] width 35 height 9
click at [24, 53] on span "Settings" at bounding box center [25, 51] width 18 height 6
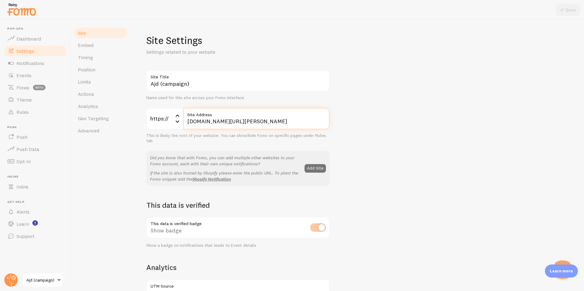
click at [238, 122] on input "[DOMAIN_NAME][URL]" at bounding box center [256, 118] width 147 height 21
click at [275, 117] on label "Site Address" at bounding box center [256, 113] width 147 height 10
click at [275, 117] on input "[DOMAIN_NAME][URL]" at bounding box center [256, 118] width 147 height 21
drag, startPoint x: 273, startPoint y: 120, endPoint x: 208, endPoint y: 122, distance: 64.8
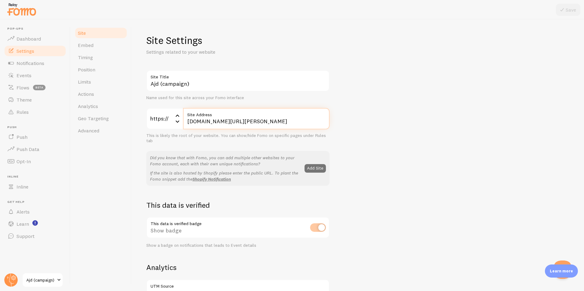
click at [190, 120] on input "[DOMAIN_NAME][URL]" at bounding box center [256, 118] width 147 height 21
click at [195, 122] on input "[DOMAIN_NAME][URL]" at bounding box center [256, 118] width 147 height 21
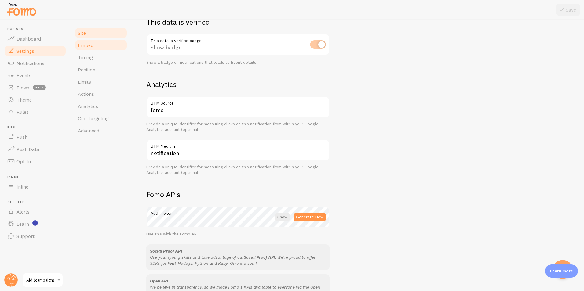
click at [92, 47] on span "Embed" at bounding box center [86, 45] width 16 height 6
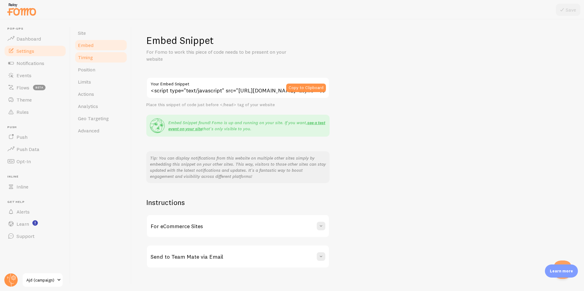
click at [92, 58] on span "Timing" at bounding box center [85, 57] width 15 height 6
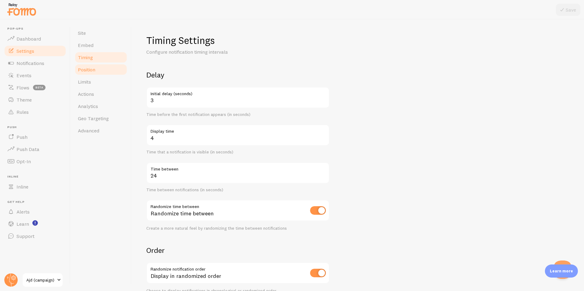
click at [92, 71] on span "Position" at bounding box center [86, 70] width 17 height 6
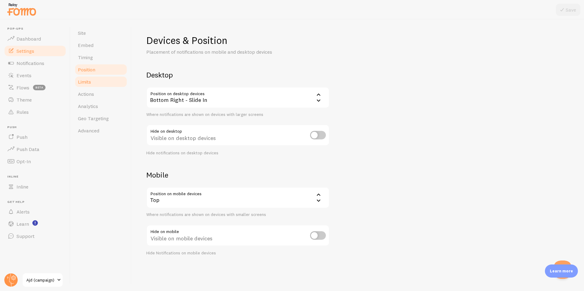
click at [89, 83] on span "Limits" at bounding box center [84, 82] width 13 height 6
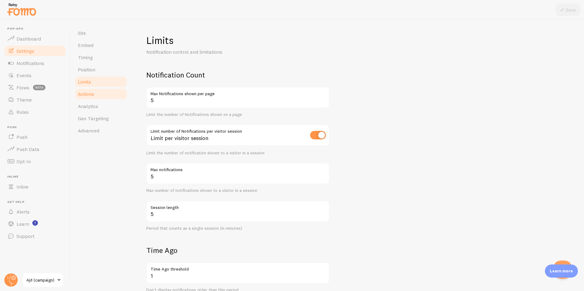
click at [110, 93] on link "Actions" at bounding box center [100, 94] width 53 height 12
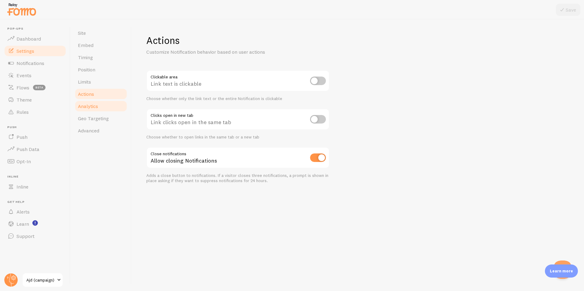
click at [104, 107] on link "Analytics" at bounding box center [100, 106] width 53 height 12
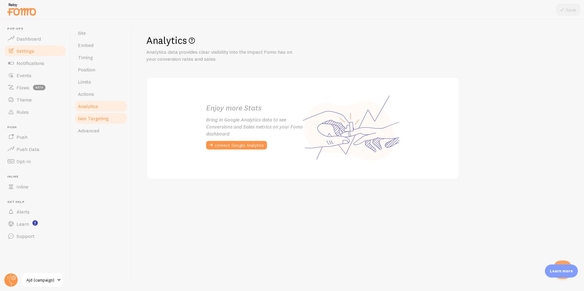
click at [100, 118] on span "Geo Targeting" at bounding box center [93, 118] width 31 height 6
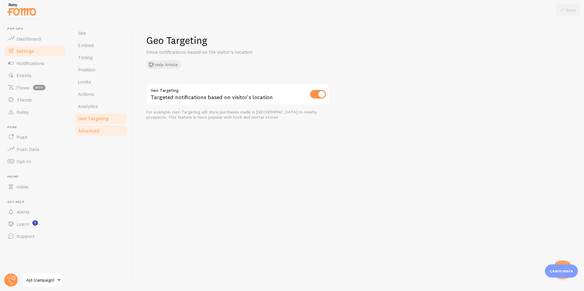
click at [100, 133] on link "Advanced" at bounding box center [100, 131] width 53 height 12
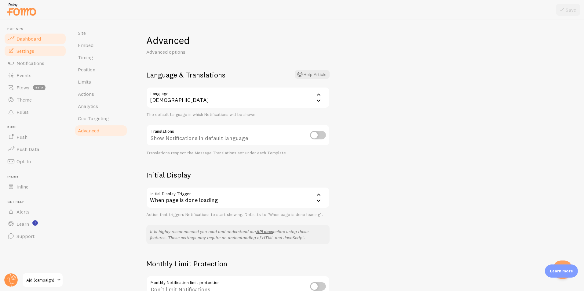
click at [28, 36] on span "Dashboard" at bounding box center [28, 39] width 24 height 6
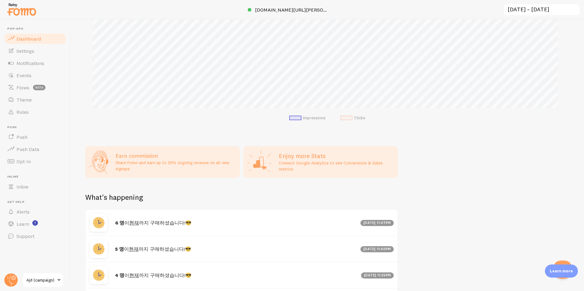
scroll to position [187, 0]
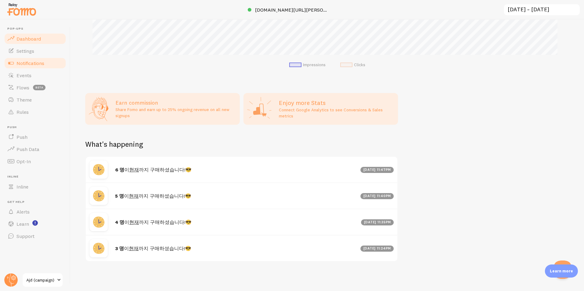
click at [31, 63] on span "Notifications" at bounding box center [30, 63] width 28 height 6
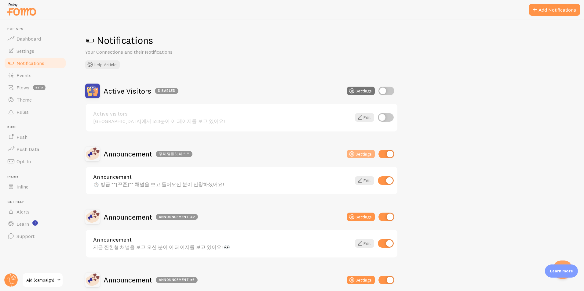
click at [361, 154] on button "Settings" at bounding box center [361, 154] width 28 height 9
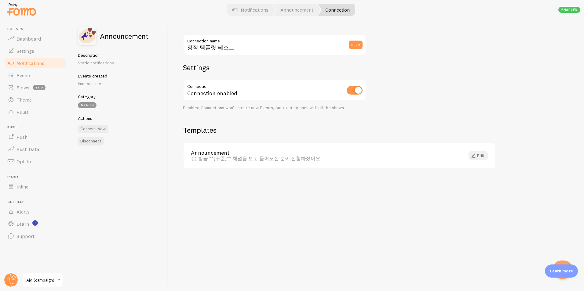
click at [479, 154] on link "Edit" at bounding box center [477, 155] width 19 height 9
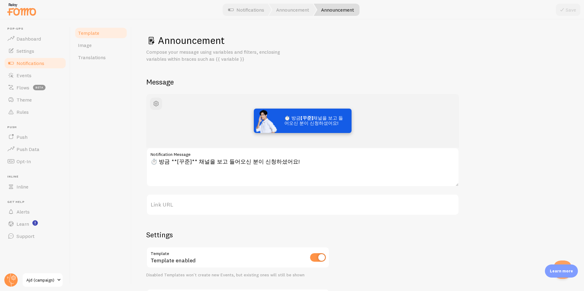
scroll to position [61, 0]
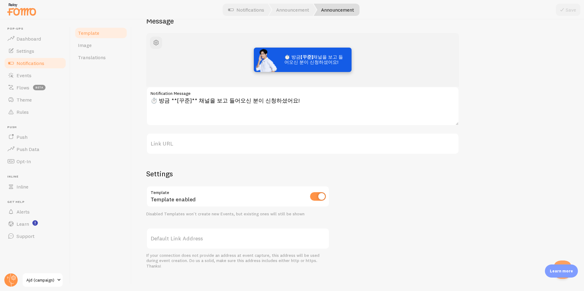
click at [31, 61] on span "Notifications" at bounding box center [30, 63] width 28 height 6
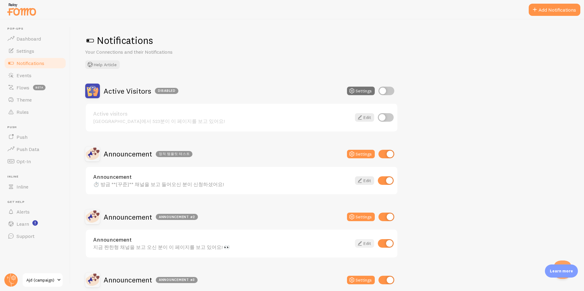
click at [370, 243] on link "Edit" at bounding box center [364, 243] width 19 height 9
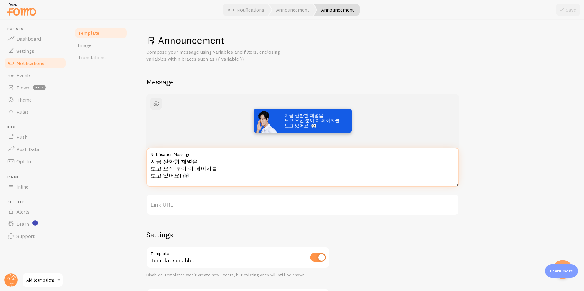
click at [152, 169] on textarea "지금 짠한형 채널을 보고 오신 분이 이 페이지를 보고 있어요! 👀" at bounding box center [302, 167] width 313 height 39
click at [190, 159] on textarea "지금 짠한형 채널을 보고 오신 분이 이 페이지를 보고 있어요! 👀" at bounding box center [302, 167] width 313 height 39
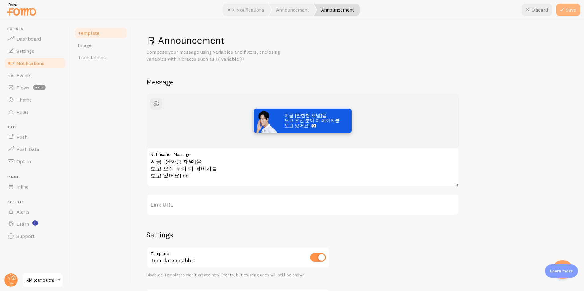
click at [571, 13] on button "Save" at bounding box center [568, 10] width 24 height 12
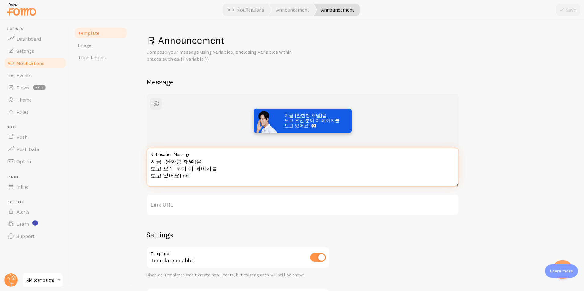
click at [264, 182] on textarea "지금 [짠한형 채널]을 보고 오신 분이 이 페이지를 보고 있어요! 👀" at bounding box center [302, 167] width 313 height 39
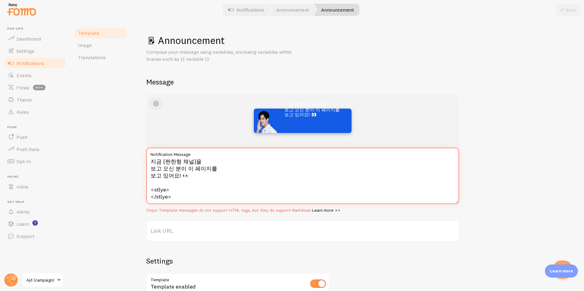
click at [213, 189] on textarea "지금 [짠한형 채널]을 보고 오신 분이 이 페이지를 보고 있어요! 👀 <stlye> </stlye>" at bounding box center [302, 176] width 313 height 56
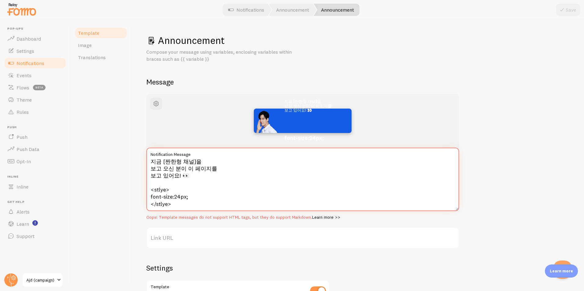
click at [184, 192] on textarea "지금 [짠한형 채널]을 보고 오신 분이 이 페이지를 보고 있어요! 👀 <stlye> font-size:24px; </stlye>" at bounding box center [302, 180] width 313 height 64
click at [184, 198] on textarea "지금 [짠한형 채널]을 보고 오신 분이 이 페이지를 보고 있어요! 👀 <stlye> font-size:24px; </stlye>" at bounding box center [302, 180] width 313 height 64
click at [179, 196] on textarea "지금 [짠한형 채널]을 보고 오신 분이 이 페이지를 보고 있어요! 👀 <stlye> font-size:24px; </stlye>" at bounding box center [302, 180] width 313 height 64
click at [206, 198] on textarea "지금 [짠한형 채널]을 보고 오신 분이 이 페이지를 보고 있어요! 👀 <stlye> font-size:100px; </stlye>" at bounding box center [302, 180] width 313 height 64
click at [221, 209] on textarea "지금 [짠한형 채널]을 보고 오신 분이 이 페이지를 보고 있어요! 👀 <stlye> font-size:100px; </stlye>" at bounding box center [302, 180] width 313 height 64
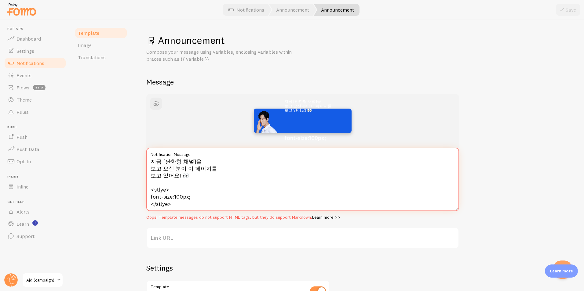
drag, startPoint x: 208, startPoint y: 206, endPoint x: 137, endPoint y: 193, distance: 71.8
click at [137, 193] on div "Announcement Compose your message using variables, enclosing variables within b…" at bounding box center [358, 156] width 452 height 272
click at [238, 202] on textarea "지금 [짠한형 채널]을 보고 오신 분이 이 페이지를 보고 있어요! 👀 <stlye> font-size:100px; </stlye>" at bounding box center [302, 180] width 313 height 64
drag, startPoint x: 190, startPoint y: 206, endPoint x: 115, endPoint y: 187, distance: 77.2
click at [115, 187] on div "Template Image Translations Announcement Compose your message using variables, …" at bounding box center [327, 156] width 513 height 272
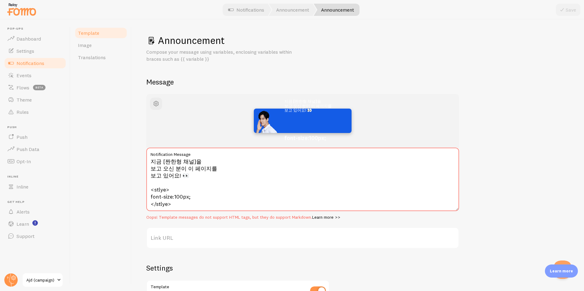
click at [219, 220] on div "Oops! Template messages do not support HTML tags, but they do support Markdown.…" at bounding box center [302, 217] width 313 height 5
click at [221, 220] on div "Oops! Template messages do not support HTML tags, but they do support Markdown.…" at bounding box center [302, 217] width 313 height 5
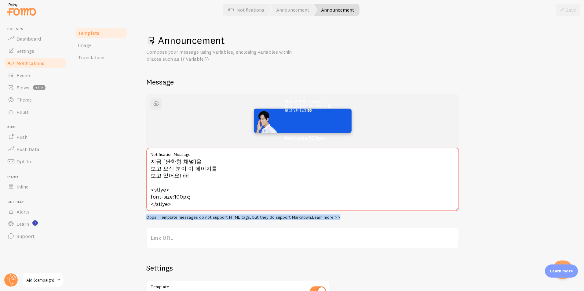
click at [328, 217] on link "Learn more >>" at bounding box center [326, 217] width 28 height 5
click at [206, 185] on textarea "지금 [짠한형 채널]을 보고 오신 분이 이 페이지를 보고 있어요! 👀 <stlye> font-size:100px; </stlye>" at bounding box center [302, 180] width 313 height 64
drag, startPoint x: 191, startPoint y: 204, endPoint x: 107, endPoint y: 187, distance: 85.6
click at [107, 187] on div "Template Image Translations Announcement Compose your message using variables, …" at bounding box center [327, 156] width 513 height 272
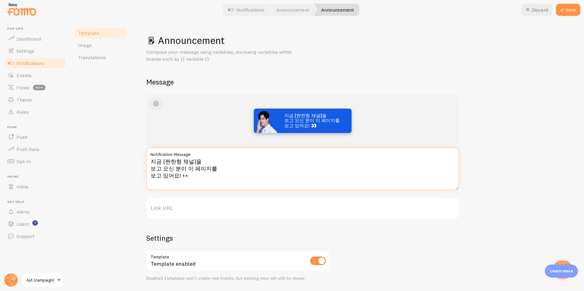
click at [197, 158] on textarea "지금 [짠한형 채널]을 보고 오신 분이 이 페이지를 보고 있어요! 👀" at bounding box center [302, 169] width 313 height 42
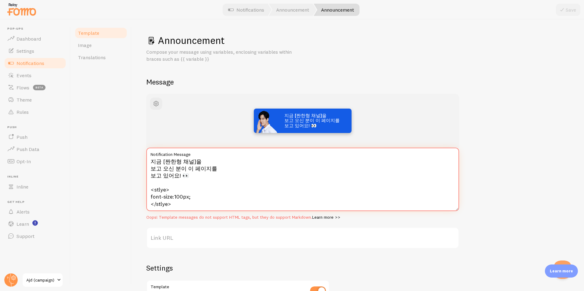
click at [275, 189] on textarea "지금 [짠한형 채널]을 보고 오신 분이 이 페이지를 보고 있어요! 👀 <stlye> font-size:100px; </stlye>" at bounding box center [302, 180] width 313 height 64
click at [320, 219] on link "Learn more >>" at bounding box center [326, 217] width 28 height 5
drag, startPoint x: 215, startPoint y: 208, endPoint x: 132, endPoint y: 191, distance: 85.5
click at [132, 191] on div "Announcement Compose your message using variables, enclosing variables within b…" at bounding box center [358, 156] width 452 height 272
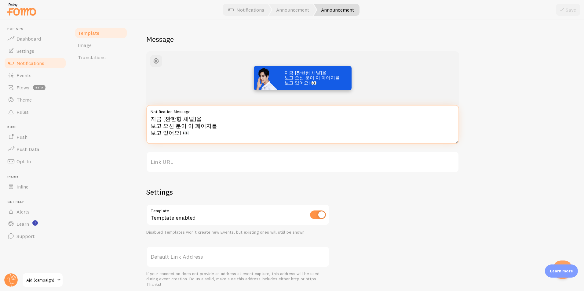
scroll to position [64, 0]
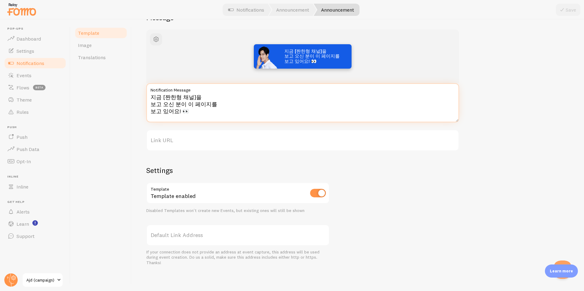
type textarea "지금 [짠한형 채널]을 보고 오신 분이 이 페이지를 보고 있어요! 👀"
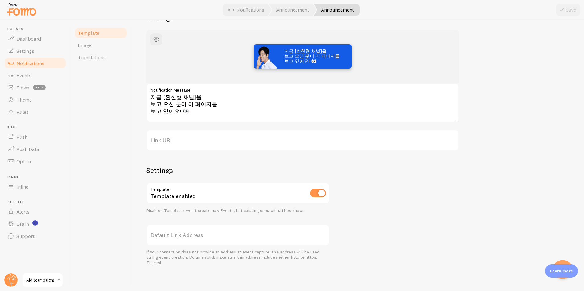
click at [186, 235] on label "Default Link Address" at bounding box center [237, 235] width 183 height 21
click at [186, 151] on input "Link URL" at bounding box center [302, 140] width 313 height 21
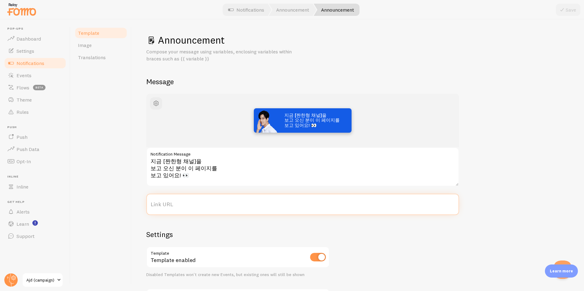
scroll to position [0, 0]
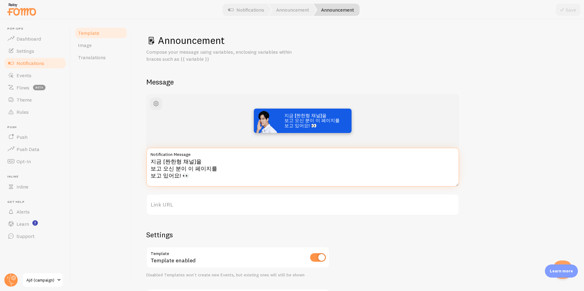
click at [203, 175] on textarea "지금 [짠한형 채널]을 보고 오신 분이 이 페이지를 보고 있어요! 👀" at bounding box center [302, 167] width 313 height 39
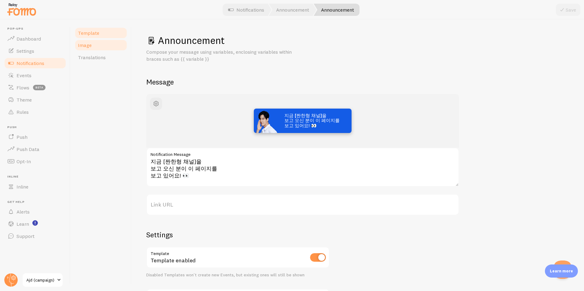
click at [101, 49] on link "Image" at bounding box center [100, 45] width 53 height 12
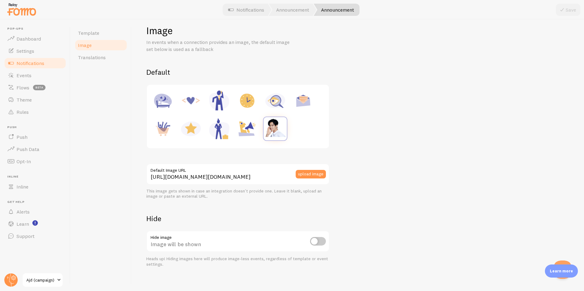
scroll to position [15, 0]
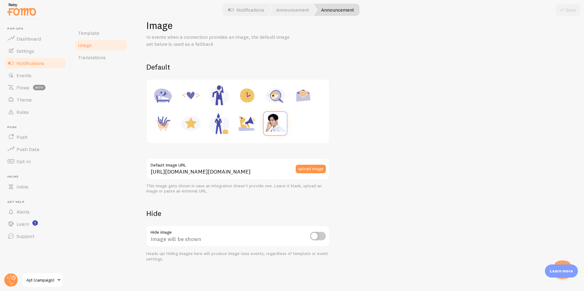
click at [166, 40] on p "In events when a connection provides an image, the default image set below is u…" at bounding box center [219, 41] width 147 height 14
click at [95, 54] on link "Translations" at bounding box center [100, 57] width 53 height 12
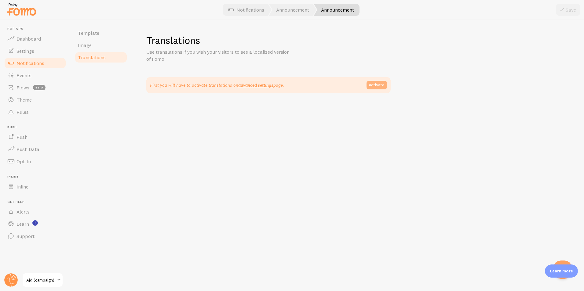
click at [384, 85] on link "activate" at bounding box center [376, 85] width 20 height 9
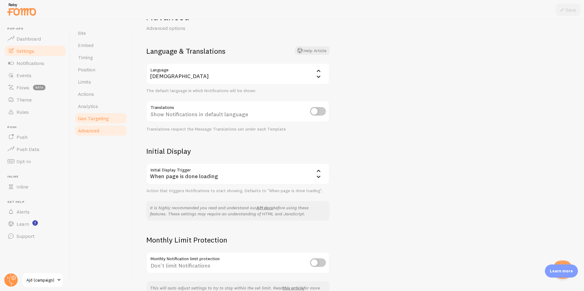
scroll to position [2, 0]
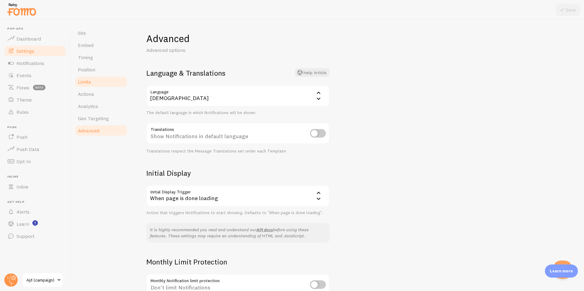
click at [104, 76] on link "Limits" at bounding box center [100, 82] width 53 height 12
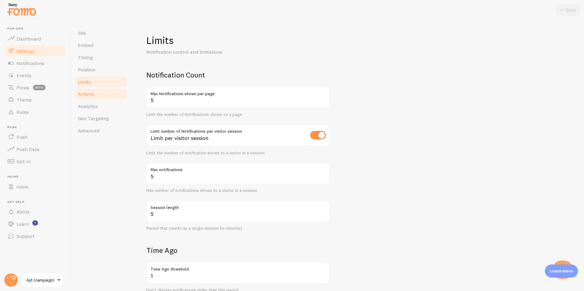
click at [92, 96] on span "Actions" at bounding box center [86, 94] width 16 height 6
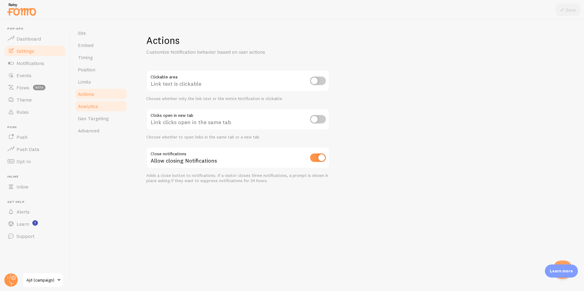
click at [92, 101] on link "Analytics" at bounding box center [100, 106] width 53 height 12
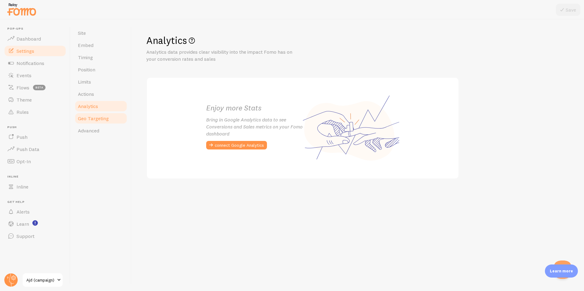
click at [93, 115] on link "Geo Targeting" at bounding box center [100, 118] width 53 height 12
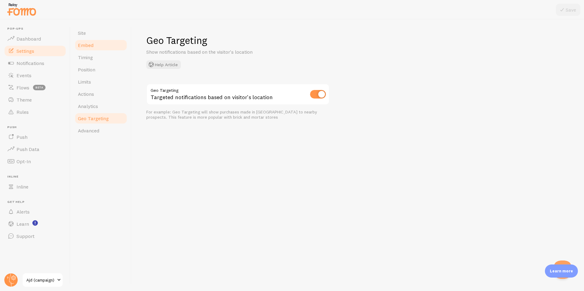
click at [99, 46] on link "Embed" at bounding box center [100, 45] width 53 height 12
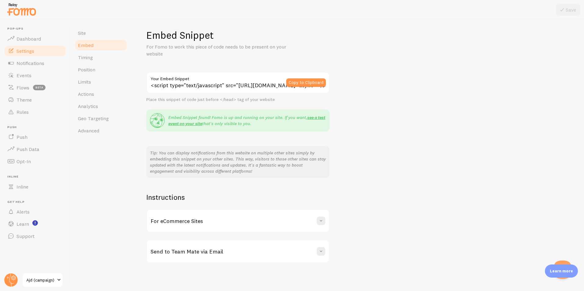
scroll to position [6, 0]
click at [100, 36] on link "Site" at bounding box center [100, 33] width 53 height 12
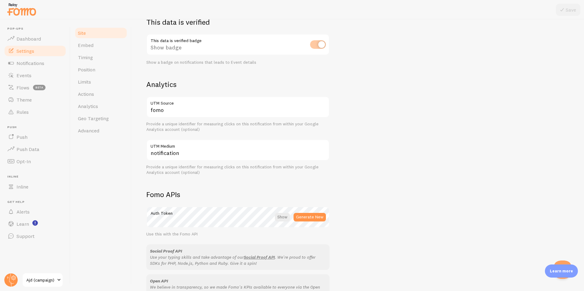
scroll to position [291, 0]
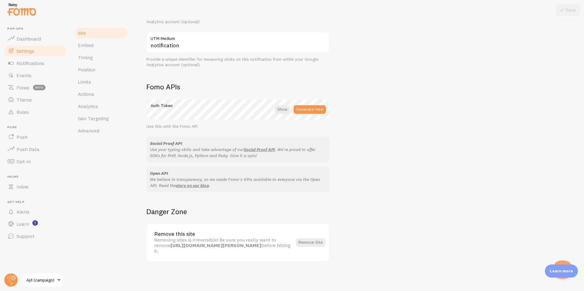
click at [38, 52] on link "Settings" at bounding box center [35, 51] width 63 height 12
click at [35, 69] on link "Events" at bounding box center [35, 75] width 63 height 12
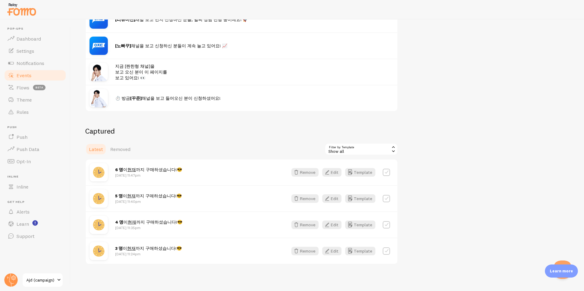
scroll to position [130, 0]
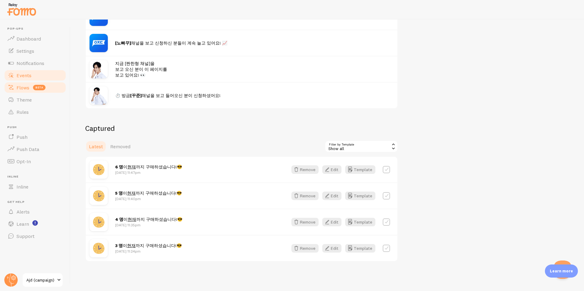
click at [24, 87] on span "Flows" at bounding box center [22, 88] width 13 height 6
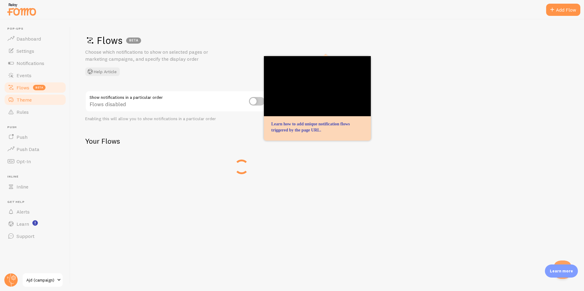
click at [20, 101] on span "Theme" at bounding box center [23, 100] width 15 height 6
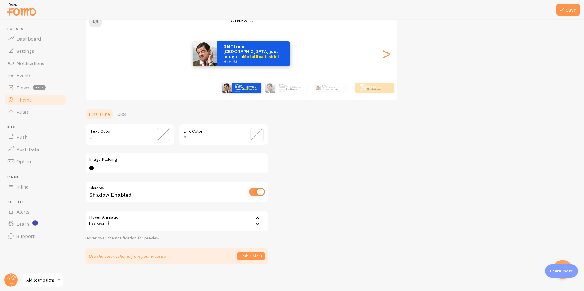
scroll to position [62, 0]
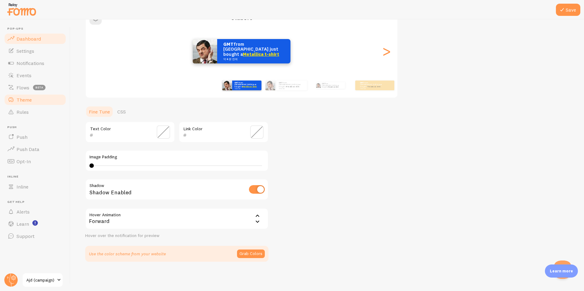
click at [22, 41] on span "Dashboard" at bounding box center [28, 39] width 24 height 6
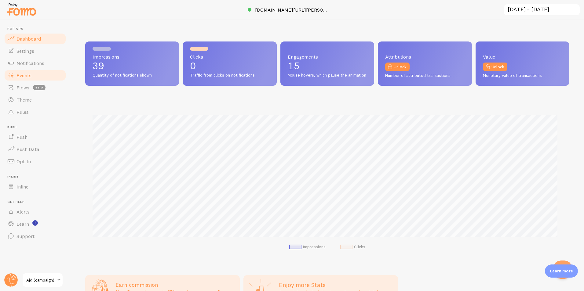
scroll to position [160, 479]
click at [30, 53] on span "Settings" at bounding box center [25, 51] width 18 height 6
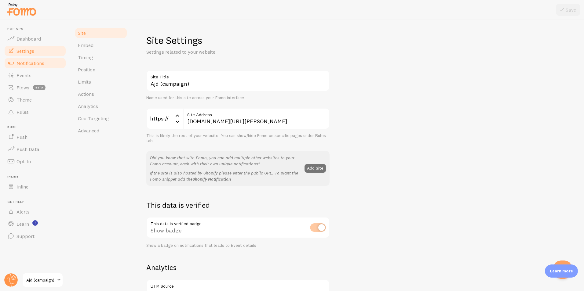
click at [32, 61] on span "Notifications" at bounding box center [30, 63] width 28 height 6
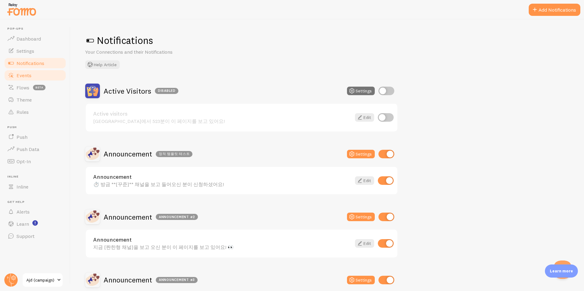
click at [35, 75] on link "Events" at bounding box center [35, 75] width 63 height 12
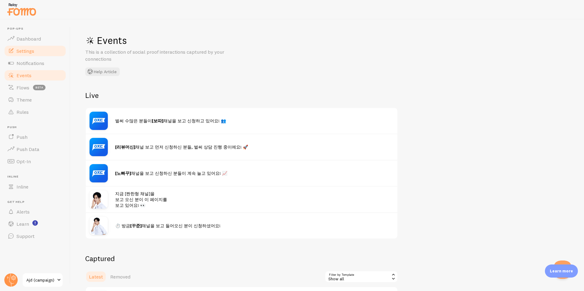
click at [36, 50] on link "Settings" at bounding box center [35, 51] width 63 height 12
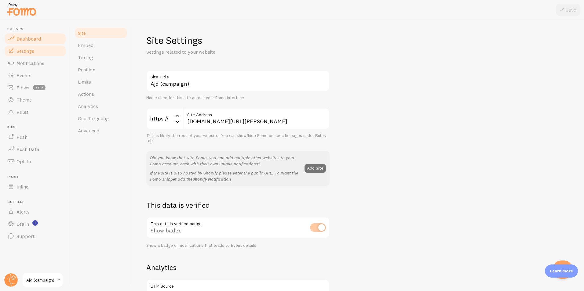
click at [45, 40] on link "Dashboard" at bounding box center [35, 39] width 63 height 12
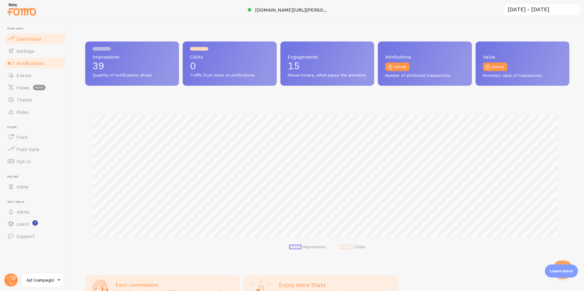
scroll to position [160, 479]
click at [34, 67] on link "Notifications" at bounding box center [35, 63] width 63 height 12
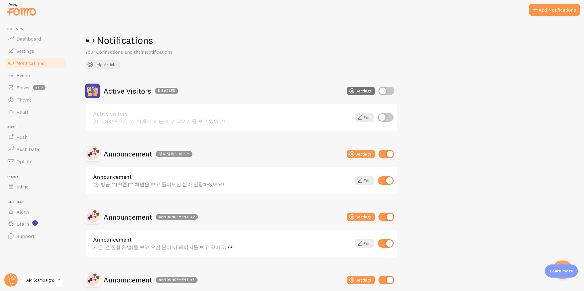
click at [168, 218] on div "Announcement #2" at bounding box center [177, 217] width 42 height 6
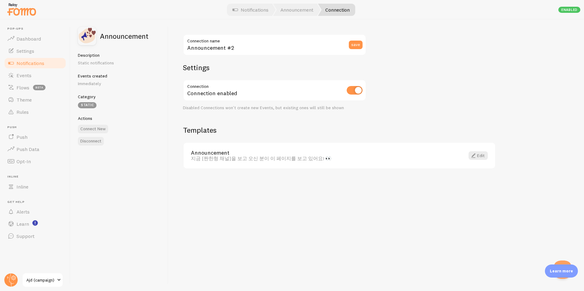
drag, startPoint x: 91, startPoint y: 144, endPoint x: 320, endPoint y: 28, distance: 257.1
click at [91, 144] on button "Disconnect" at bounding box center [91, 141] width 26 height 9
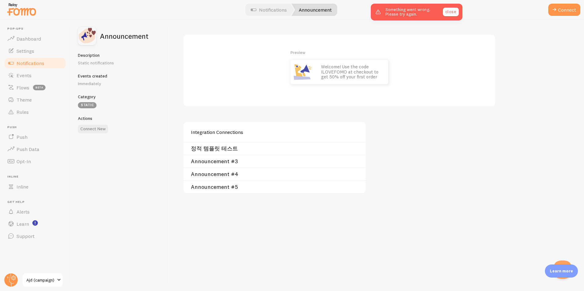
click at [456, 11] on link "close" at bounding box center [451, 12] width 16 height 9
click at [28, 10] on img at bounding box center [21, 10] width 31 height 16
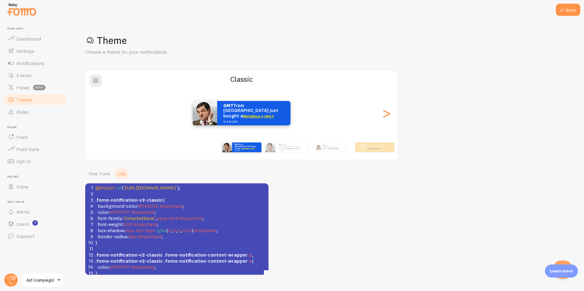
scroll to position [62, 0]
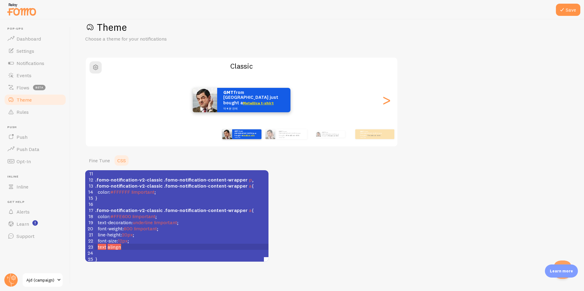
click at [128, 247] on pre "text alingn" at bounding box center [185, 247] width 183 height 6
click at [125, 247] on pre "text alingn" at bounding box center [185, 247] width 183 height 6
click at [112, 249] on span "alingn" at bounding box center [113, 247] width 13 height 6
click at [132, 249] on pre "text alingn" at bounding box center [185, 247] width 183 height 6
paste textarea ":"
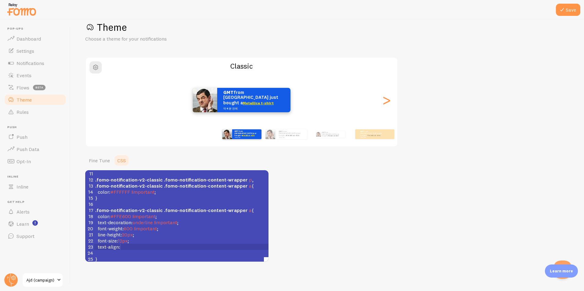
scroll to position [2, 1]
type textarea ":1q"
type textarea "center;"
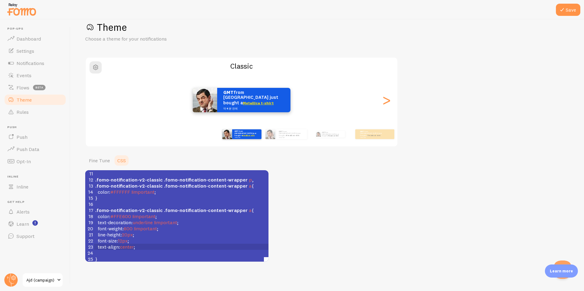
click at [177, 231] on pre "font-weight : 600 !important ;" at bounding box center [185, 229] width 183 height 6
click at [169, 252] on pre "​" at bounding box center [185, 253] width 183 height 6
click at [169, 246] on pre "text-align : center ;" at bounding box center [185, 247] width 183 height 6
click at [120, 247] on span "center" at bounding box center [127, 247] width 14 height 6
type textarea """
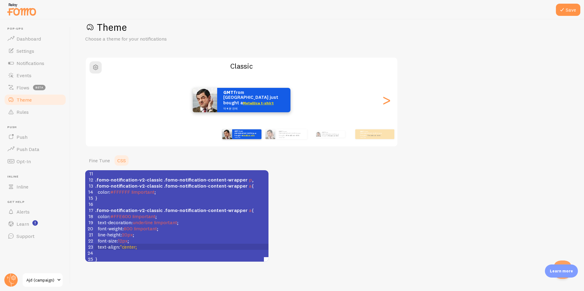
scroll to position [2, 2]
type textarea """
click at [166, 244] on pre "text-align : "center" ;" at bounding box center [185, 247] width 183 height 6
click at [120, 248] on span ""center"" at bounding box center [128, 247] width 17 height 6
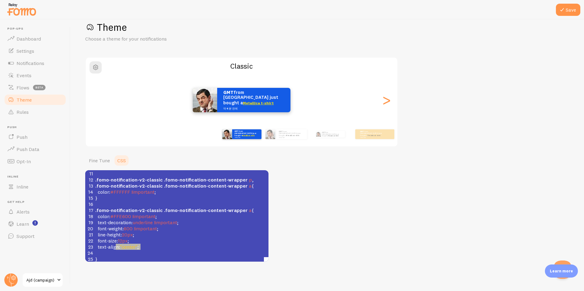
type textarea ""center" ;"
drag, startPoint x: 144, startPoint y: 248, endPoint x: 121, endPoint y: 248, distance: 23.8
click at [121, 248] on pre "text-align : "center" ;" at bounding box center [185, 247] width 183 height 6
type textarea "s"
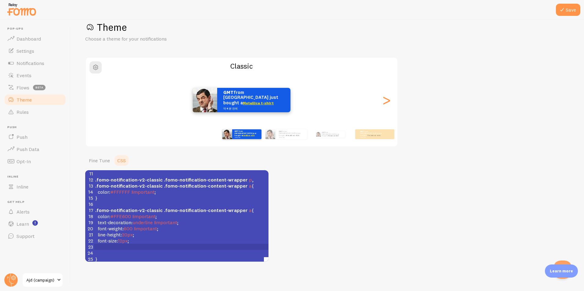
click at [375, 193] on div "Theme Choose a theme for your notifications Classic GMT from [GEOGRAPHIC_DATA] …" at bounding box center [327, 141] width 484 height 241
click at [31, 62] on span "Notifications" at bounding box center [30, 63] width 28 height 6
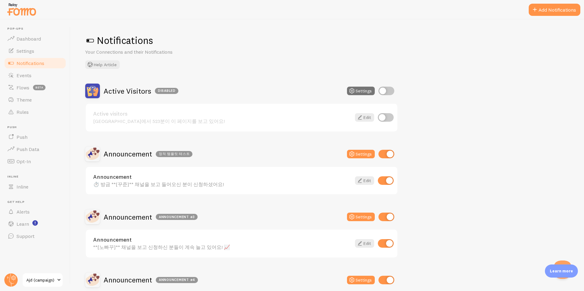
click at [25, 64] on span "Notifications" at bounding box center [30, 63] width 28 height 6
click at [33, 49] on span "Settings" at bounding box center [25, 51] width 18 height 6
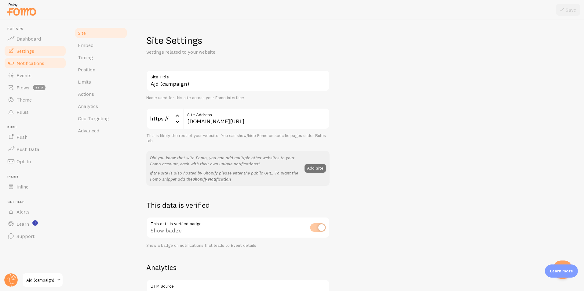
click at [44, 68] on link "Notifications" at bounding box center [35, 63] width 63 height 12
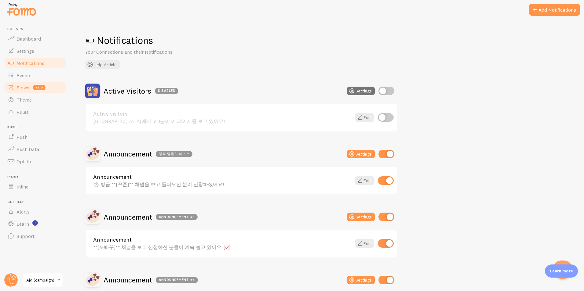
click at [18, 90] on span "Flows" at bounding box center [22, 88] width 13 height 6
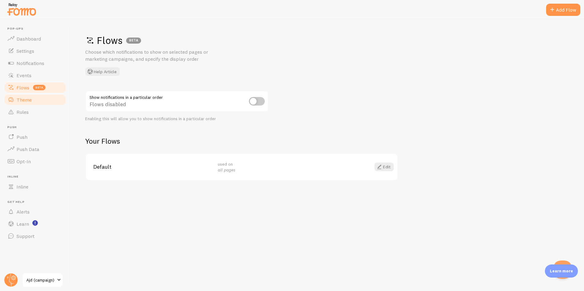
click at [39, 104] on link "Theme" at bounding box center [35, 100] width 63 height 12
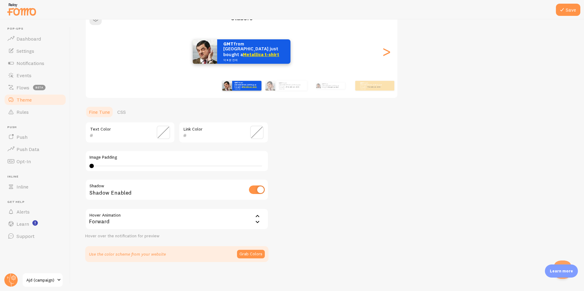
scroll to position [62, 0]
click at [42, 64] on span "Notifications" at bounding box center [30, 63] width 28 height 6
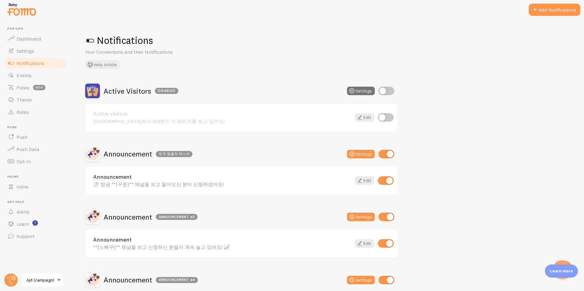
click at [29, 12] on img at bounding box center [21, 10] width 31 height 16
click at [49, 63] on link "Notifications" at bounding box center [35, 63] width 63 height 12
click at [45, 52] on link "Settings" at bounding box center [35, 51] width 63 height 12
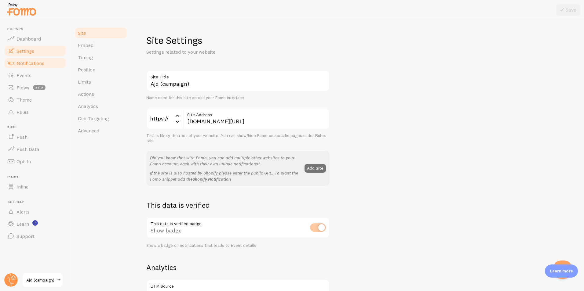
click at [39, 65] on span "Notifications" at bounding box center [30, 63] width 28 height 6
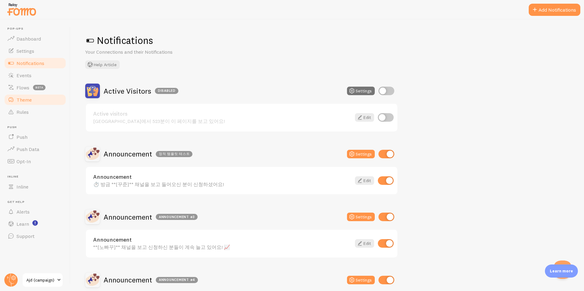
click at [18, 98] on span "Theme" at bounding box center [23, 100] width 15 height 6
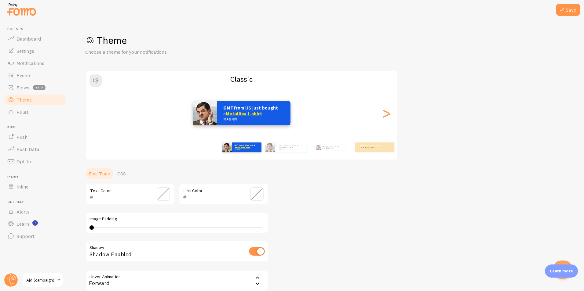
scroll to position [62, 0]
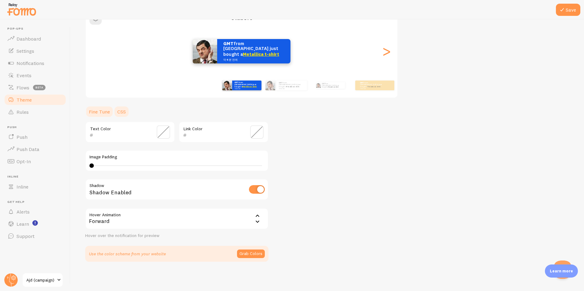
click at [118, 112] on link "CSS" at bounding box center [122, 112] width 16 height 12
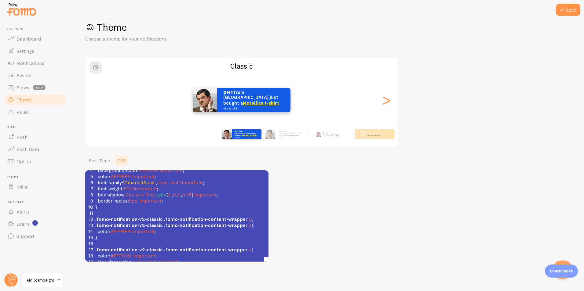
scroll to position [0, 0]
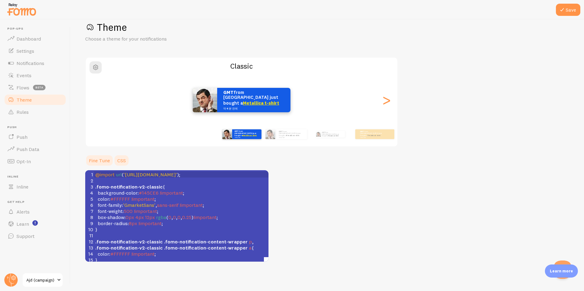
click at [101, 165] on link "Fine Tune" at bounding box center [99, 161] width 28 height 12
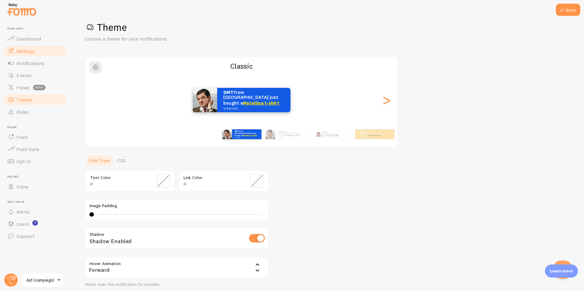
click at [35, 53] on link "Settings" at bounding box center [35, 51] width 63 height 12
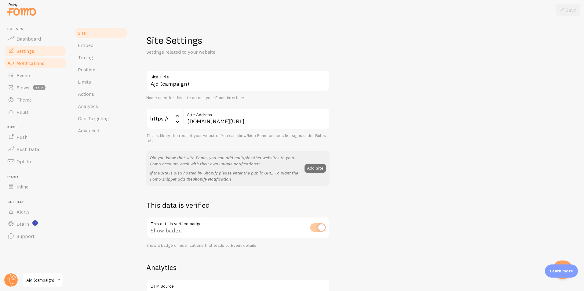
click at [21, 66] on span "Notifications" at bounding box center [30, 63] width 28 height 6
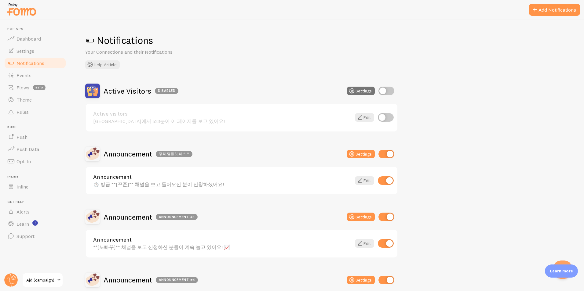
click at [177, 181] on div "Announcement ⏱️ 방금 **[꾸준]** 채널을 보고 들어오신 분이 신청하셨어요!" at bounding box center [222, 180] width 258 height 13
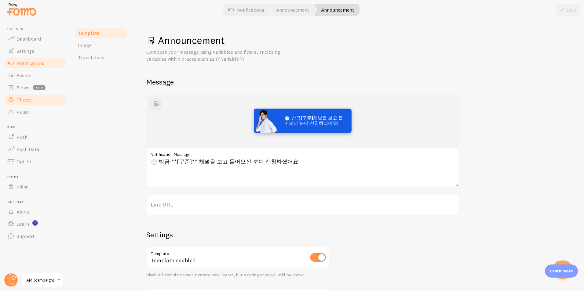
click at [30, 101] on span "Theme" at bounding box center [23, 100] width 15 height 6
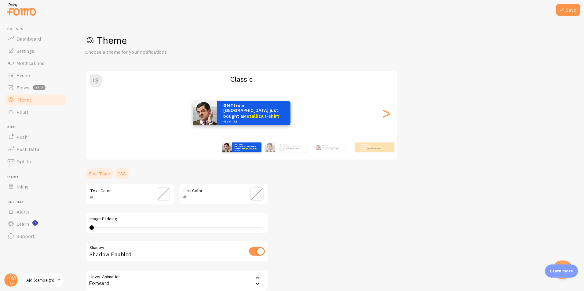
click at [117, 173] on link "CSS" at bounding box center [122, 174] width 16 height 12
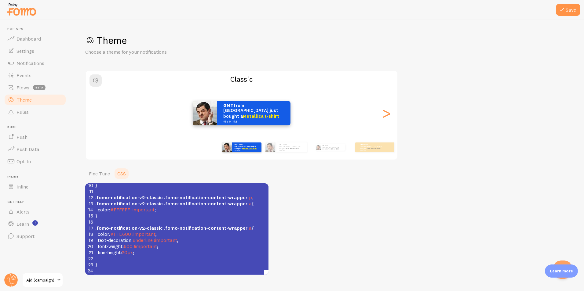
scroll to position [2, 0]
type textarea "ont-weight: 600 !important; line-height: 20px;"
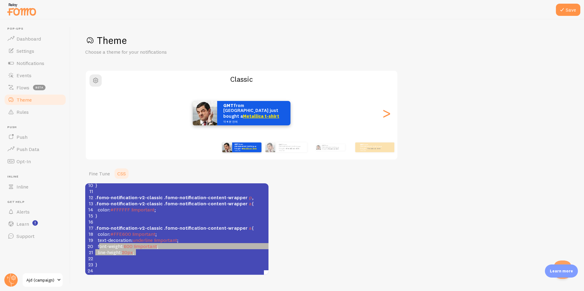
drag, startPoint x: 100, startPoint y: 245, endPoint x: 144, endPoint y: 247, distance: 44.6
click at [144, 247] on div "1 @import url ( '[URL][DOMAIN_NAME]' ); 2 ​ 3 .fomo-notification-v2-classic { 4…" at bounding box center [185, 200] width 183 height 147
click at [150, 256] on pre "​" at bounding box center [185, 259] width 183 height 6
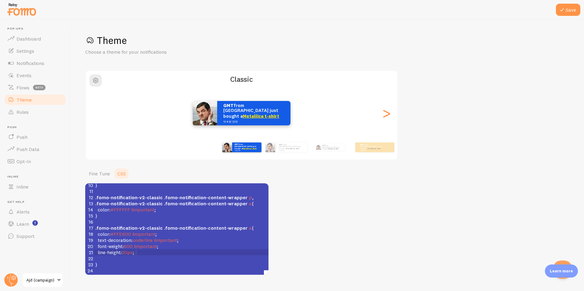
click at [121, 249] on span "line-height" at bounding box center [109, 252] width 23 height 6
click at [158, 251] on pre "line-height : 20px ;" at bounding box center [185, 252] width 183 height 6
click at [34, 102] on link "Theme" at bounding box center [35, 100] width 63 height 12
click at [36, 67] on link "Notifications" at bounding box center [35, 63] width 63 height 12
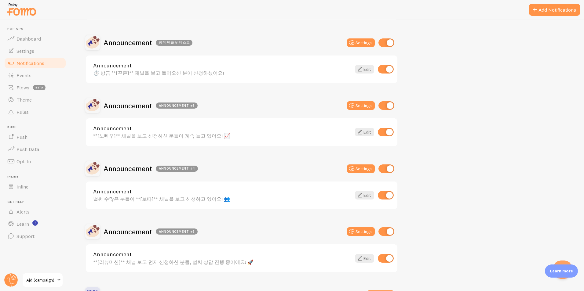
scroll to position [183, 0]
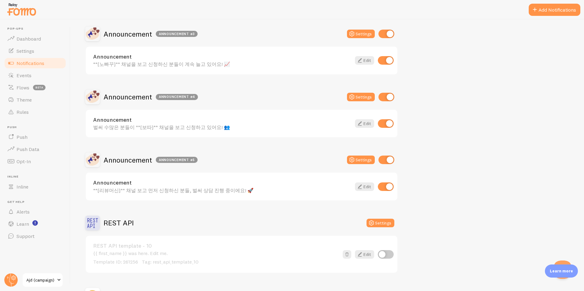
click at [236, 126] on div "벌써 수많은 분들이 **[보따]** 채널을 보고 신청하고 있어요! 👥" at bounding box center [222, 127] width 258 height 5
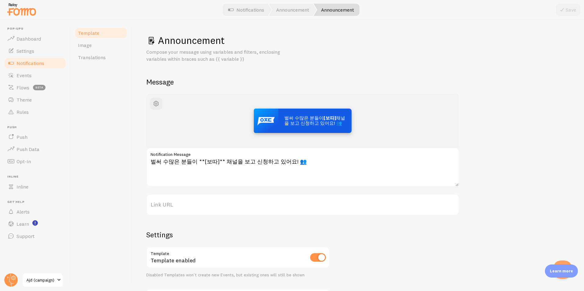
click at [42, 65] on span "Notifications" at bounding box center [30, 63] width 28 height 6
